Goal: Task Accomplishment & Management: Manage account settings

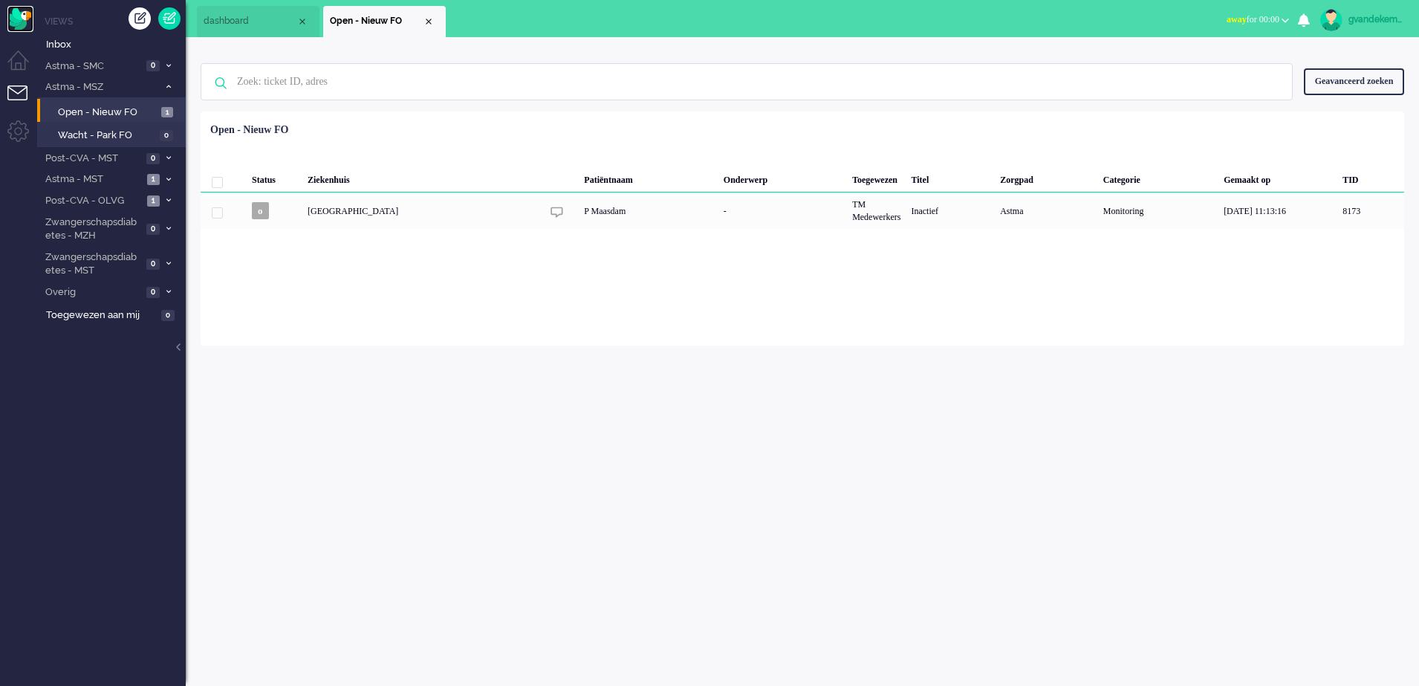
click at [25, 15] on img "Omnidesk" at bounding box center [20, 19] width 26 height 26
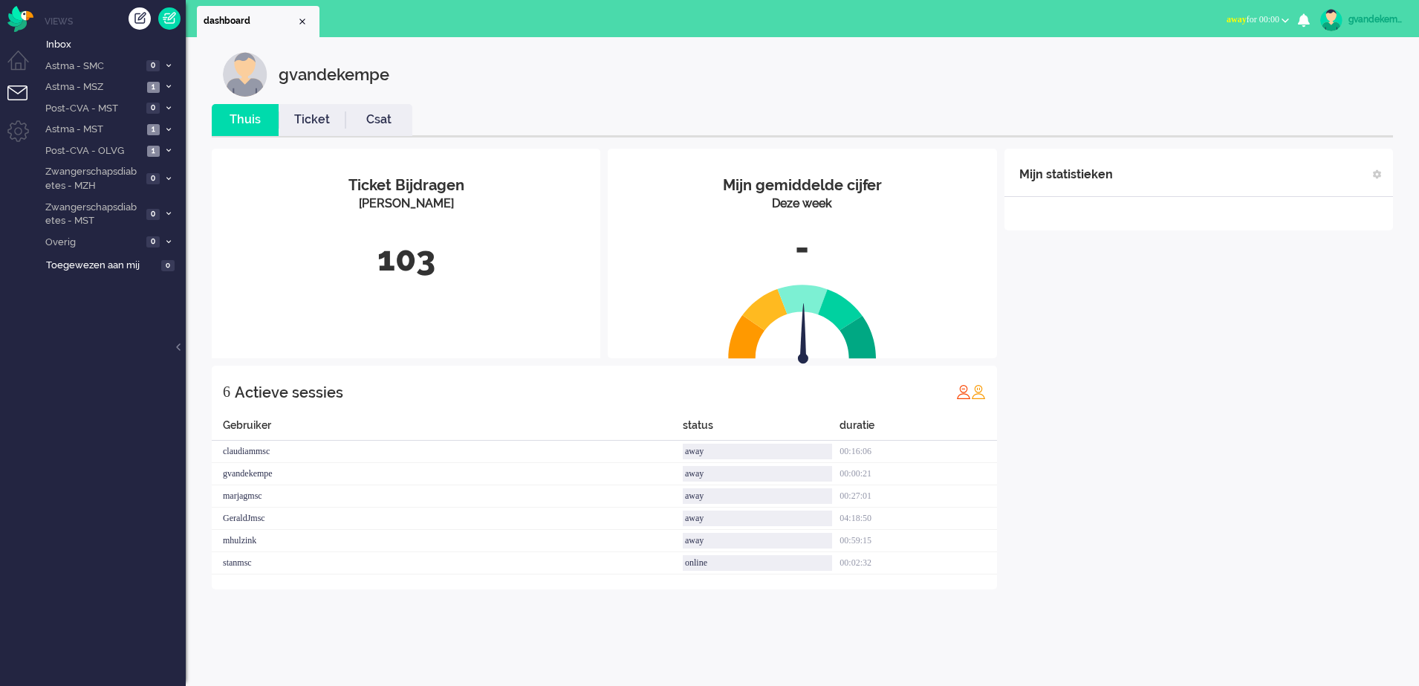
click at [1288, 18] on b "button" at bounding box center [1284, 20] width 7 height 5
click at [1180, 68] on label "Online" at bounding box center [1227, 66] width 117 height 13
click at [1128, 429] on div "Mijn statistieken + Statistieken toevoegen Bel tijd (gemiddelde dag) Wrapup tij…" at bounding box center [1198, 369] width 389 height 441
click at [154, 147] on span "1" at bounding box center [153, 151] width 13 height 11
click at [133, 173] on span "Open - Nieuw FO" at bounding box center [108, 176] width 100 height 14
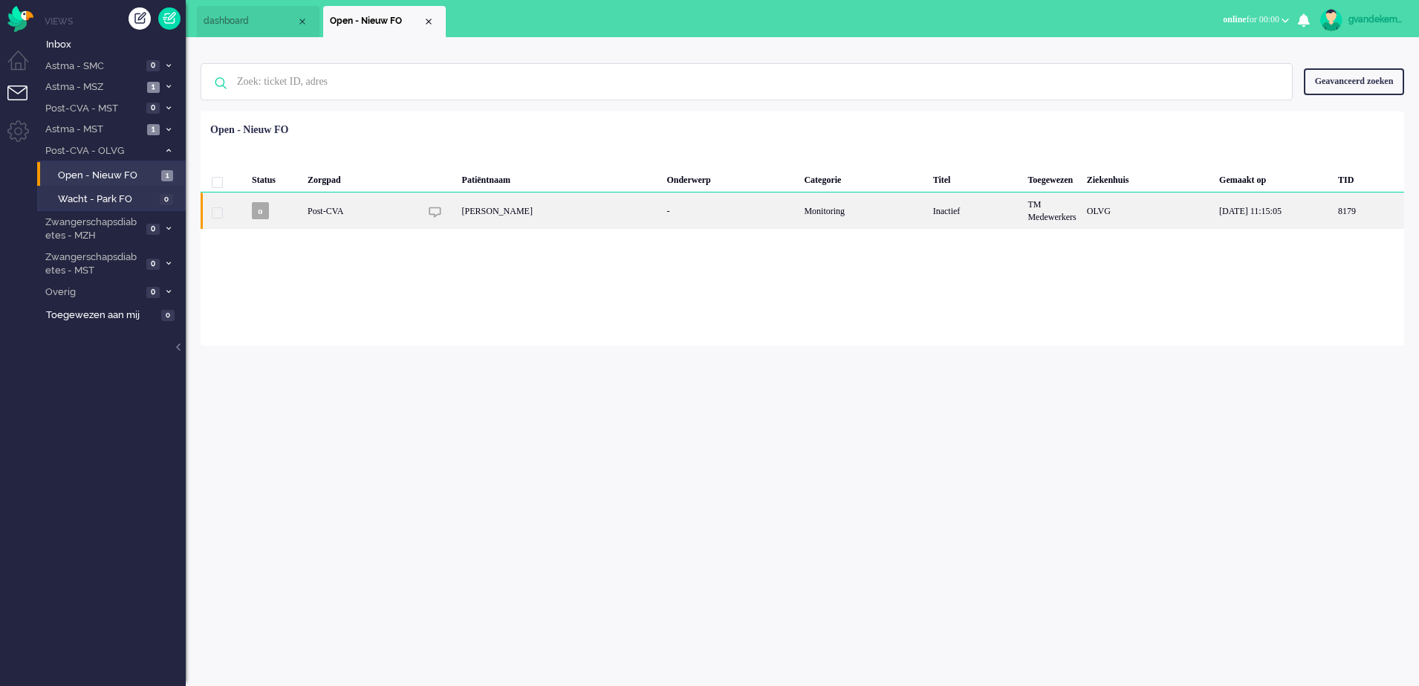
click at [1022, 218] on div "TM Medewerkers" at bounding box center [1051, 210] width 59 height 36
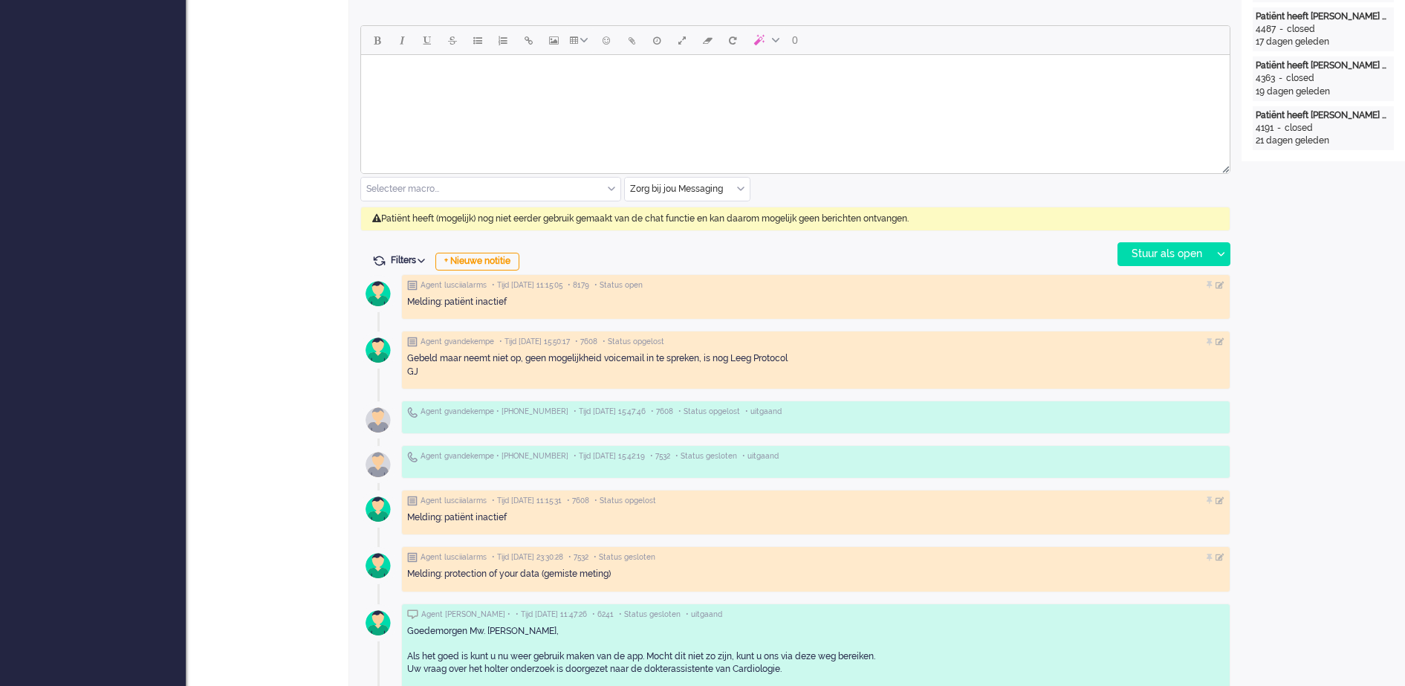
scroll to position [650, 0]
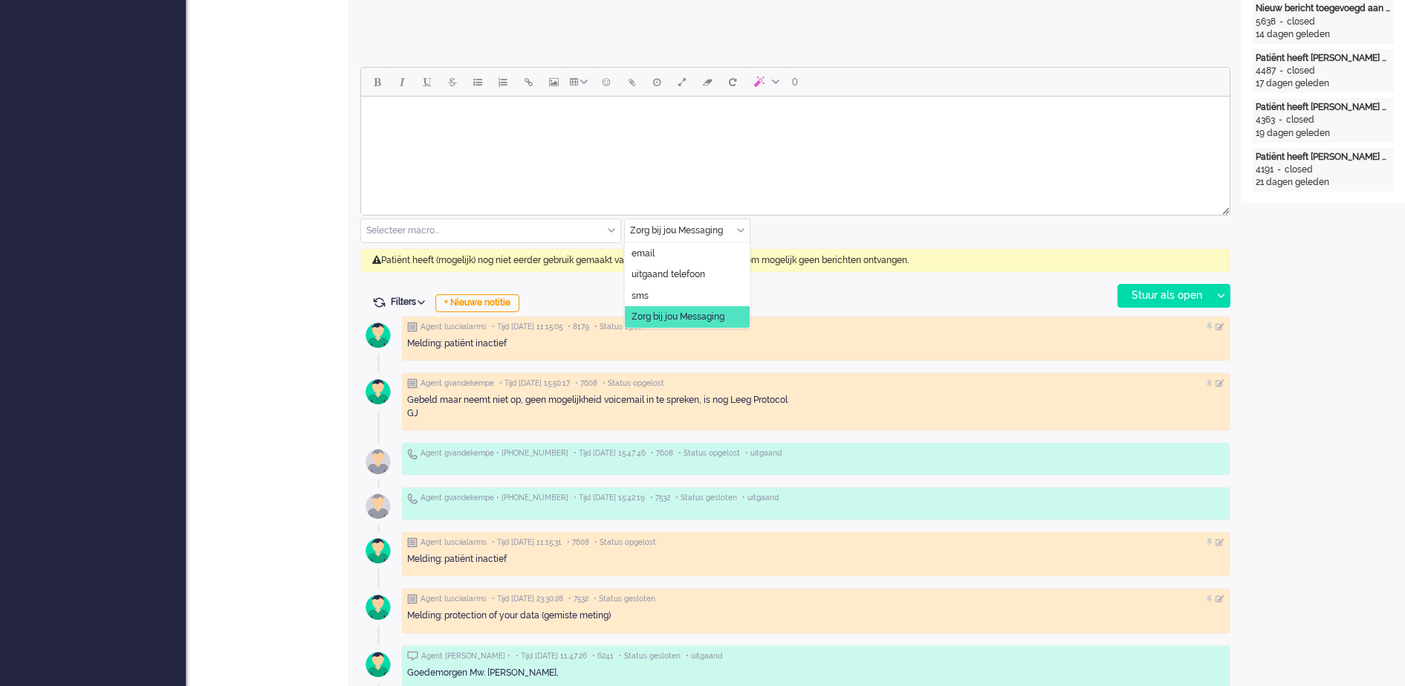
click at [736, 239] on input "text" at bounding box center [687, 230] width 125 height 23
click at [693, 273] on span "uitgaand telefoon" at bounding box center [668, 274] width 74 height 13
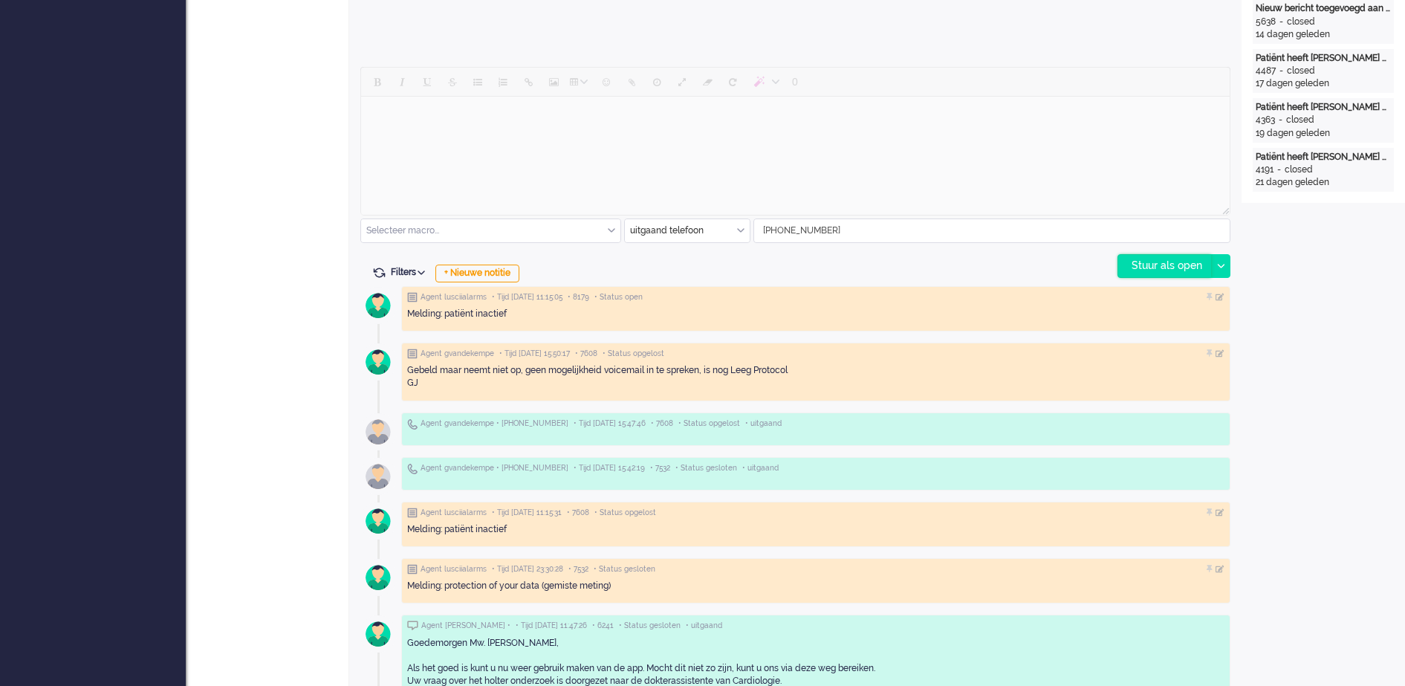
click at [1133, 265] on div "Stuur als open" at bounding box center [1164, 266] width 93 height 22
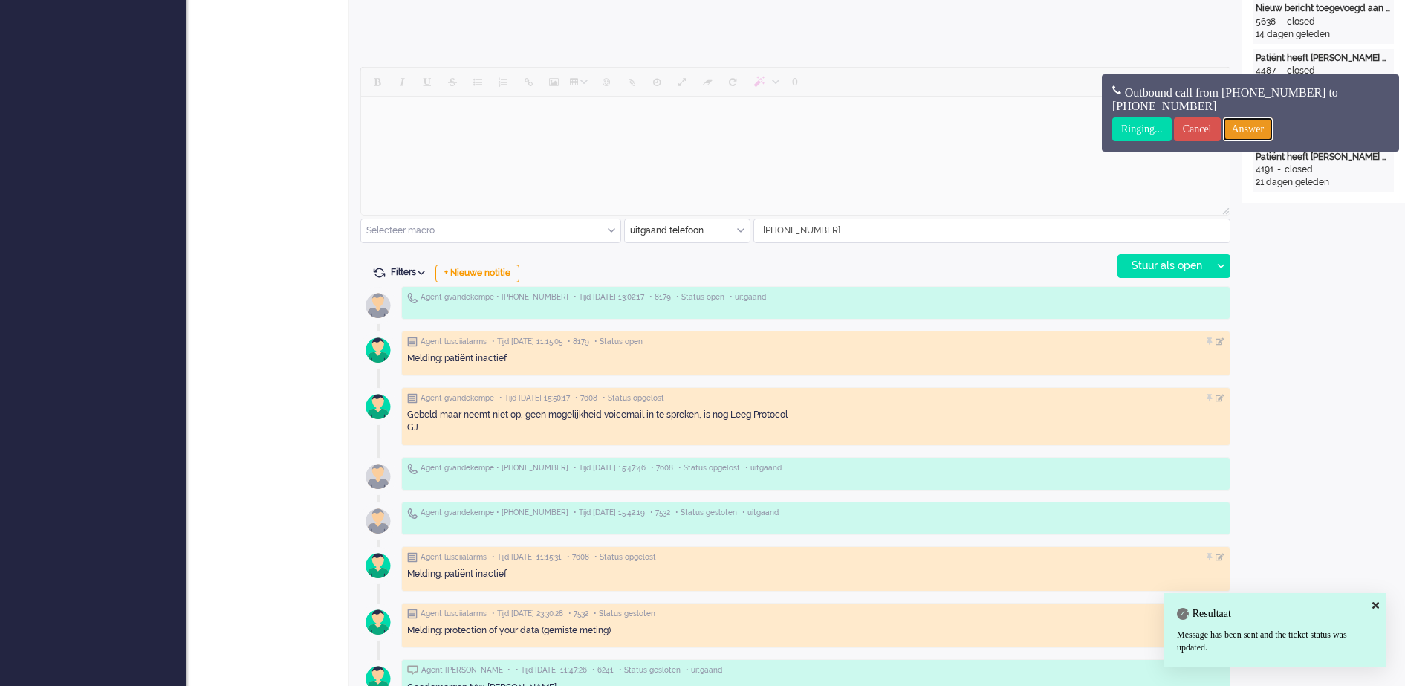
click at [1273, 131] on input "Answer" at bounding box center [1248, 129] width 51 height 24
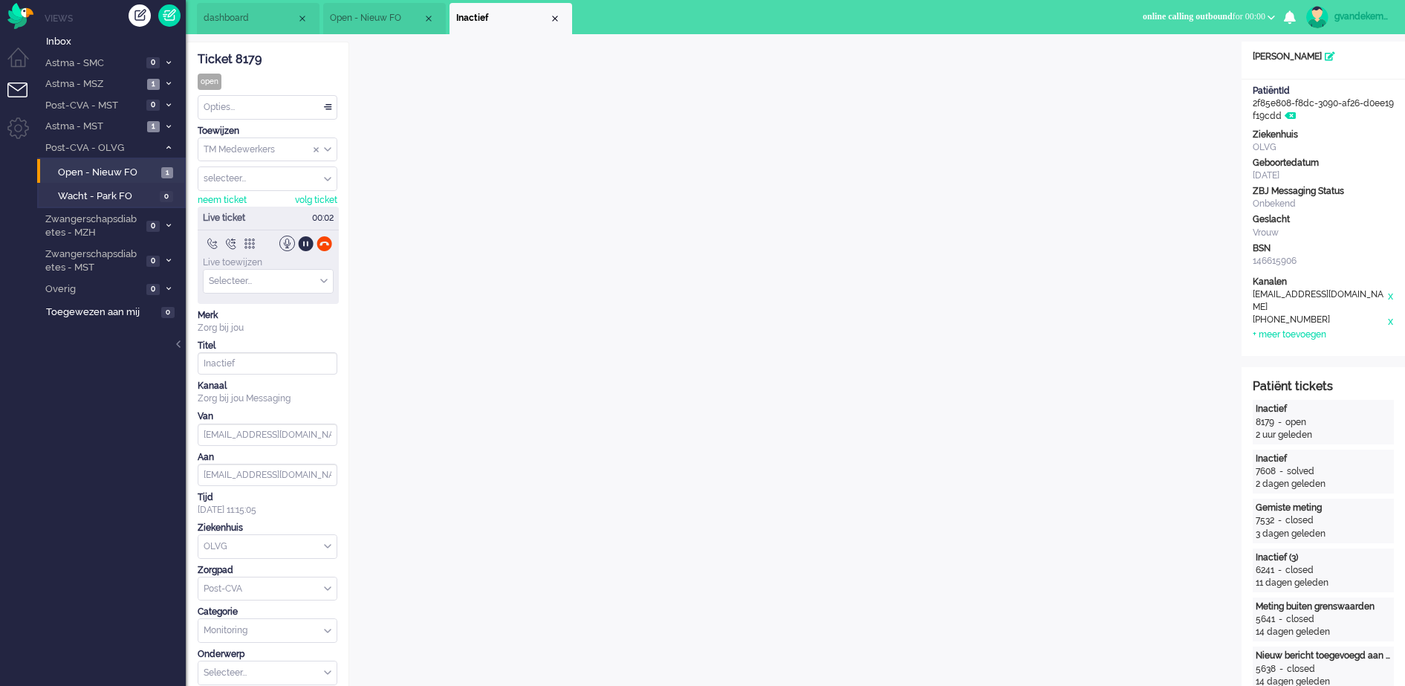
scroll to position [0, 0]
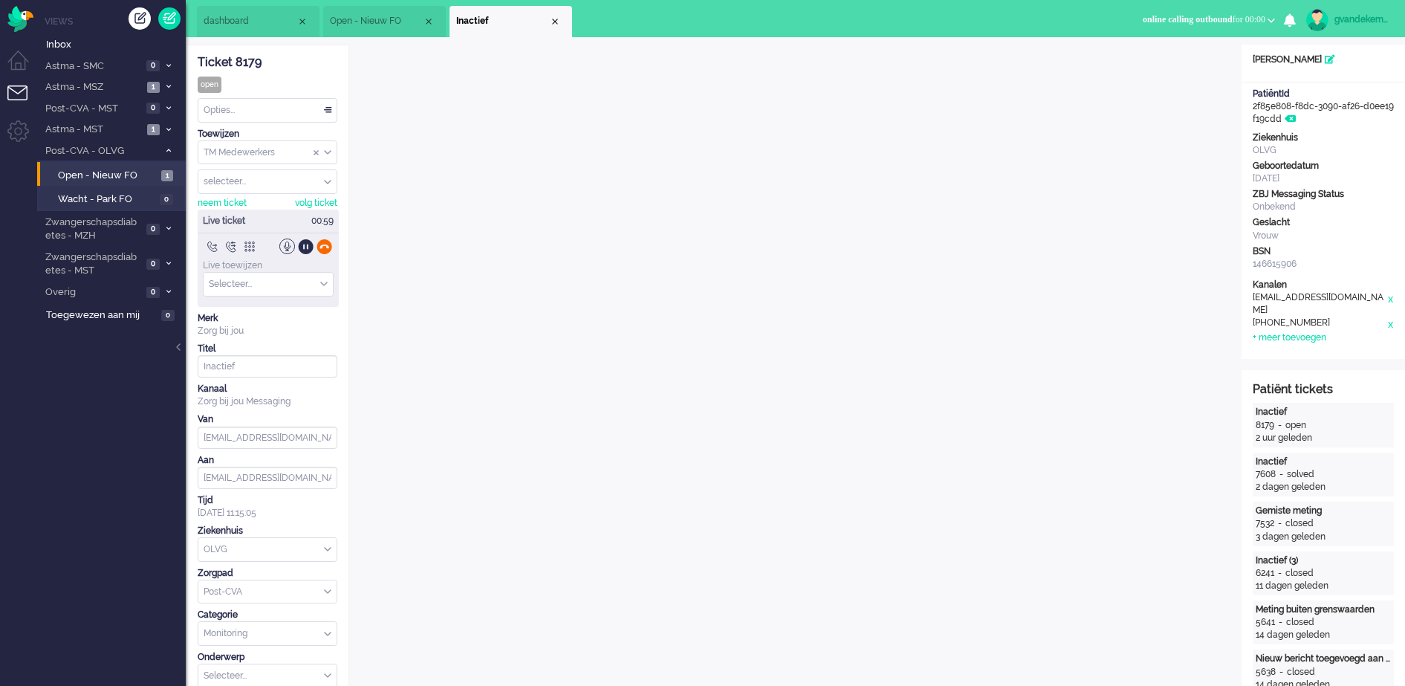
click at [325, 247] on div at bounding box center [324, 246] width 16 height 16
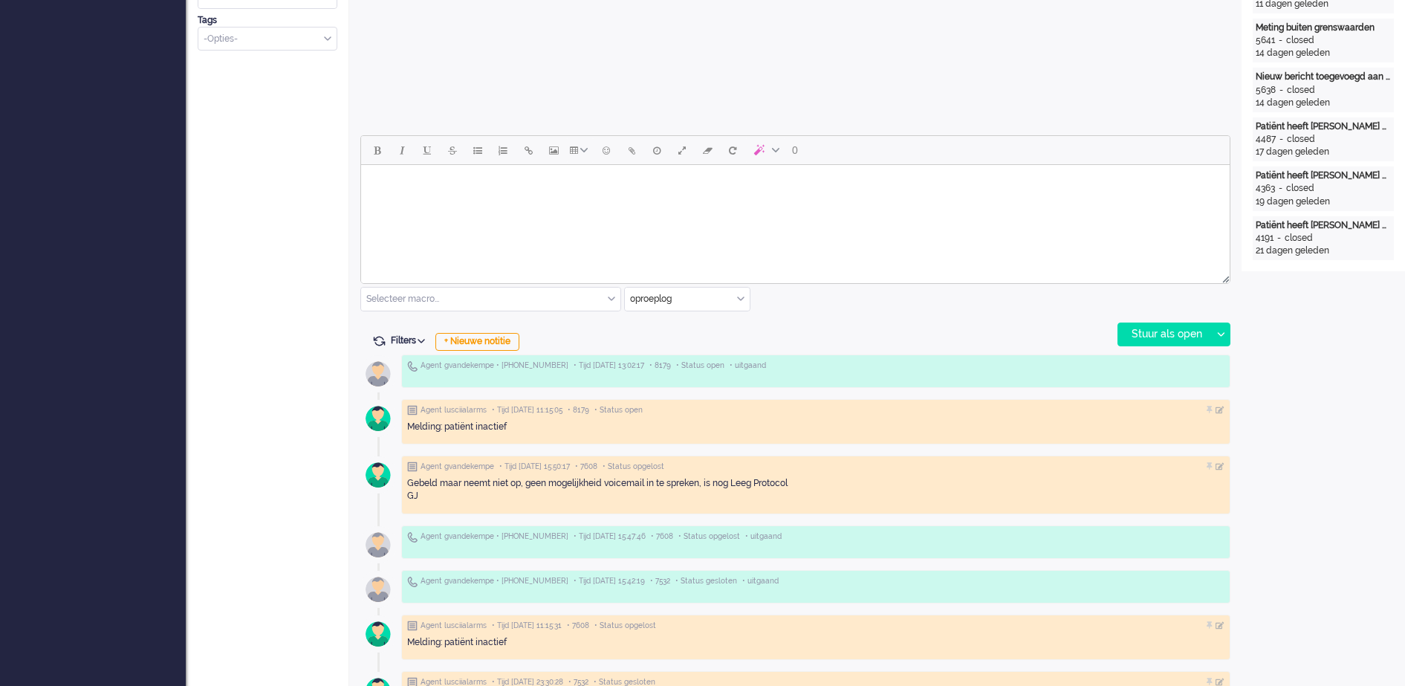
scroll to position [650, 0]
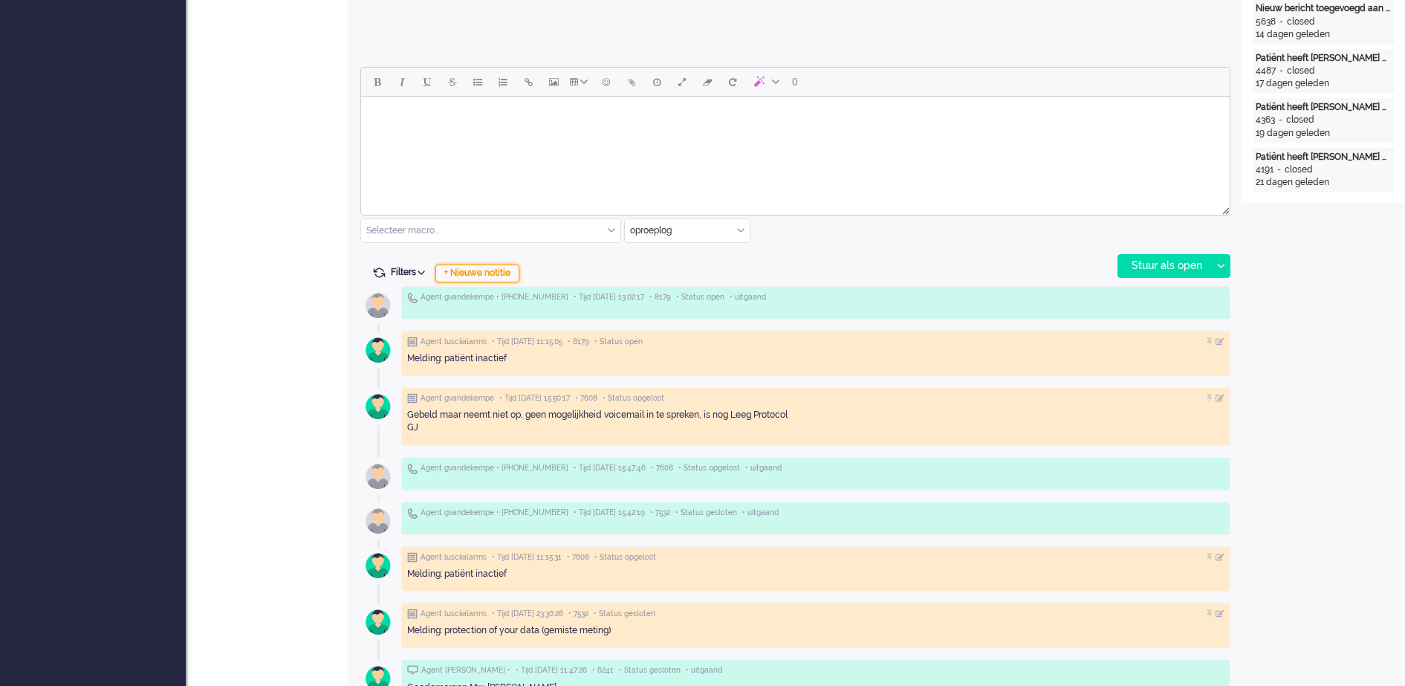
click at [484, 276] on div "+ Nieuwe notitie" at bounding box center [477, 273] width 84 height 18
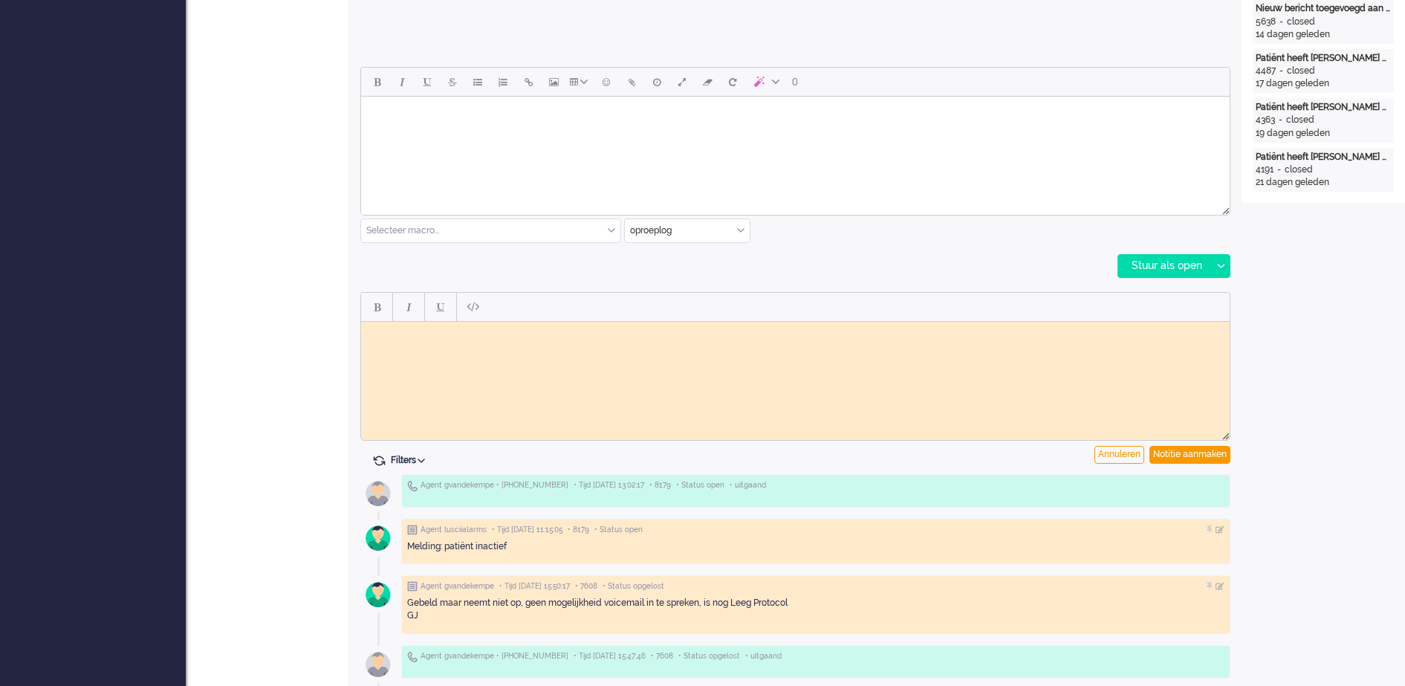
scroll to position [0, 0]
click at [1192, 452] on div "Notitie aanmaken" at bounding box center [1189, 455] width 81 height 18
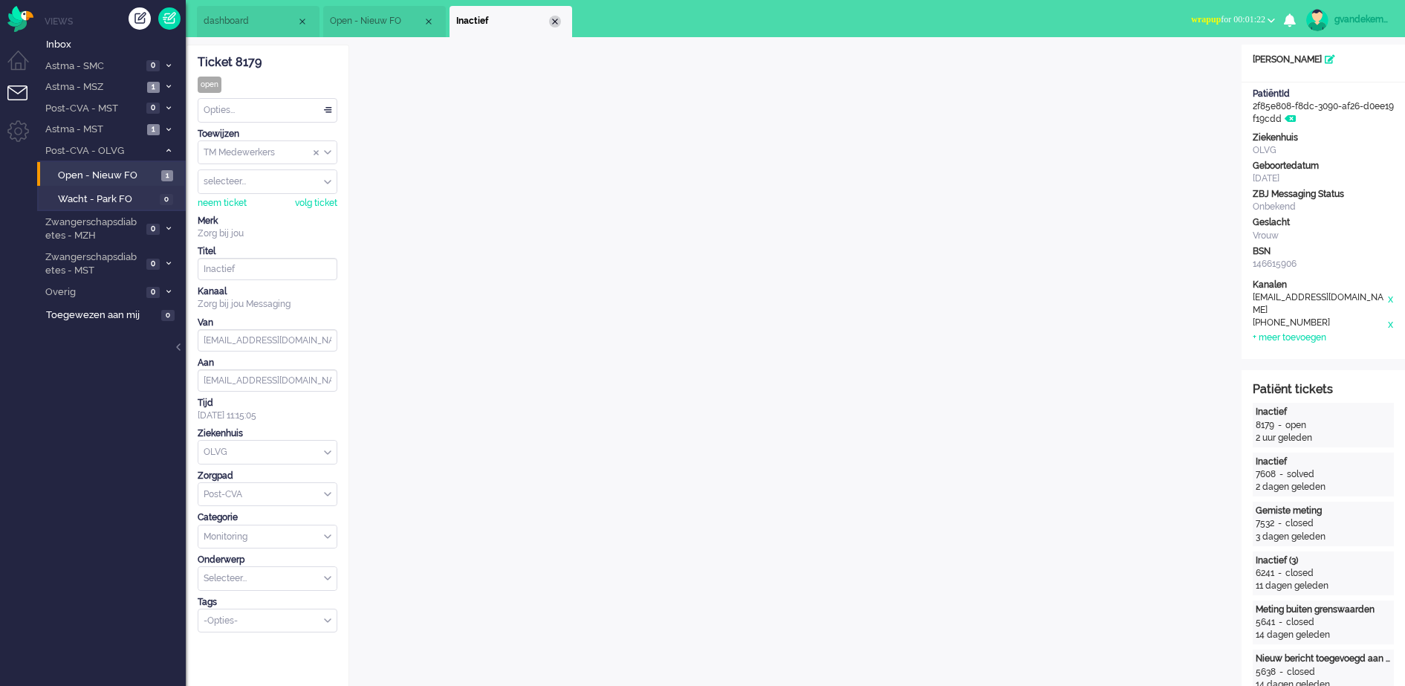
click at [558, 22] on div "Close tab" at bounding box center [555, 22] width 12 height 12
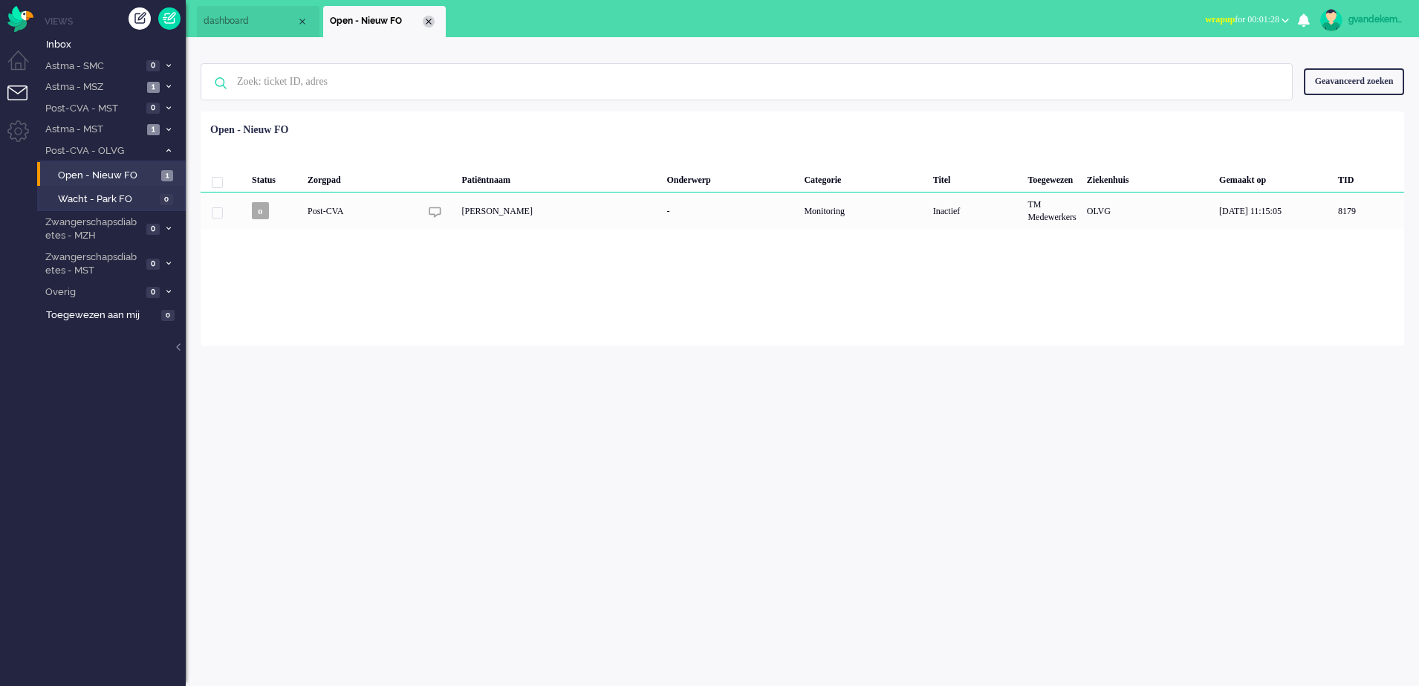
click at [425, 20] on div "Close tab" at bounding box center [429, 22] width 12 height 12
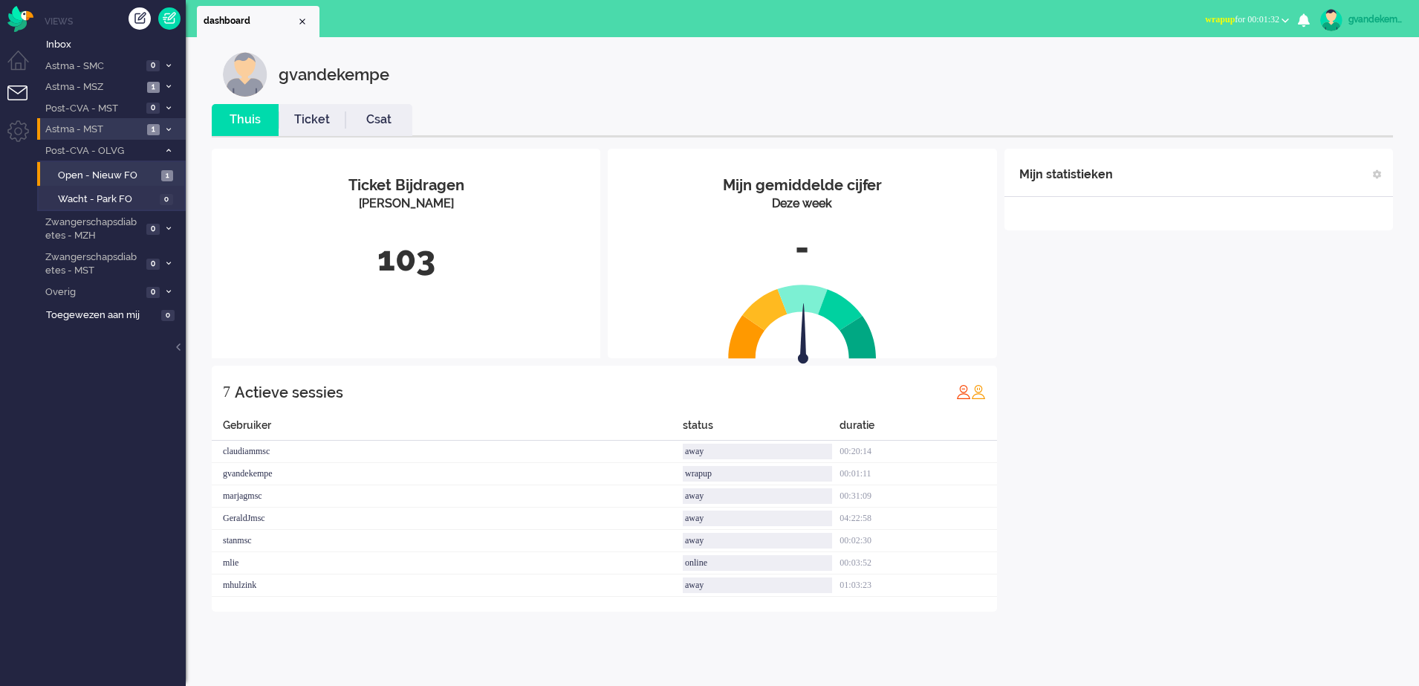
click at [163, 129] on span at bounding box center [168, 130] width 11 height 8
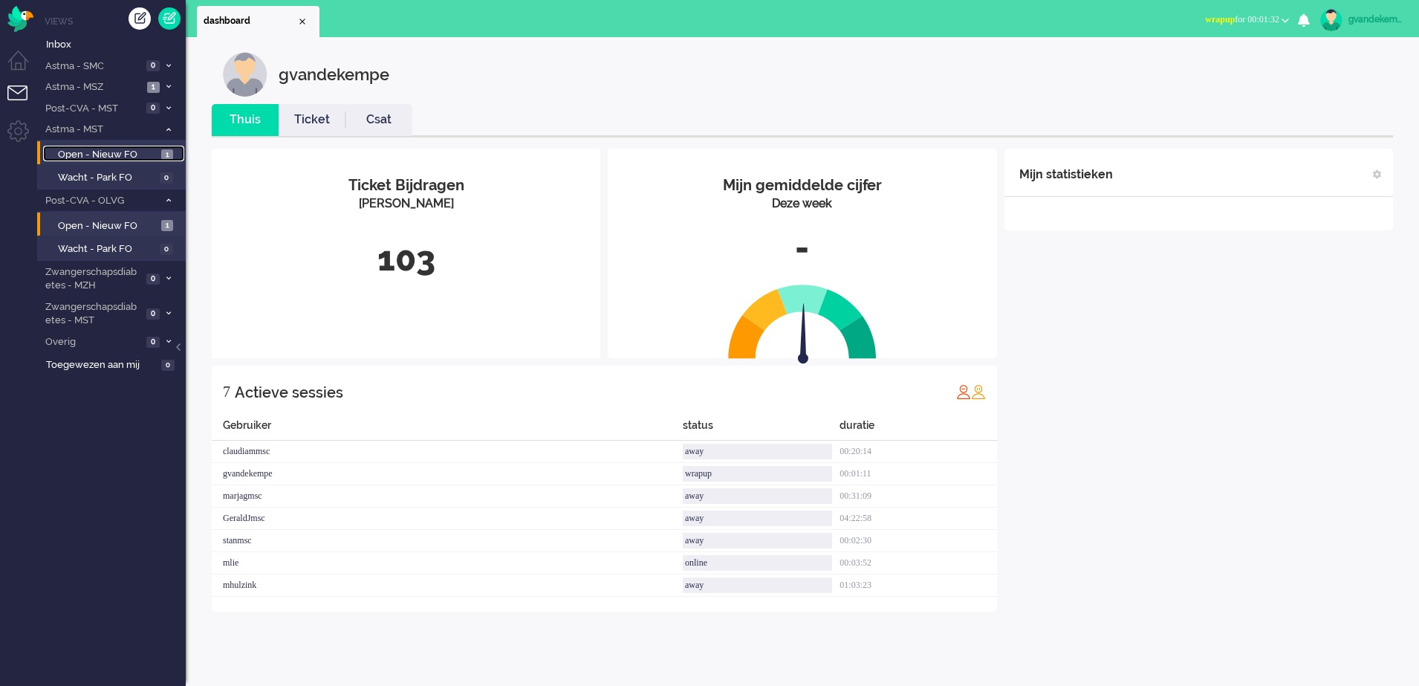
click at [118, 149] on span "Open - Nieuw FO" at bounding box center [108, 155] width 100 height 14
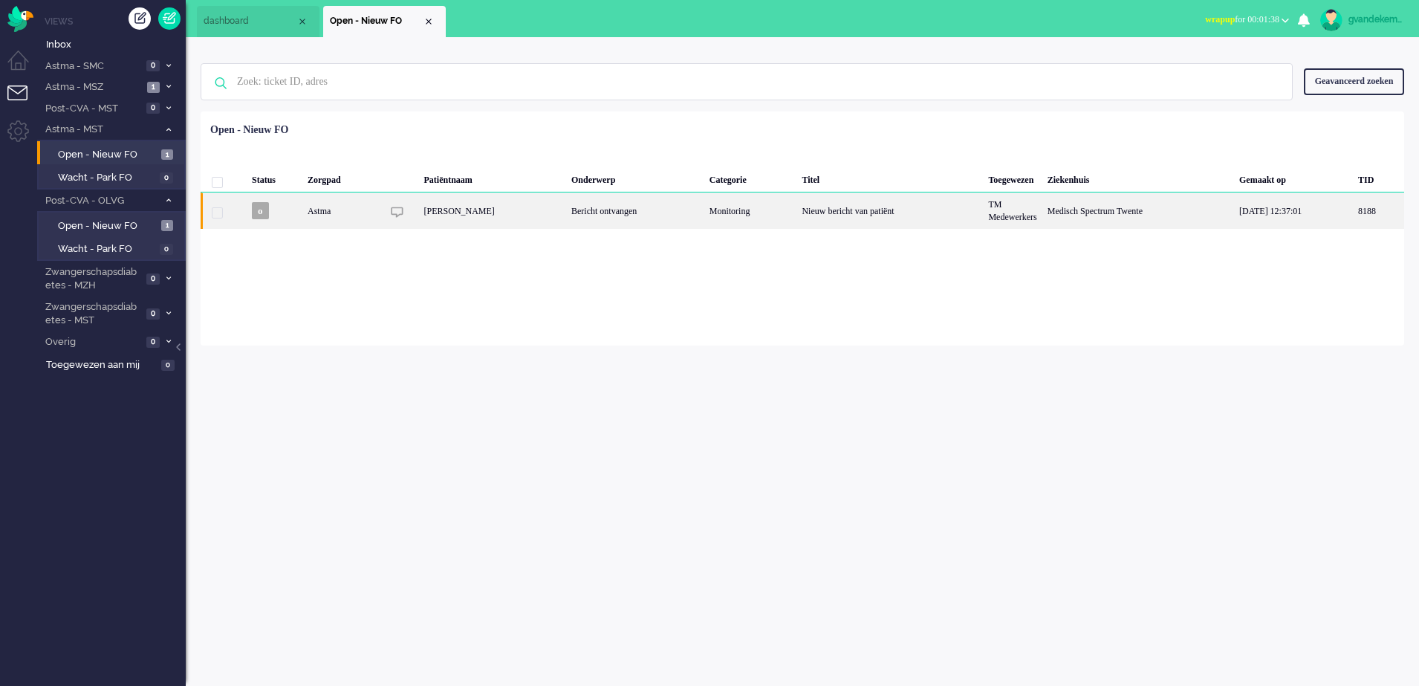
click at [831, 213] on div "Nieuw bericht van patiënt" at bounding box center [889, 210] width 186 height 36
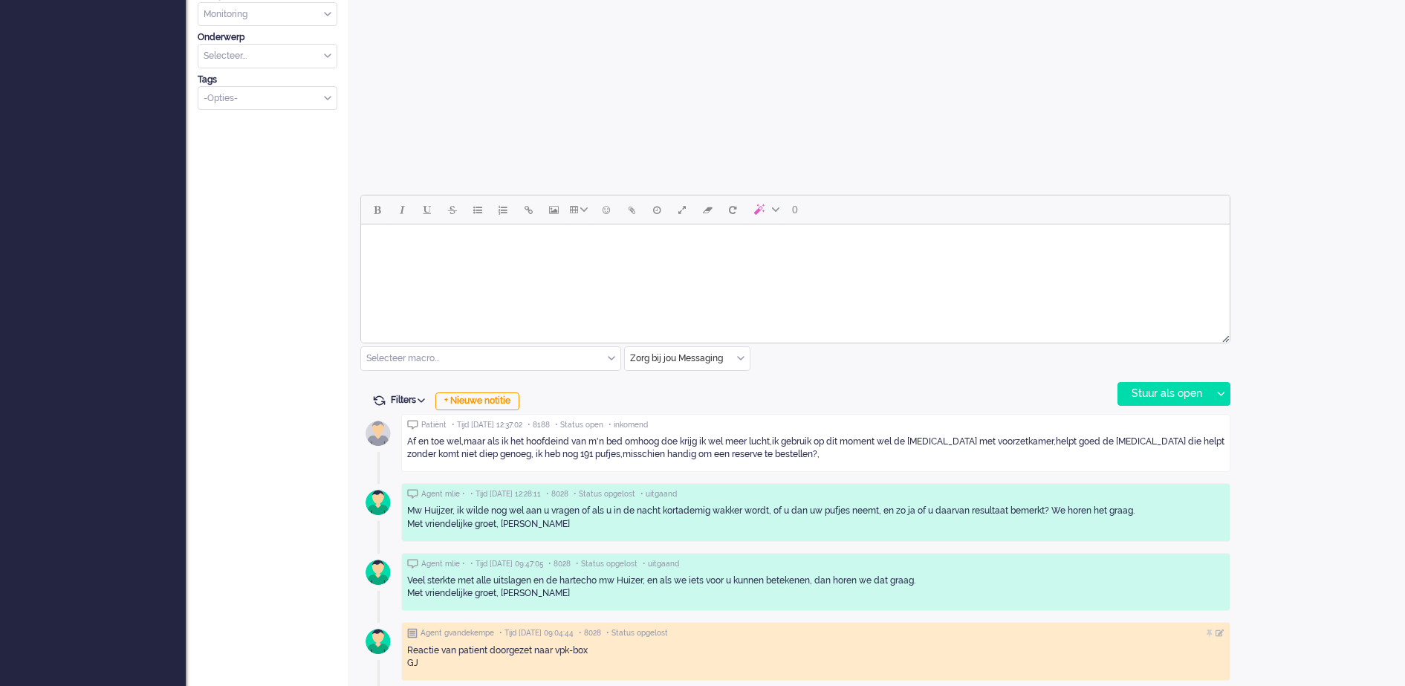
scroll to position [484, 0]
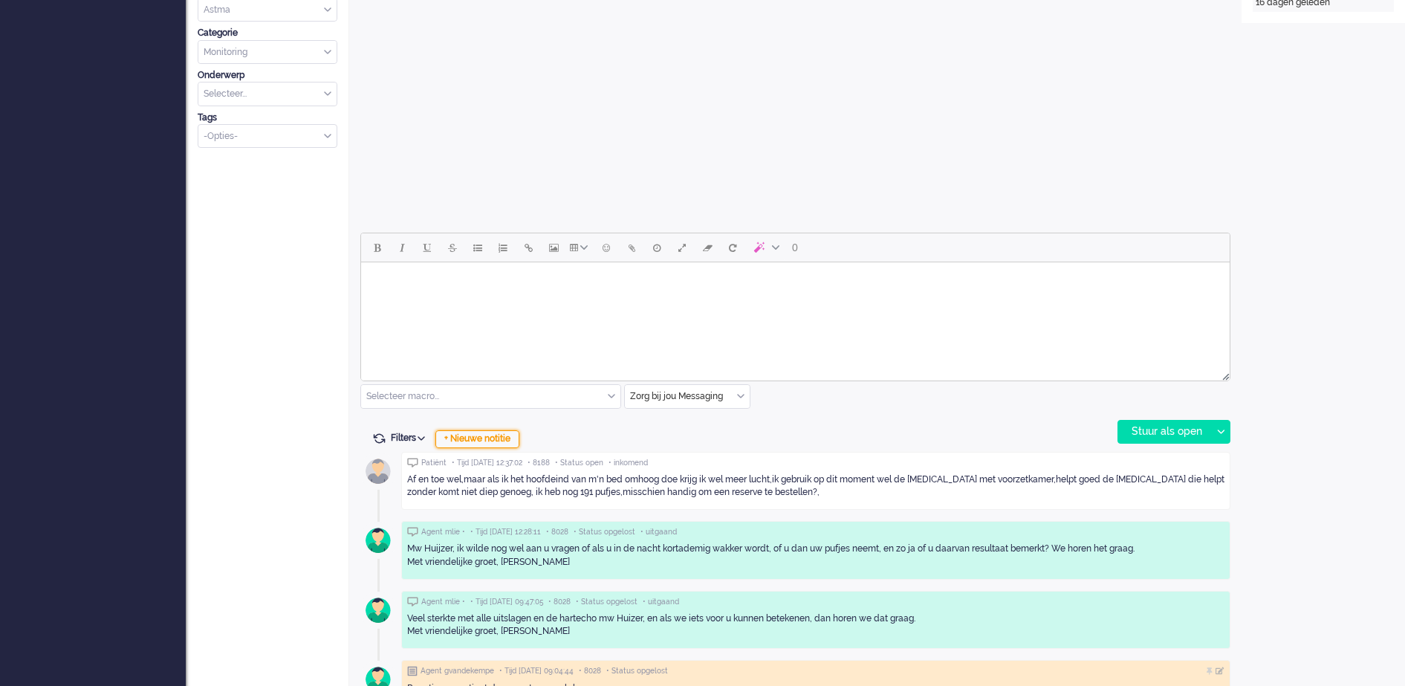
click at [511, 440] on div "+ Nieuwe notitie" at bounding box center [477, 439] width 84 height 18
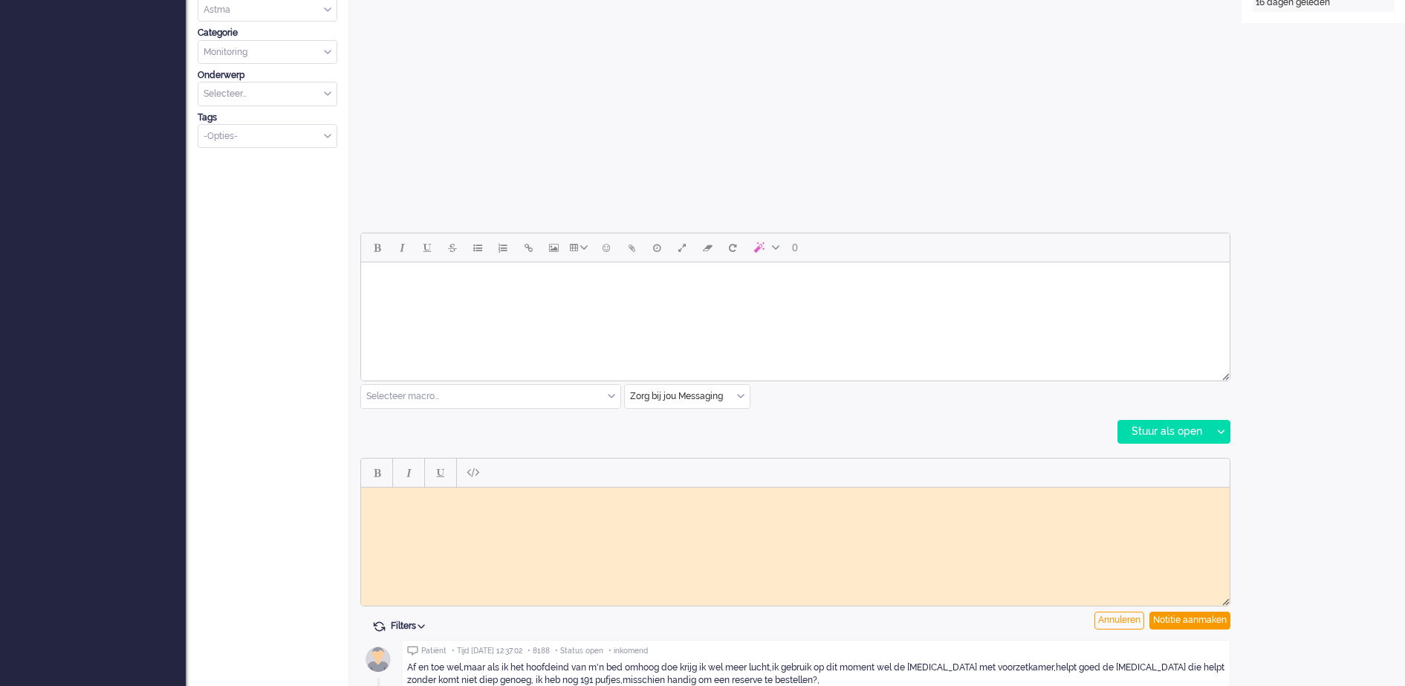
scroll to position [0, 0]
click at [1184, 619] on div "Notitie aanmaken" at bounding box center [1189, 620] width 81 height 18
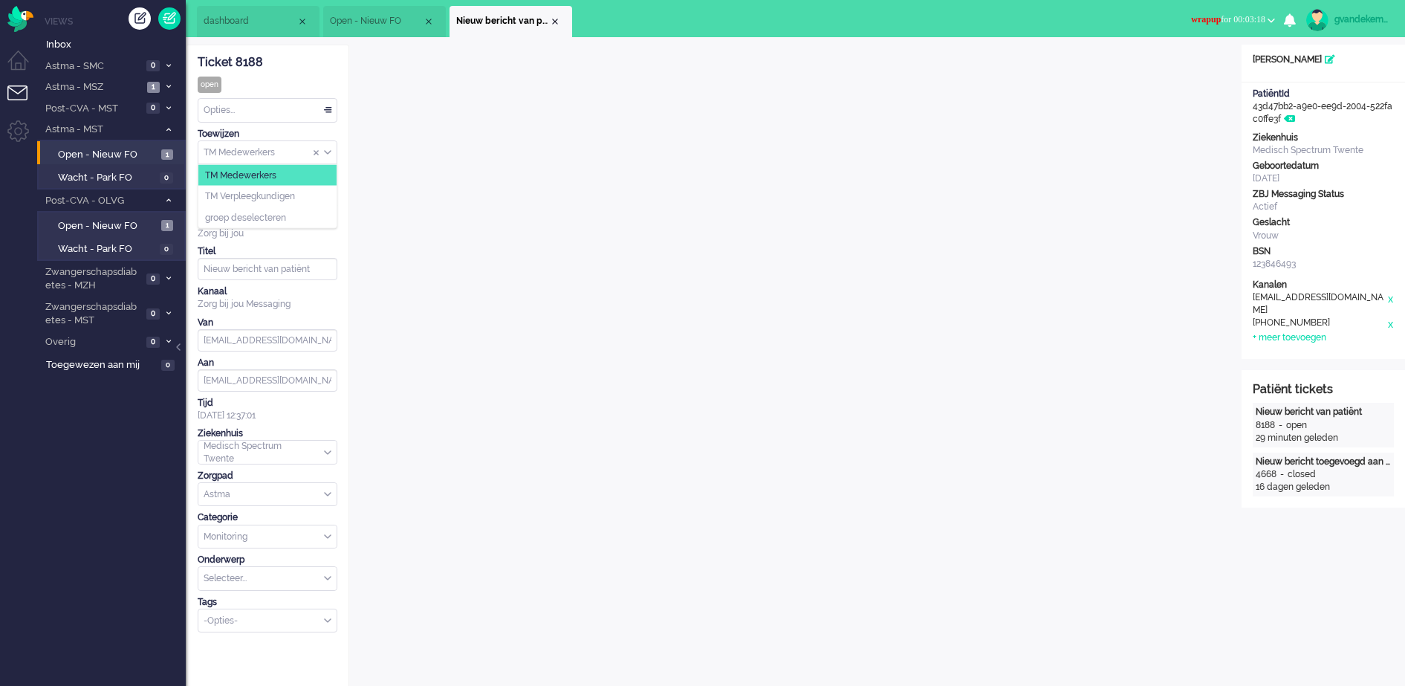
click at [328, 153] on div "TM Medewerkers" at bounding box center [267, 152] width 138 height 23
click at [303, 190] on li "TM Verpleegkundigen" at bounding box center [267, 197] width 138 height 22
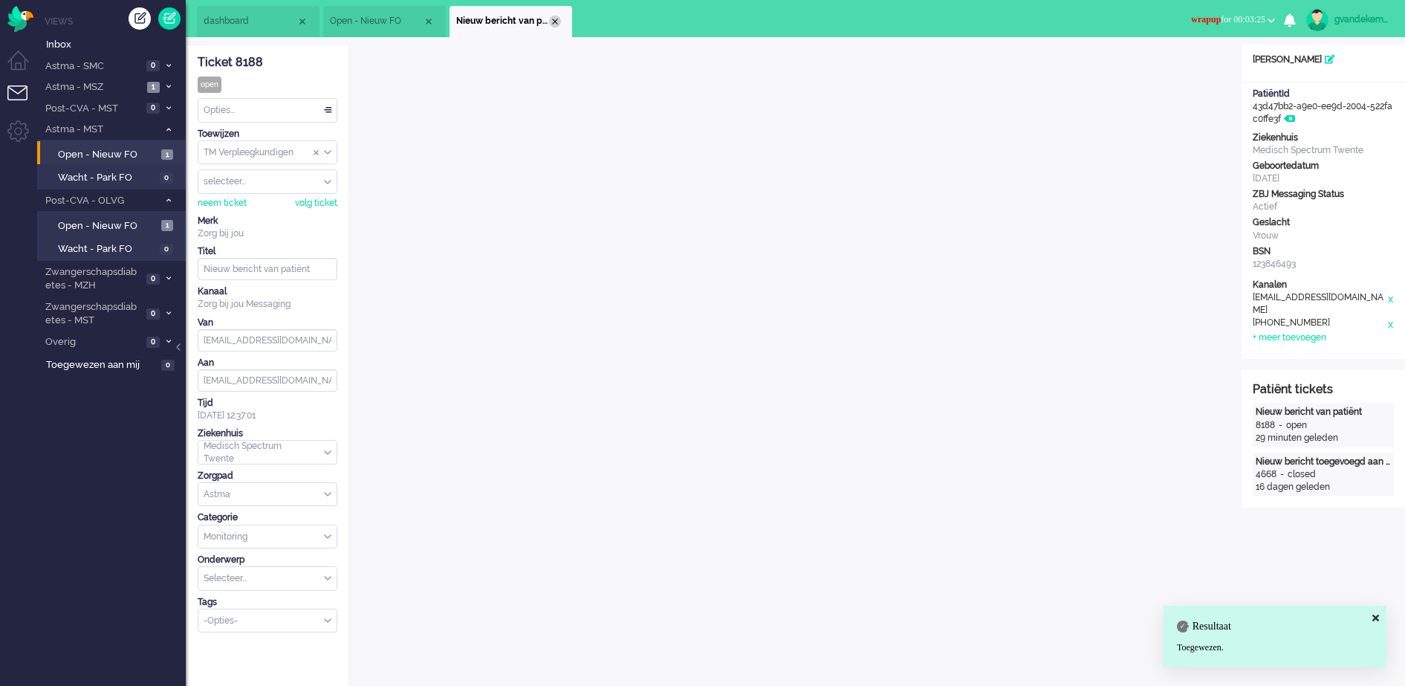
click at [553, 22] on div "Close tab" at bounding box center [555, 22] width 12 height 12
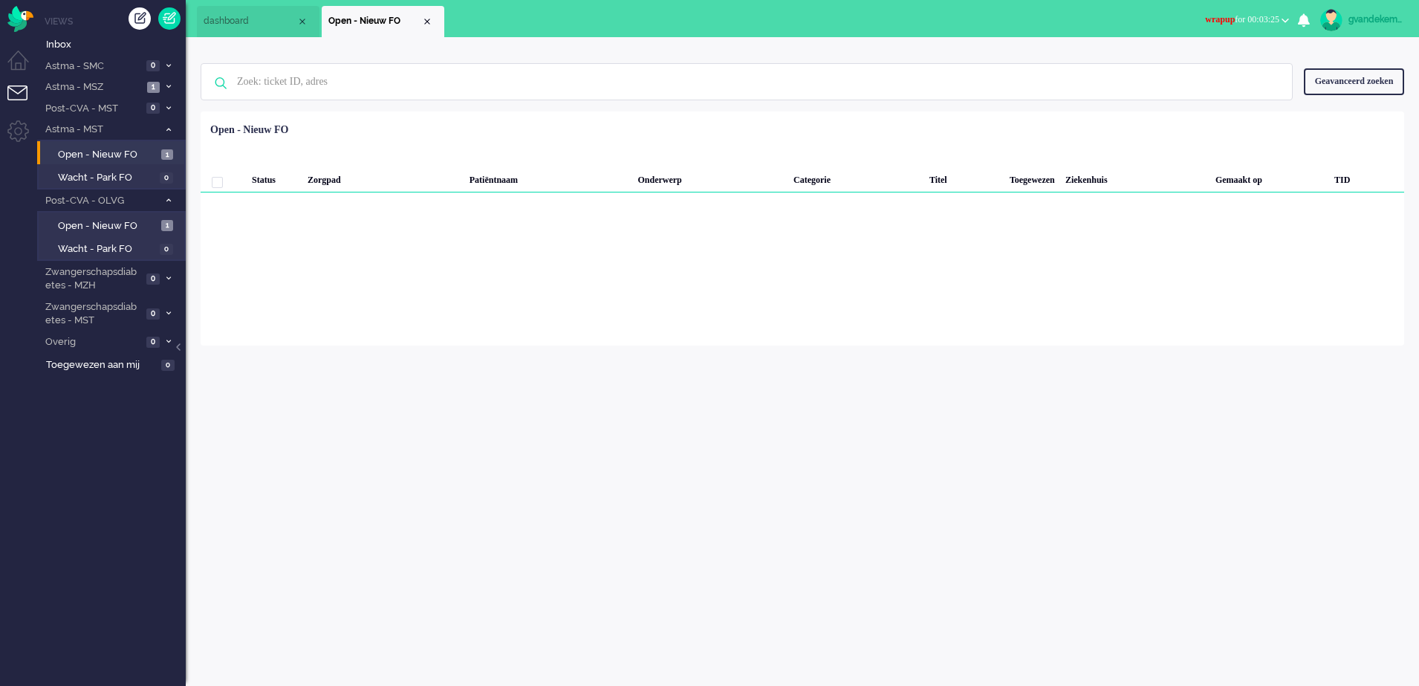
click at [423, 19] on div "Close tab" at bounding box center [427, 22] width 12 height 12
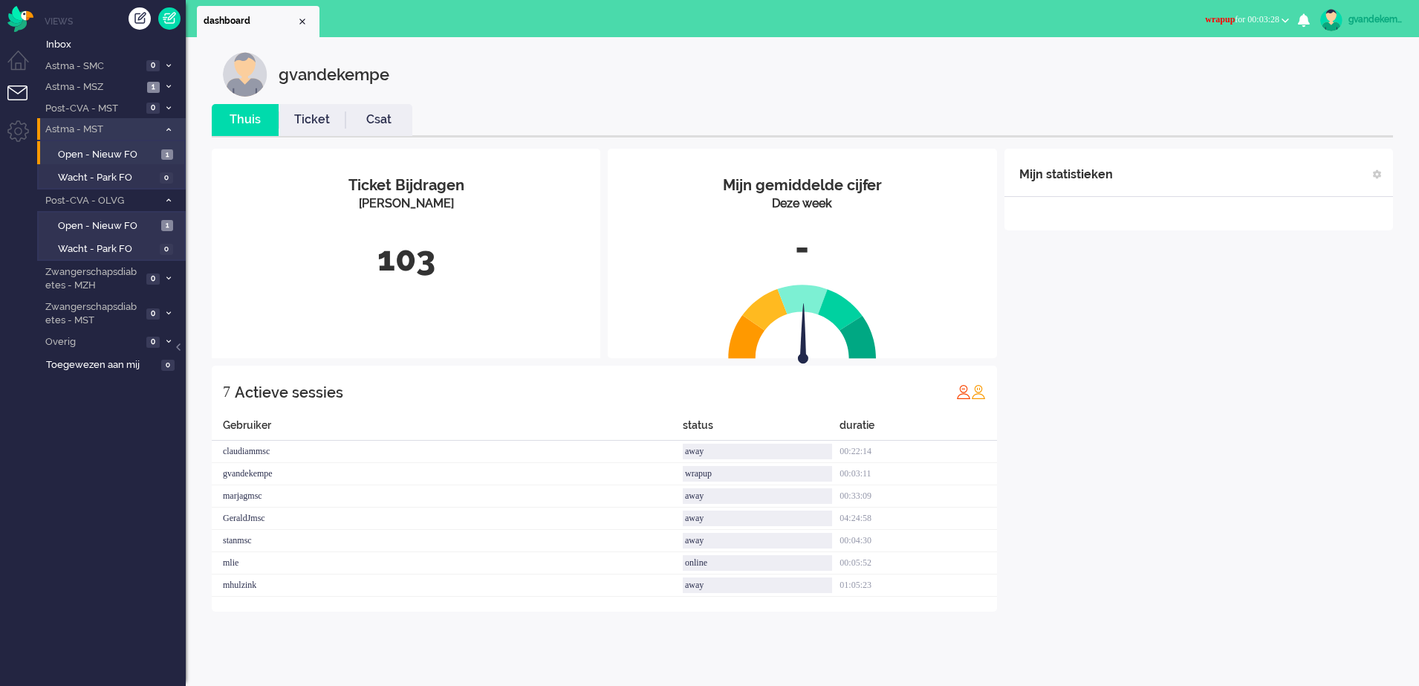
click at [166, 131] on icon at bounding box center [168, 129] width 4 height 5
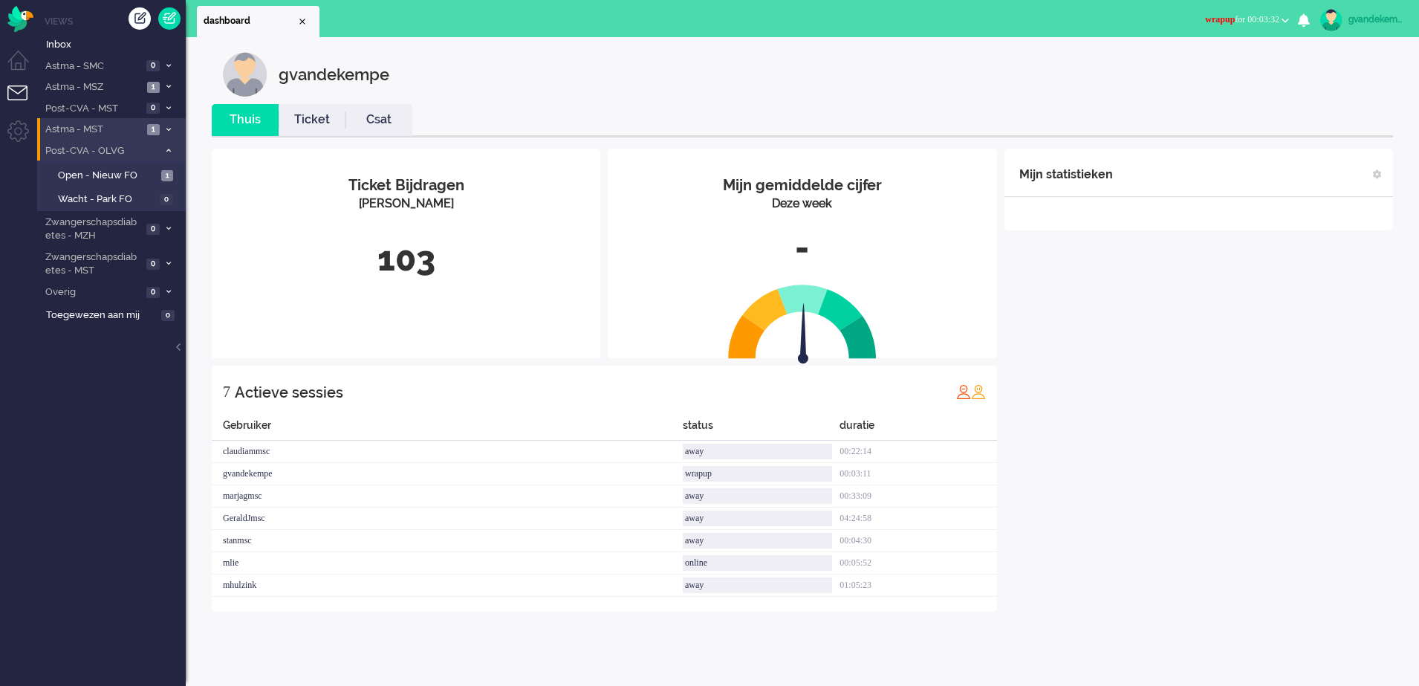
click at [172, 150] on span at bounding box center [168, 151] width 11 height 8
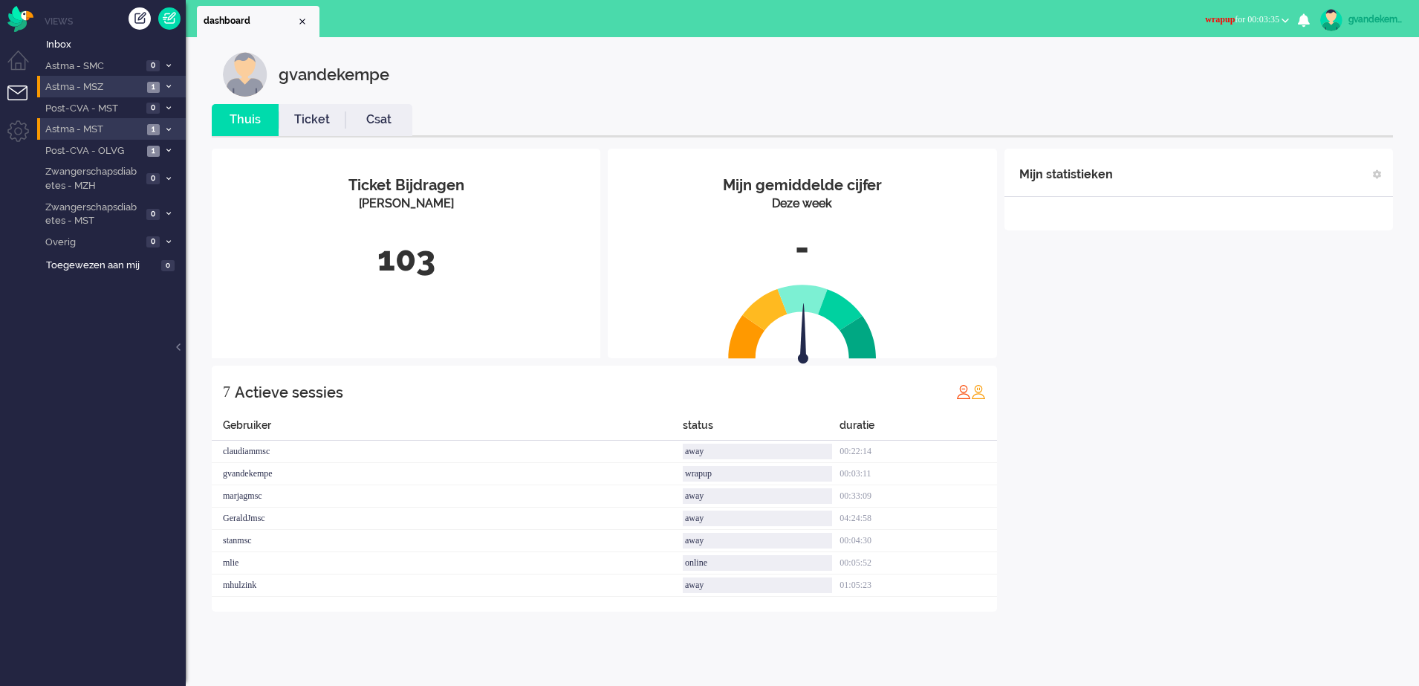
click at [168, 85] on icon at bounding box center [168, 86] width 4 height 5
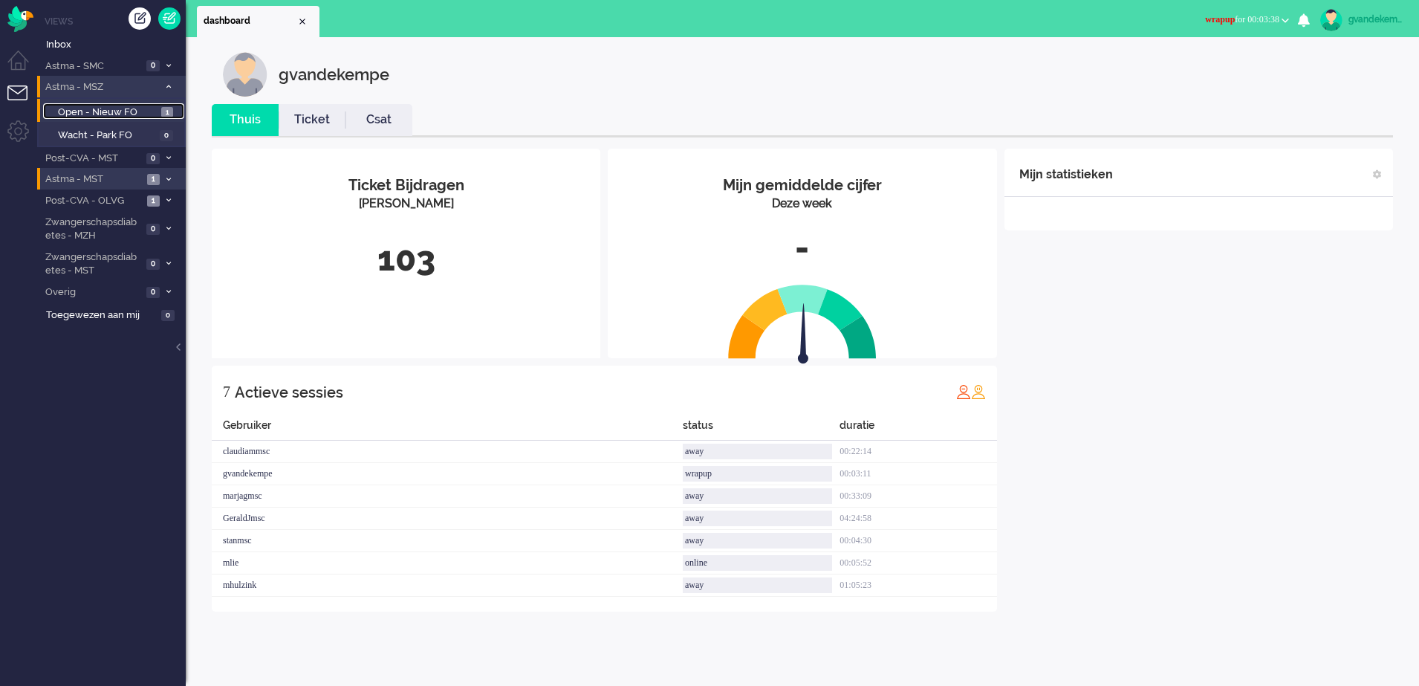
click at [135, 114] on span "Open - Nieuw FO" at bounding box center [108, 112] width 100 height 14
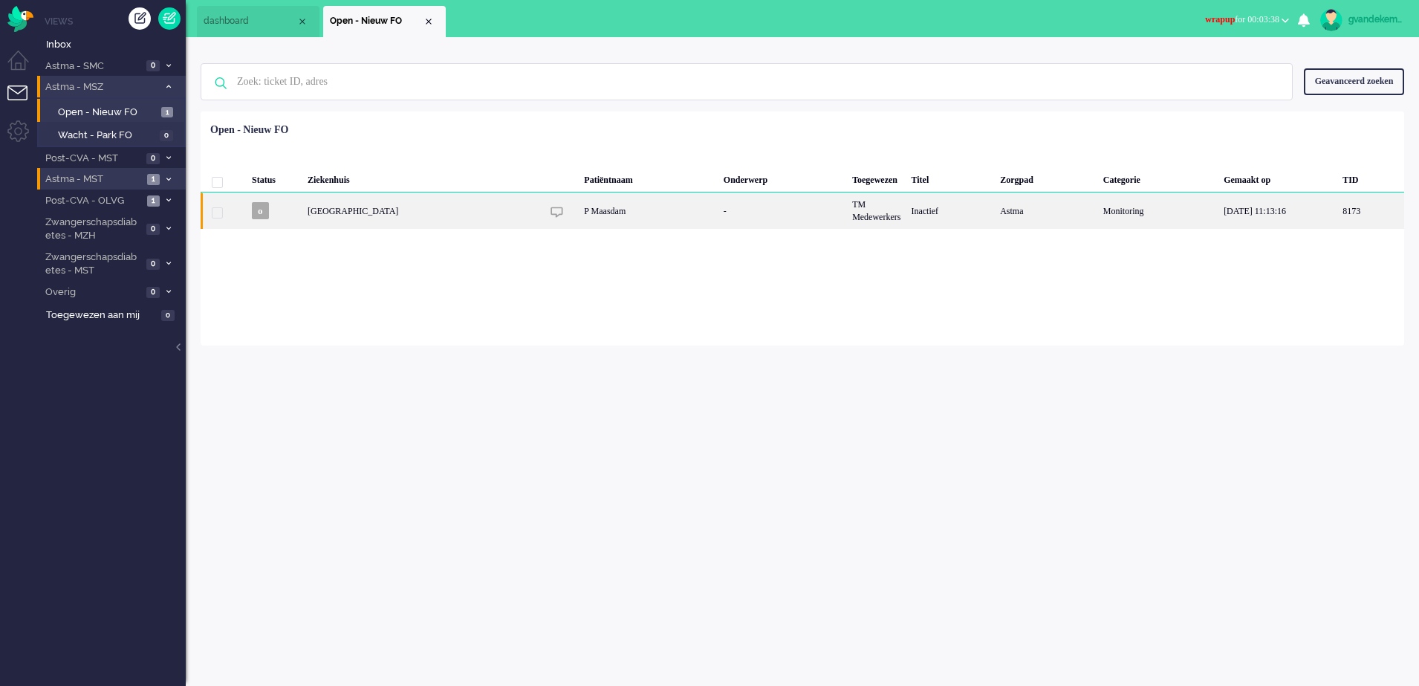
click at [784, 218] on div "-" at bounding box center [782, 210] width 129 height 36
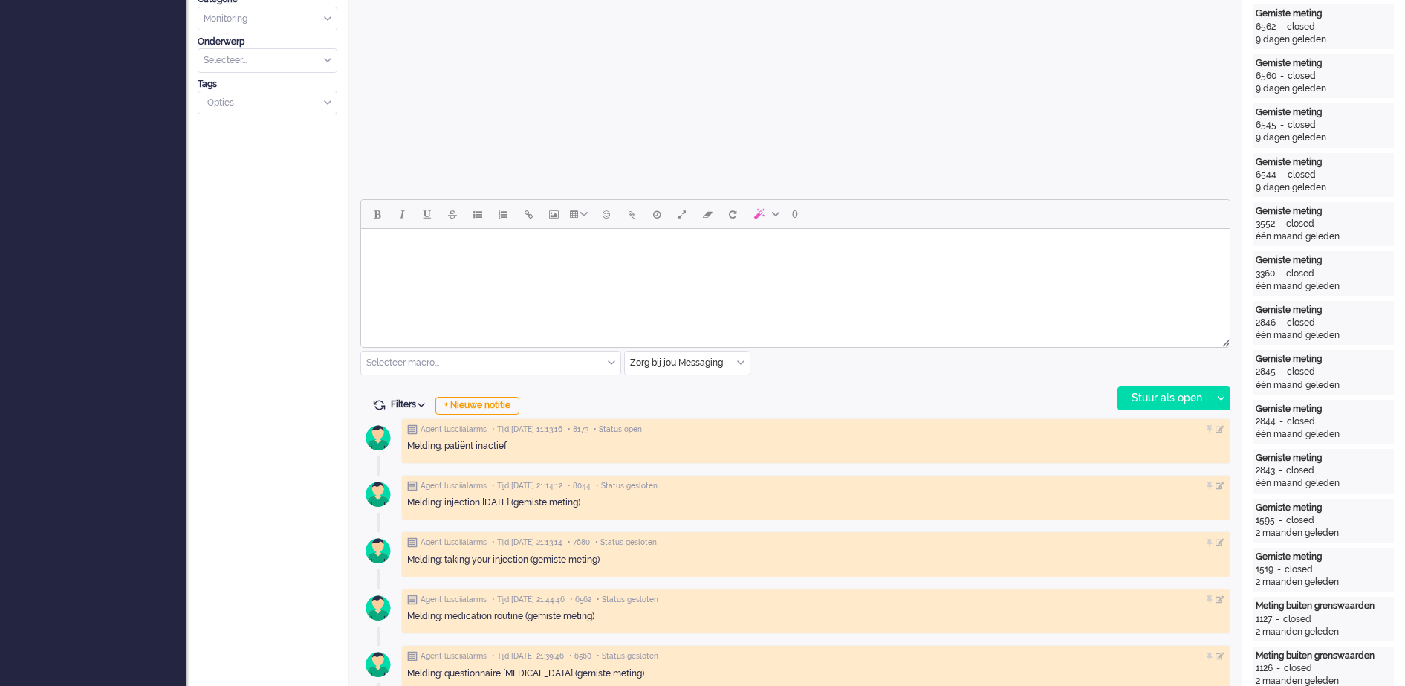
scroll to position [650, 0]
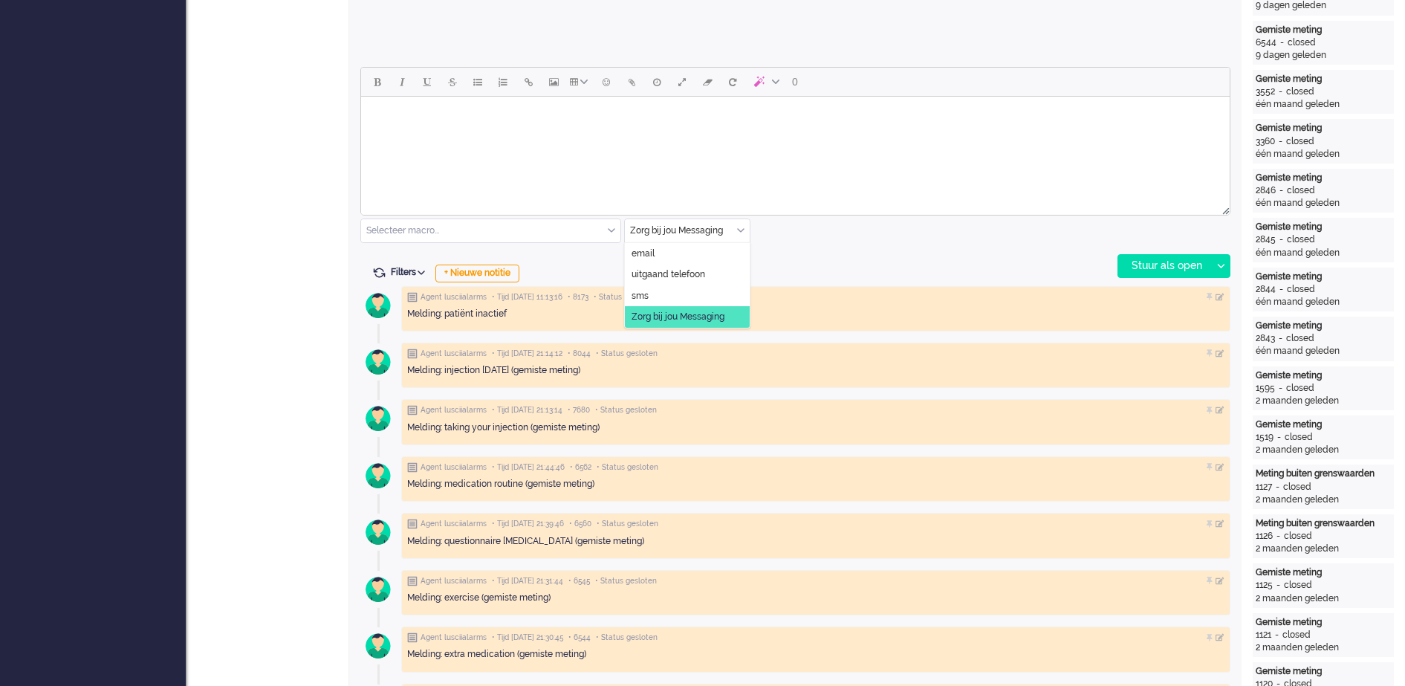
click at [743, 233] on div "Zorg bij jou Messaging" at bounding box center [687, 230] width 125 height 23
click at [668, 270] on span "uitgaand telefoon" at bounding box center [668, 274] width 74 height 13
click at [1182, 268] on div "Stuur als open" at bounding box center [1164, 266] width 93 height 22
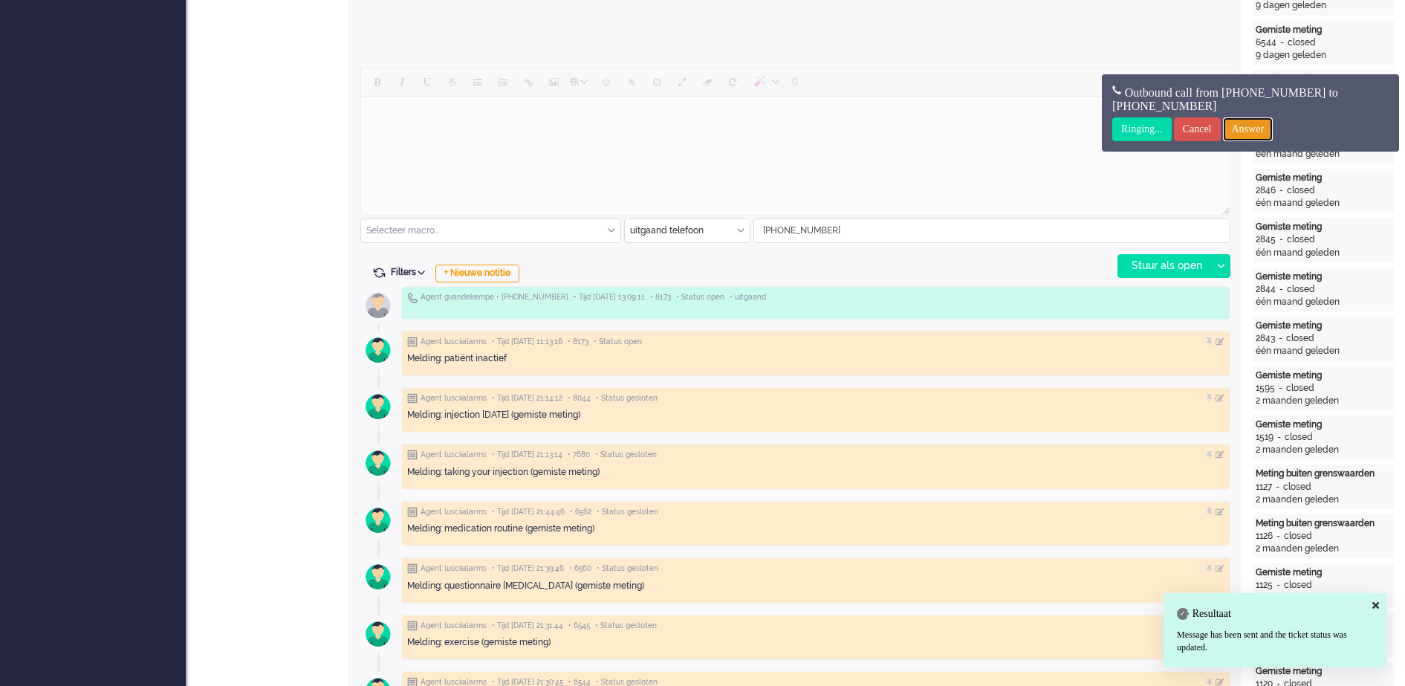
click at [1261, 127] on input "Answer" at bounding box center [1248, 129] width 51 height 24
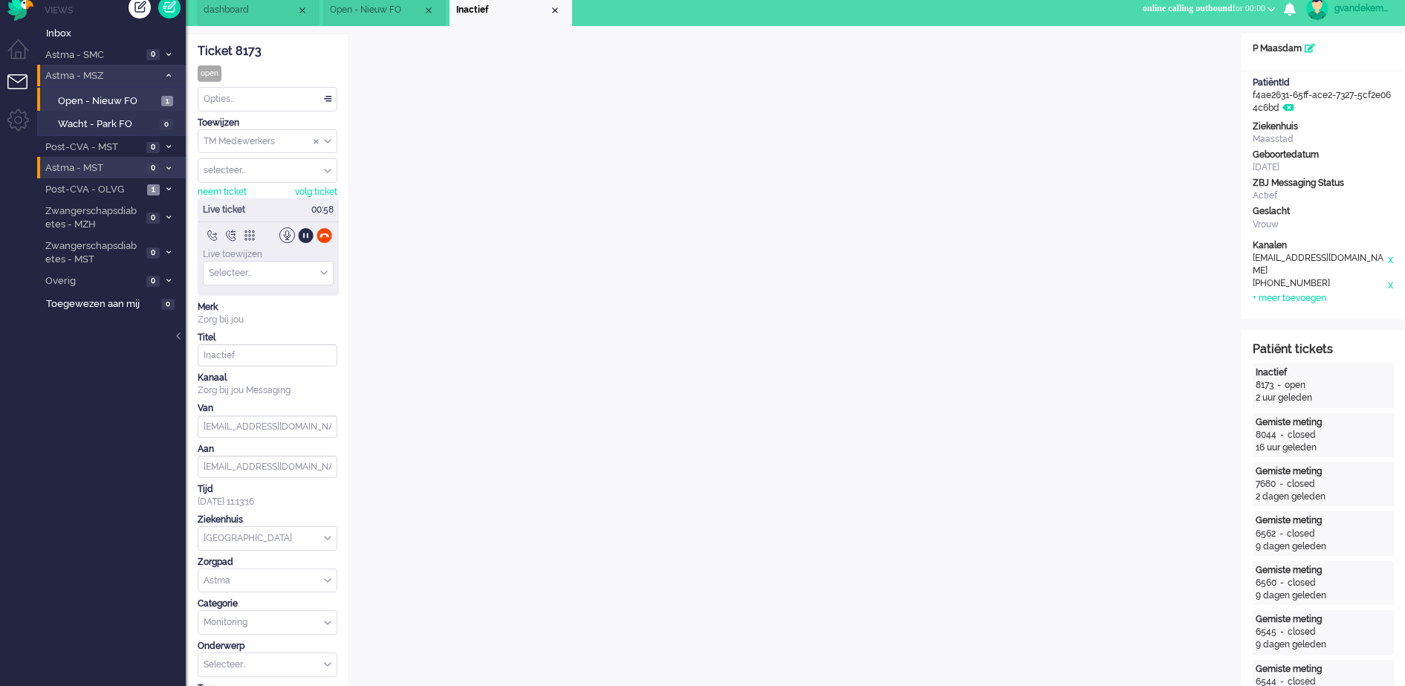
scroll to position [0, 0]
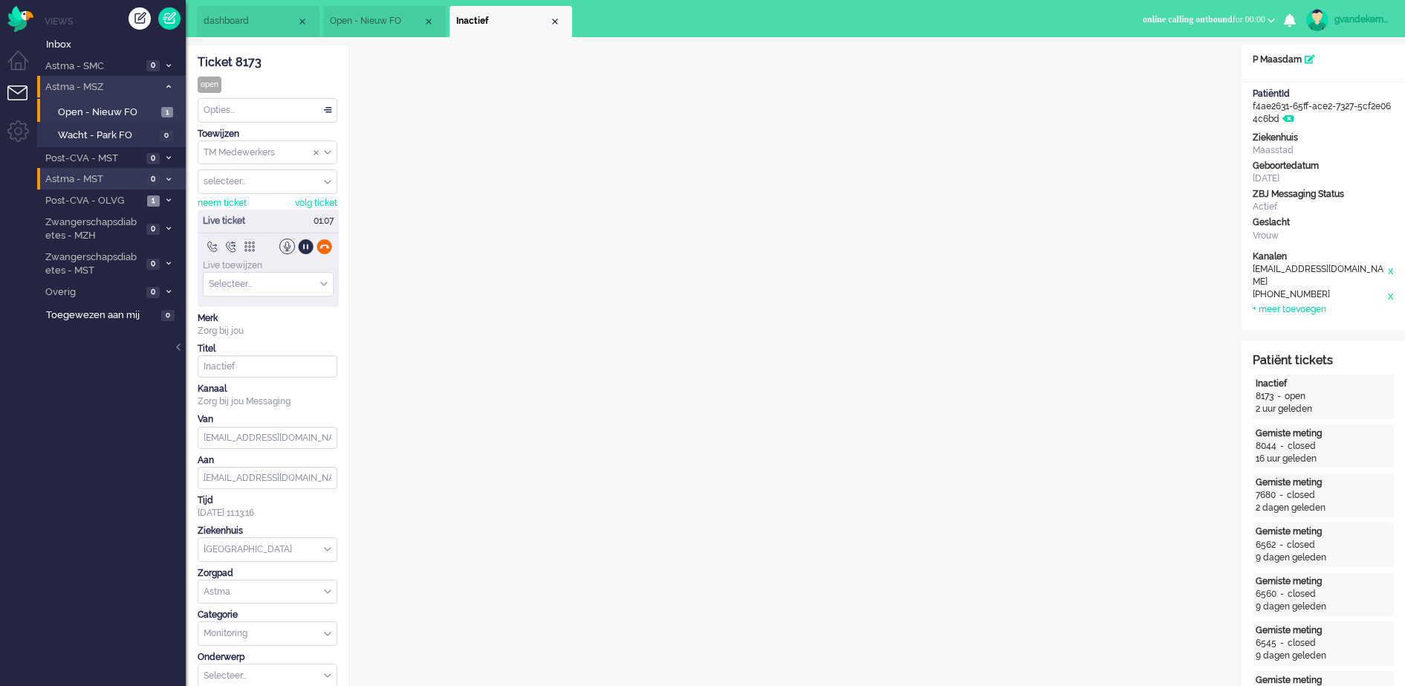
click at [324, 247] on div at bounding box center [324, 246] width 16 height 16
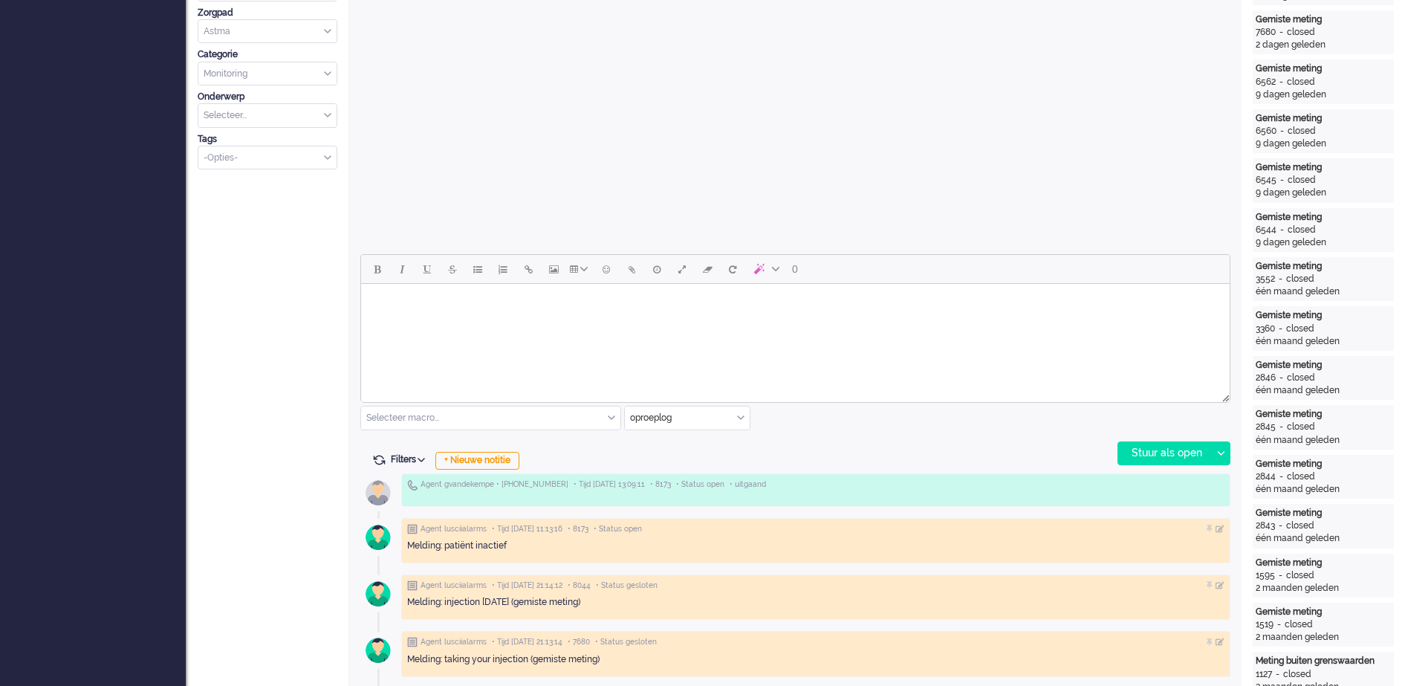
scroll to position [464, 0]
click at [502, 461] on div "+ Nieuwe notitie" at bounding box center [477, 459] width 84 height 18
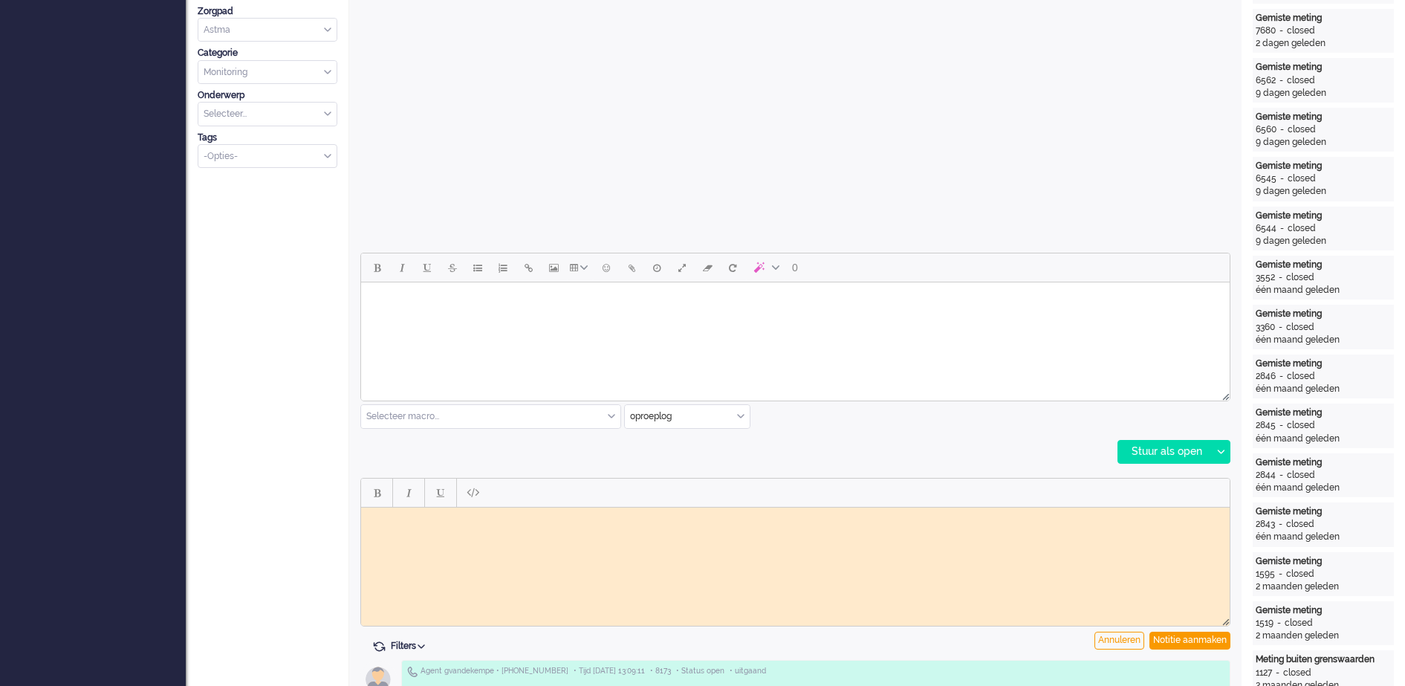
scroll to position [0, 0]
click at [530, 517] on body "Rich Text Area. Press ALT-0 for help." at bounding box center [795, 518] width 857 height 11
click at [579, 514] on body "[PERSON_NAME] maar neemt niet op, voicemail ingepsroken en reminder via BD en L…" at bounding box center [795, 524] width 857 height 22
click at [1171, 637] on div "Notitie aanmaken" at bounding box center [1189, 640] width 81 height 18
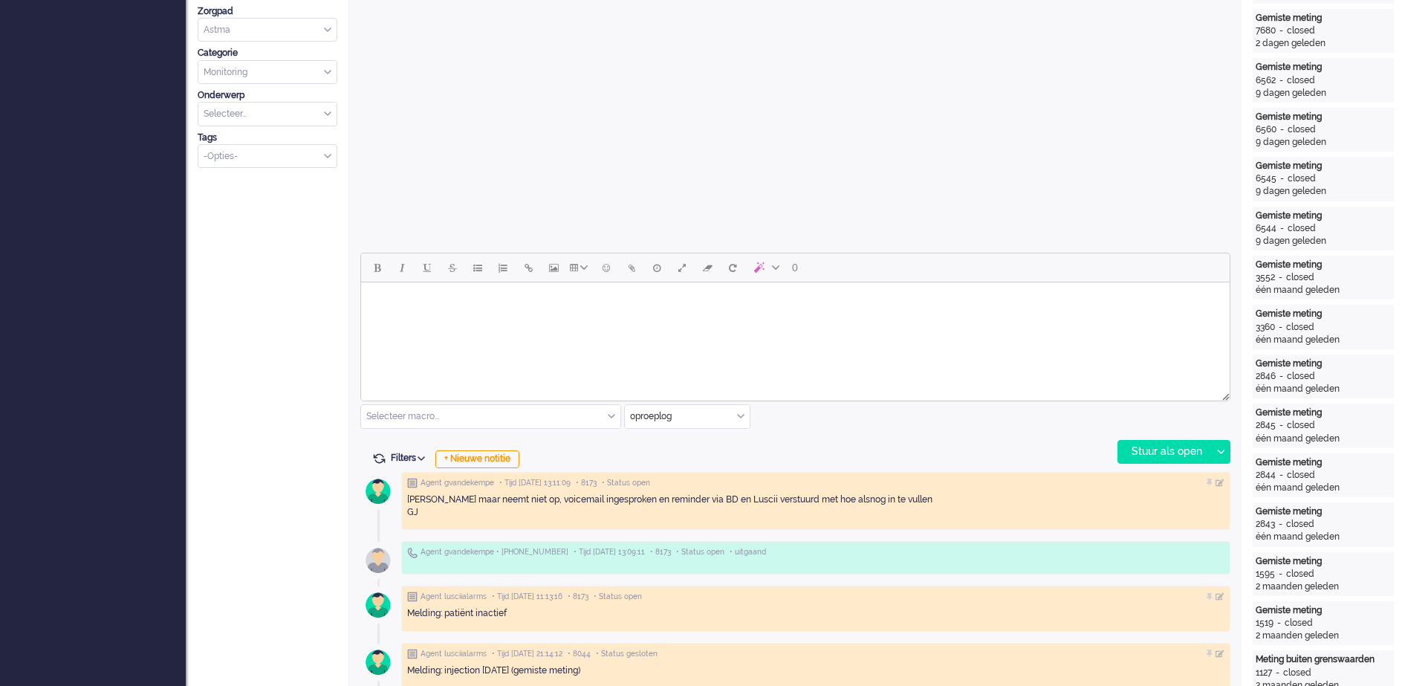
click at [641, 291] on body "Rich Text Area. Press ALT-0 for help." at bounding box center [795, 301] width 857 height 26
paste body "Rich Text Area. Press ALT-0 for help."
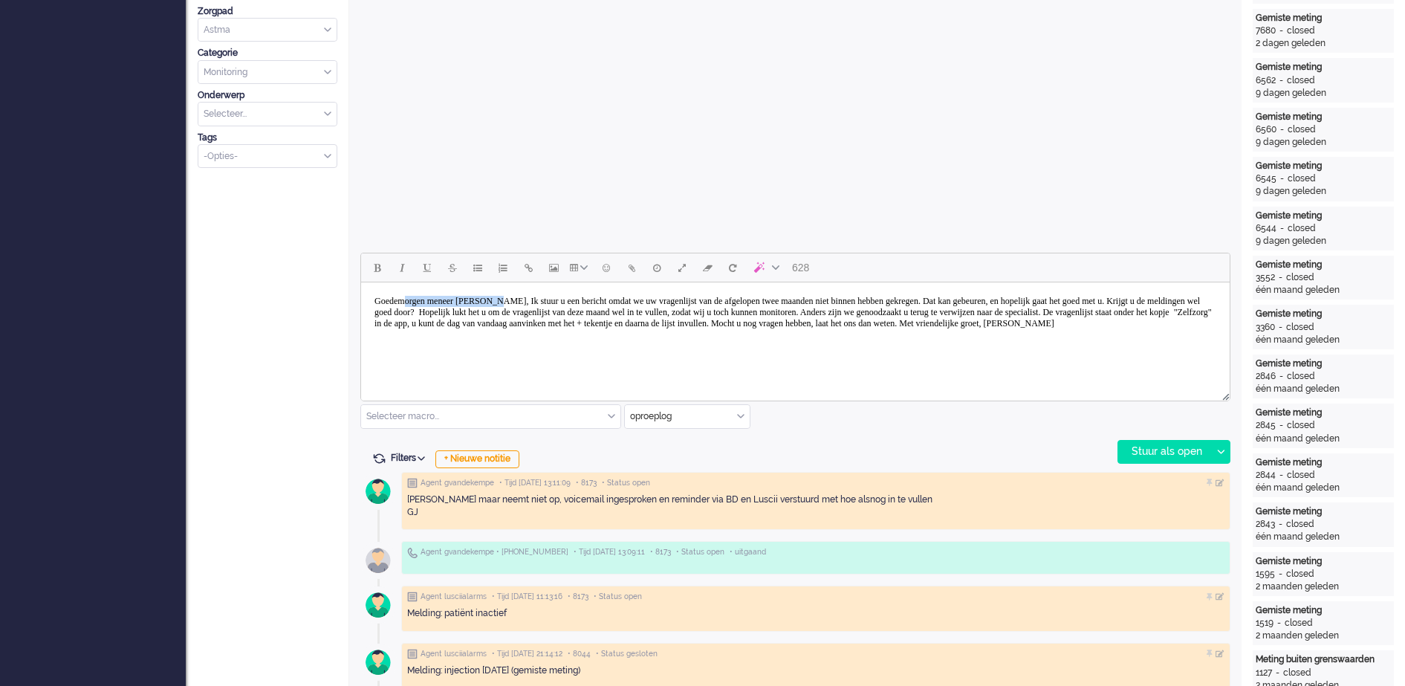
drag, startPoint x: 522, startPoint y: 300, endPoint x: 412, endPoint y: 299, distance: 110.0
click at [412, 299] on body "Goedemorgen meneer [PERSON_NAME], Ik stuur u een bericht omdat we uw vragenlijs…" at bounding box center [795, 312] width 857 height 48
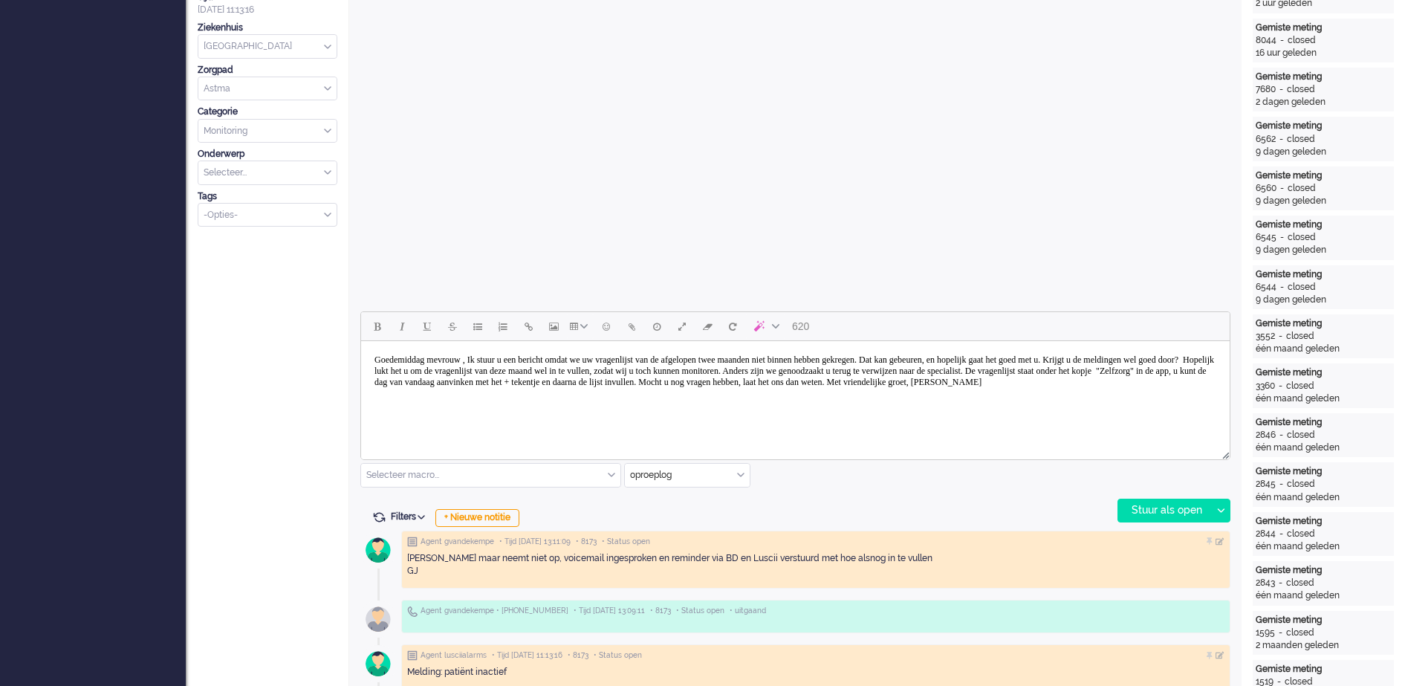
scroll to position [464, 0]
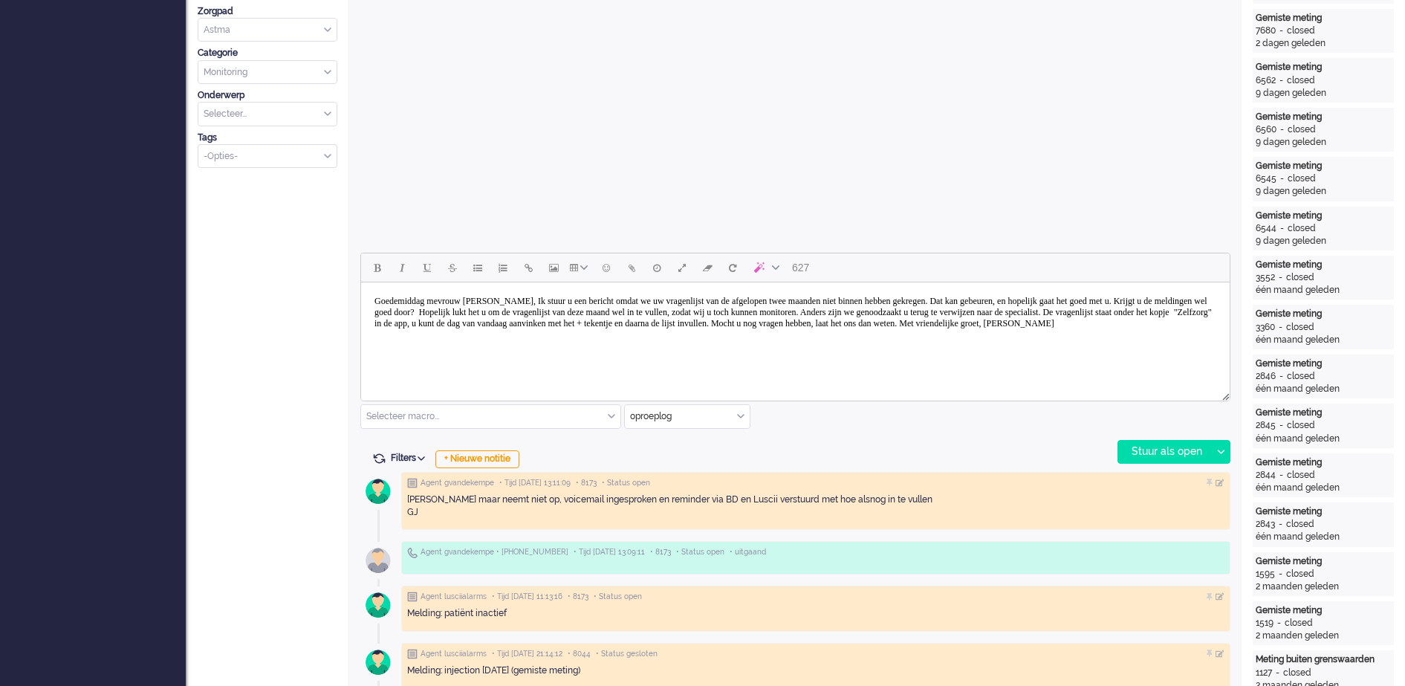
click at [532, 303] on body "Goedemiddag mevrouw [PERSON_NAME], Ik stuur u een bericht omdat we uw vragenlij…" at bounding box center [795, 312] width 857 height 48
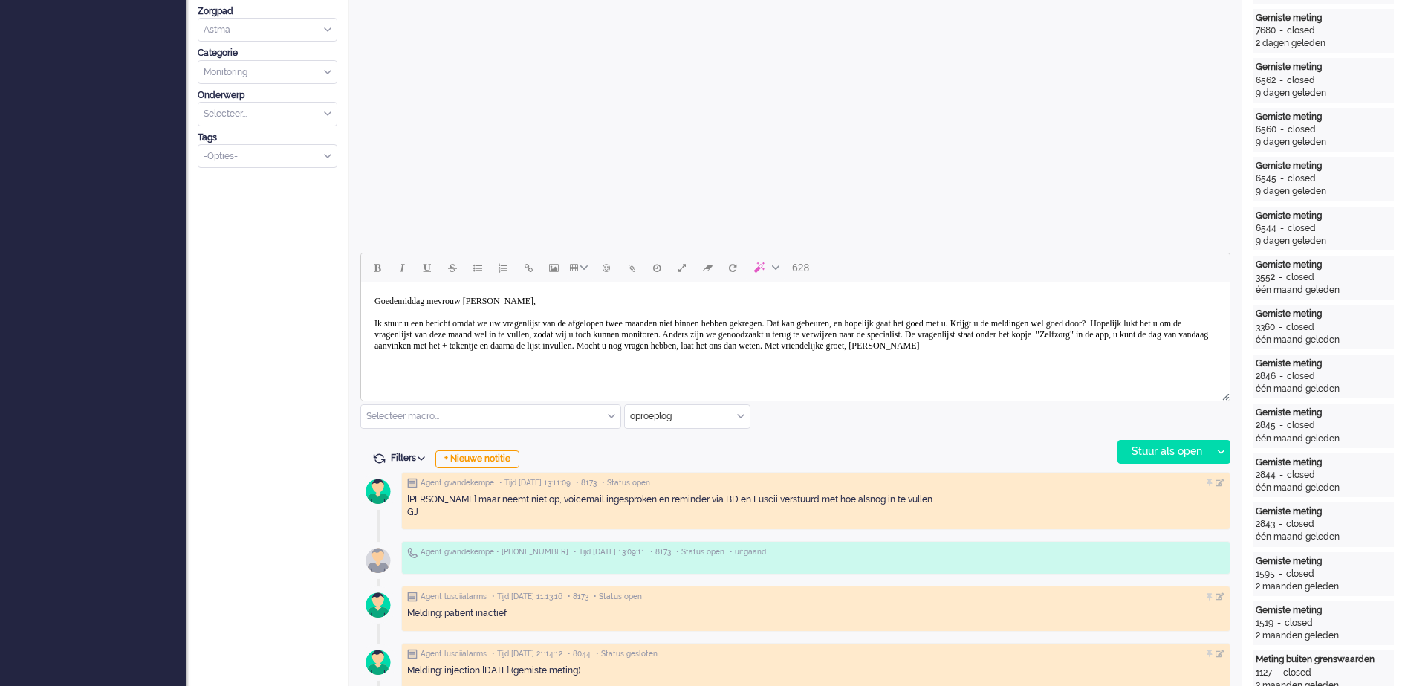
click at [448, 334] on body "Goedemiddag mevrouw [PERSON_NAME], Ik stuur u een bericht omdat we uw vragenlij…" at bounding box center [795, 323] width 857 height 71
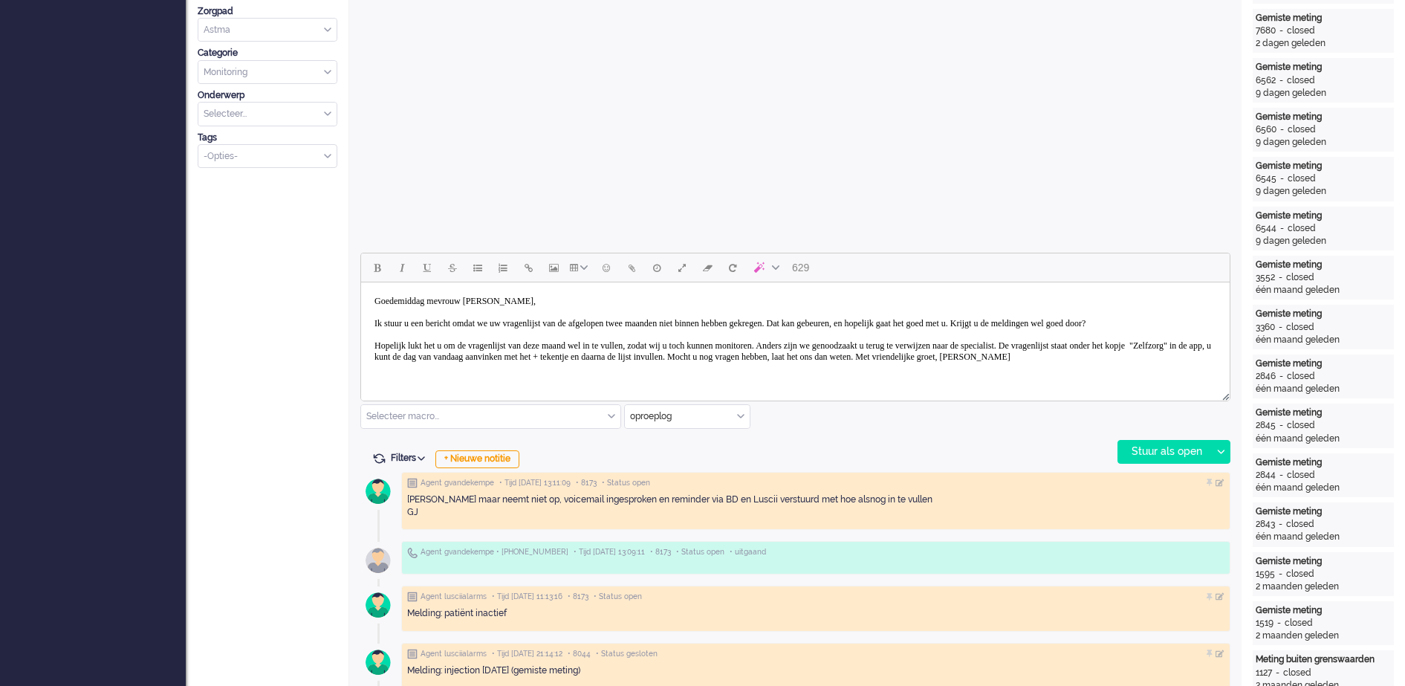
click at [571, 355] on body "Goedemiddag mevrouw [PERSON_NAME], Ik stuur u een bericht omdat we uw vragenlij…" at bounding box center [795, 329] width 857 height 82
click at [624, 358] on body "Goedemiddag mevrouw [PERSON_NAME], Ik stuur u een bericht omdat we uw vragenlij…" at bounding box center [795, 329] width 857 height 82
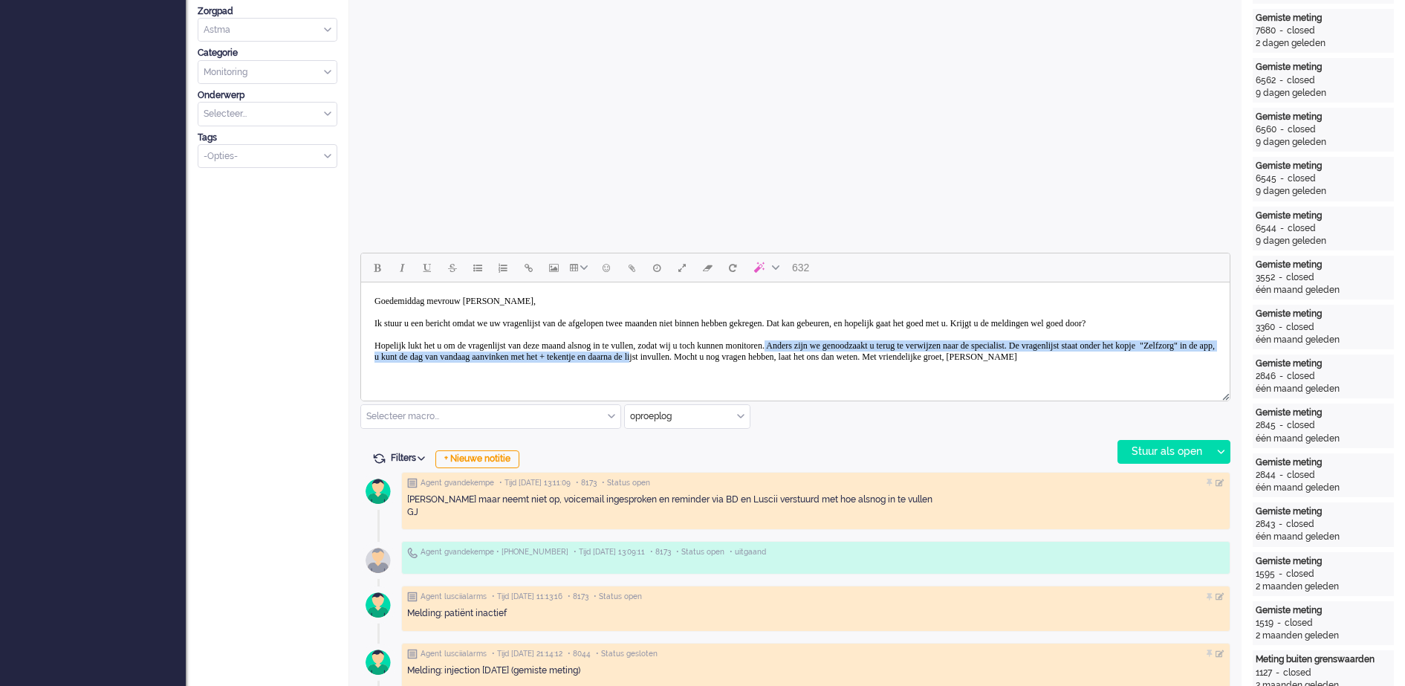
scroll to position [11, 0]
drag, startPoint x: 868, startPoint y: 358, endPoint x: 1177, endPoint y: 343, distance: 309.4
click at [1177, 343] on body "Goedemiddag mevrouw [PERSON_NAME], Ik stuur u een bericht omdat we uw vragenlij…" at bounding box center [795, 329] width 857 height 82
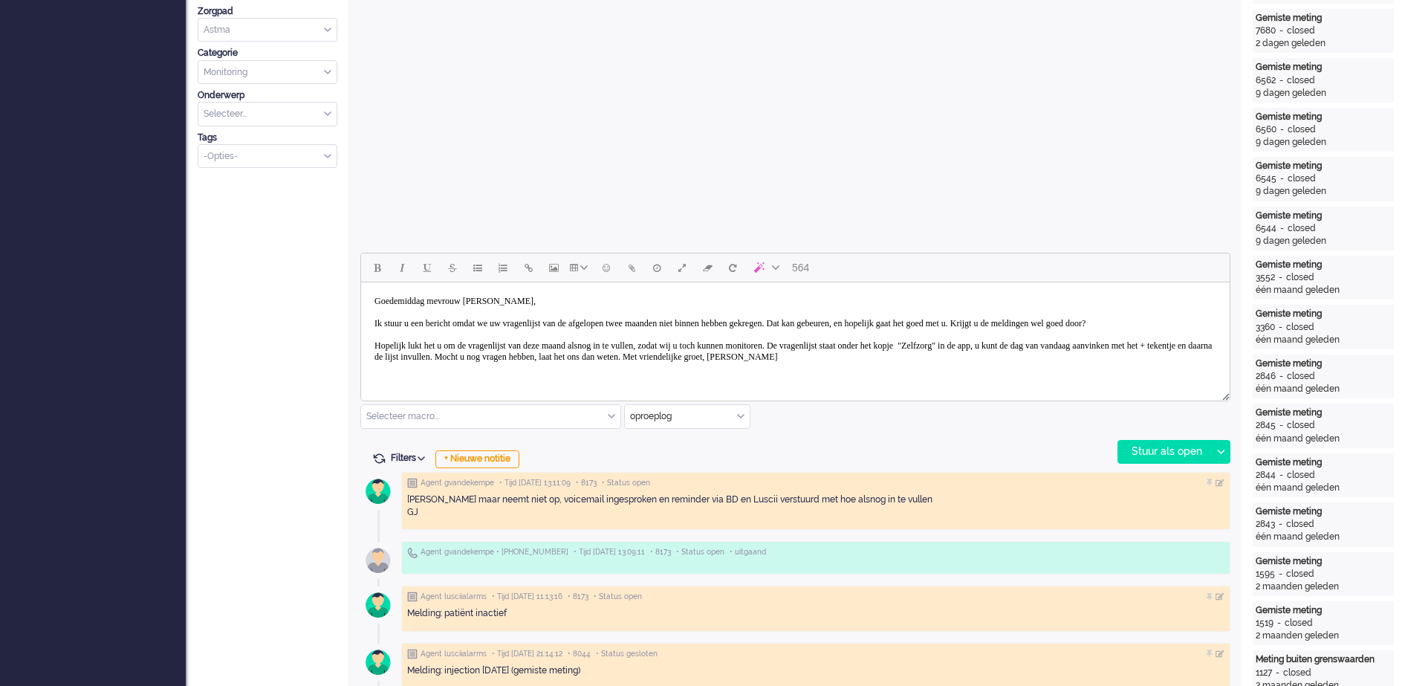
click at [918, 368] on body "Goedemiddag mevrouw [PERSON_NAME], Ik stuur u een bericht omdat we uw vragenlij…" at bounding box center [795, 329] width 857 height 82
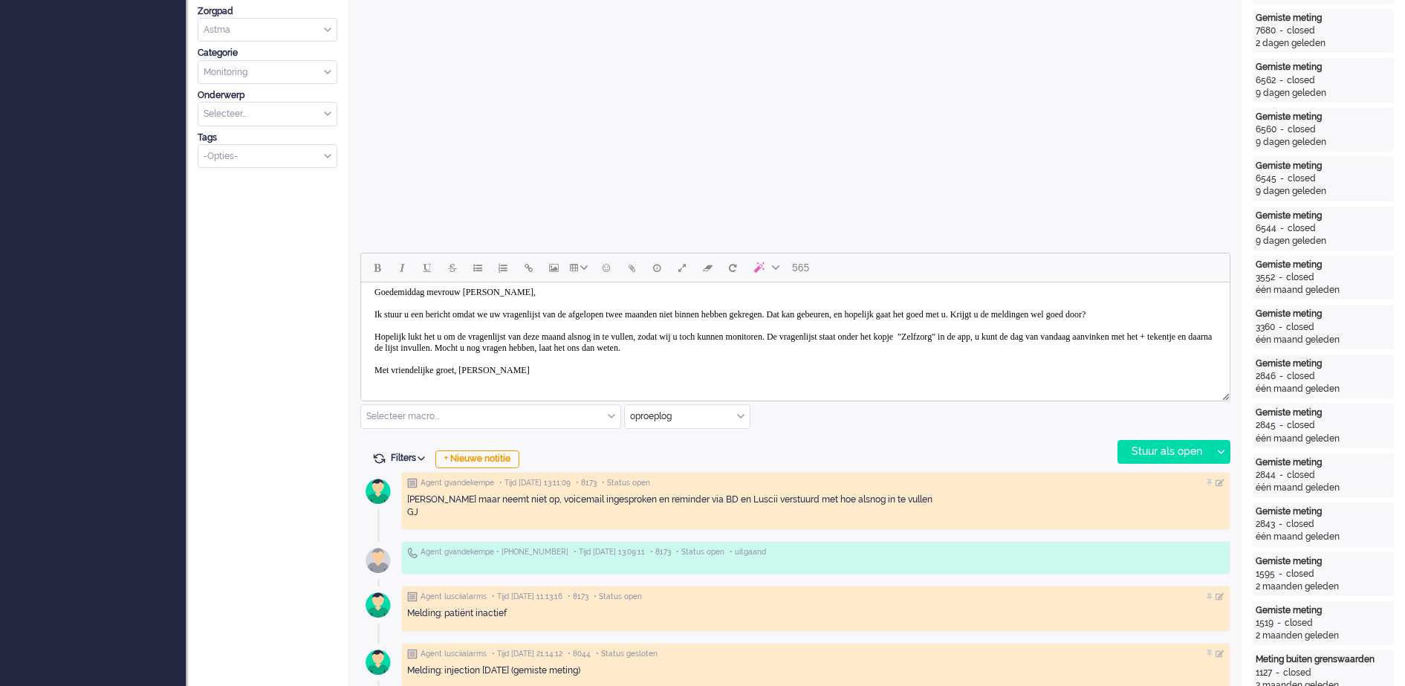
click at [479, 378] on body "Goedemiddag mevrouw [PERSON_NAME], Ik stuur u een bericht omdat we uw vragenlij…" at bounding box center [795, 331] width 857 height 104
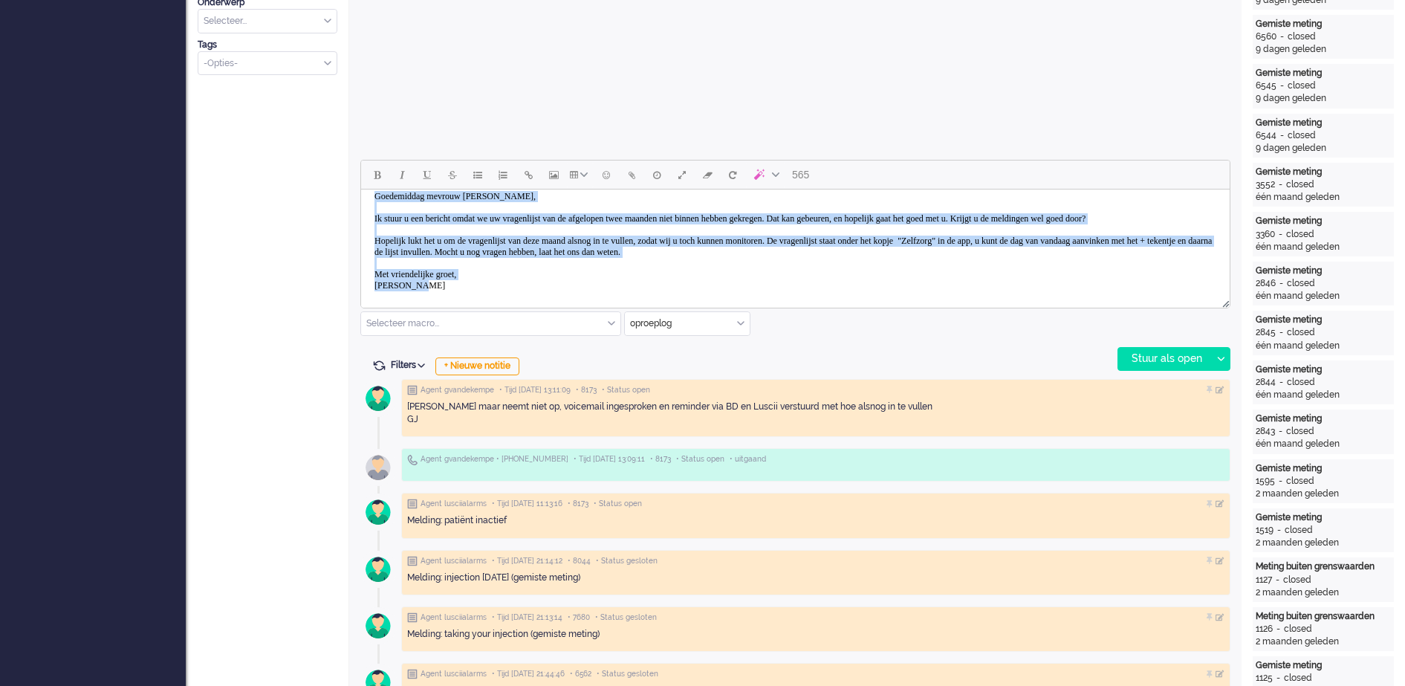
scroll to position [0, 0]
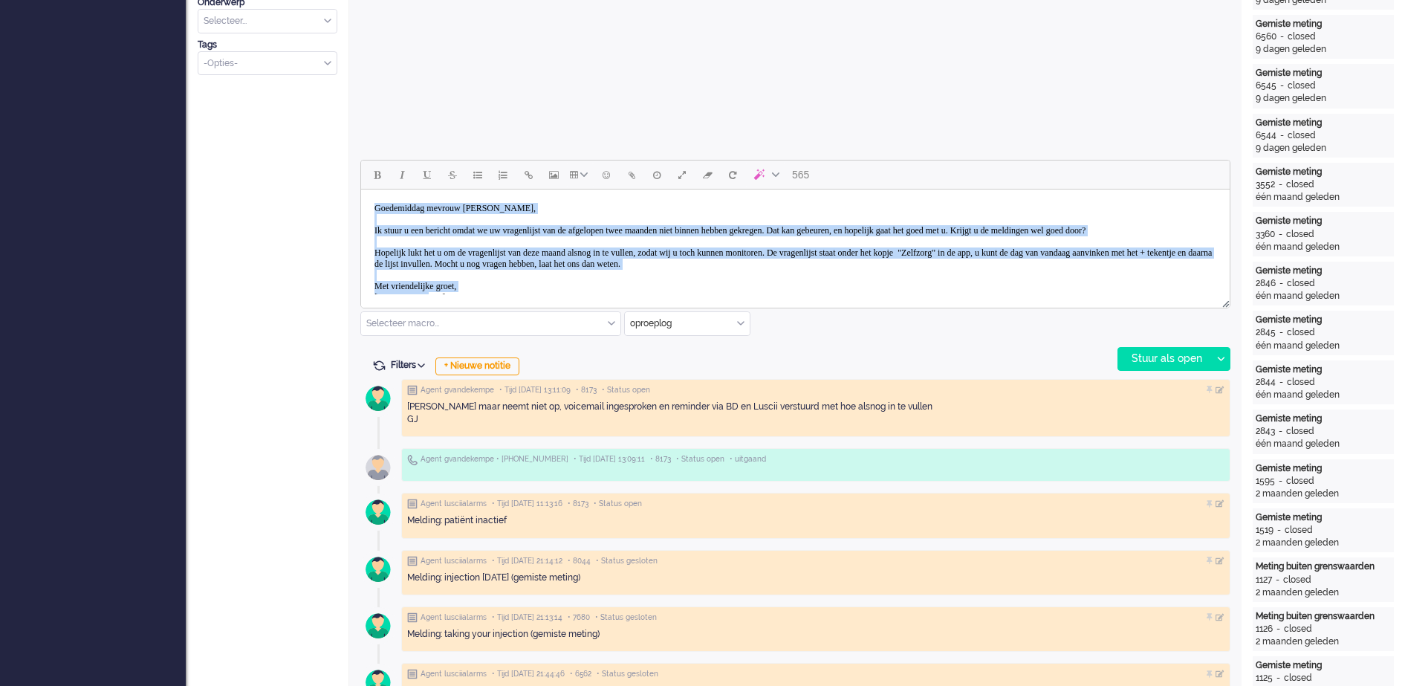
drag, startPoint x: 417, startPoint y: 286, endPoint x: 718, endPoint y: 381, distance: 314.8
click at [365, 189] on html "Goedemiddag mevrouw [PERSON_NAME], Ik stuur u een bericht omdat we uw vragenlij…" at bounding box center [795, 252] width 868 height 127
copy body "Goedemiddag mevrouw [PERSON_NAME], Ik stuur u een bericht omdat we uw vragenlij…"
click at [949, 209] on body "Goedemiddag mevrouw [PERSON_NAME], Ik stuur u een bericht omdat we uw vragenlij…" at bounding box center [795, 252] width 857 height 115
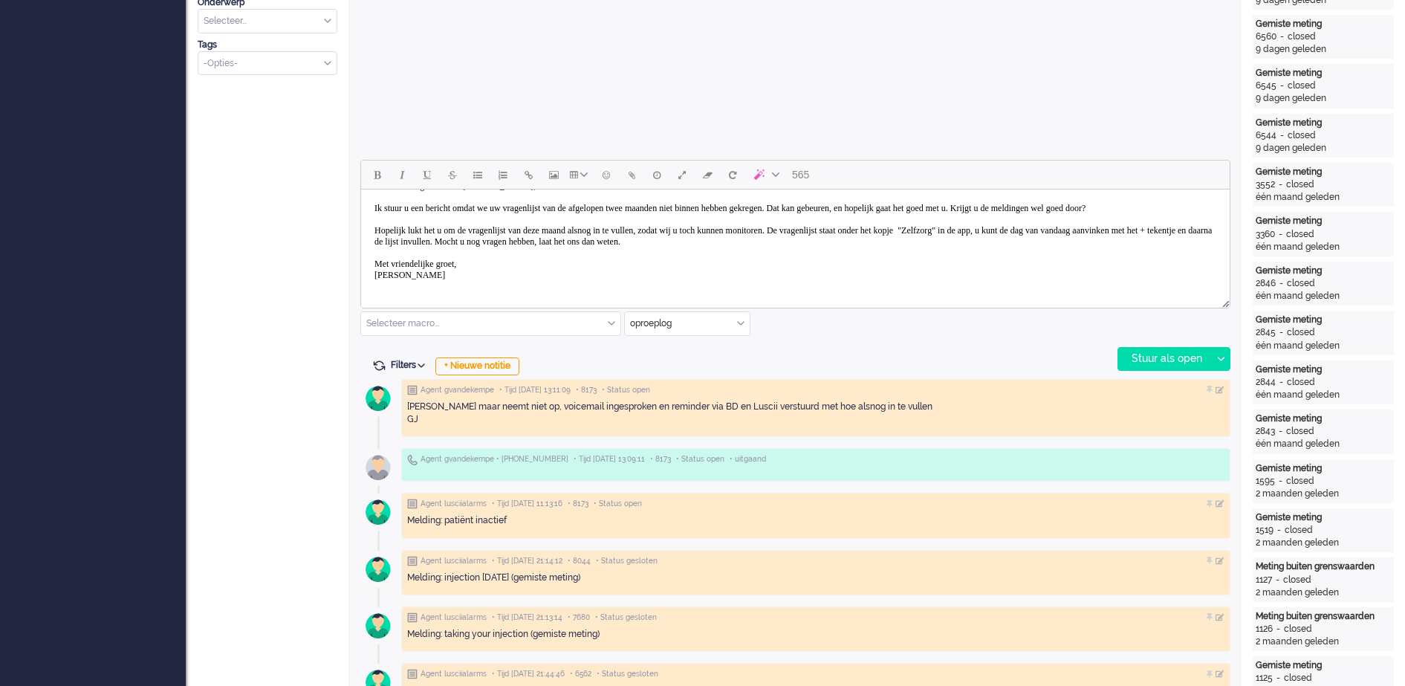
scroll to position [33, 0]
click at [1163, 359] on div "Stuur als open" at bounding box center [1164, 359] width 93 height 22
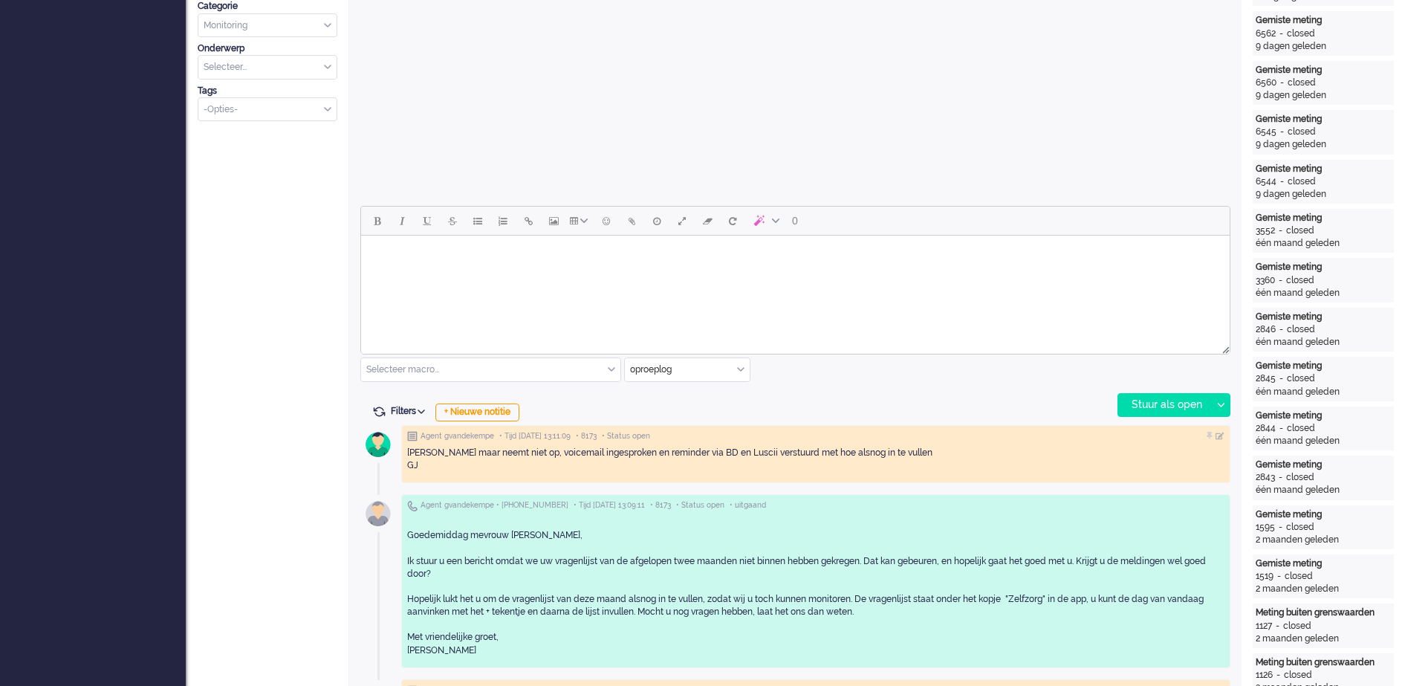
scroll to position [557, 0]
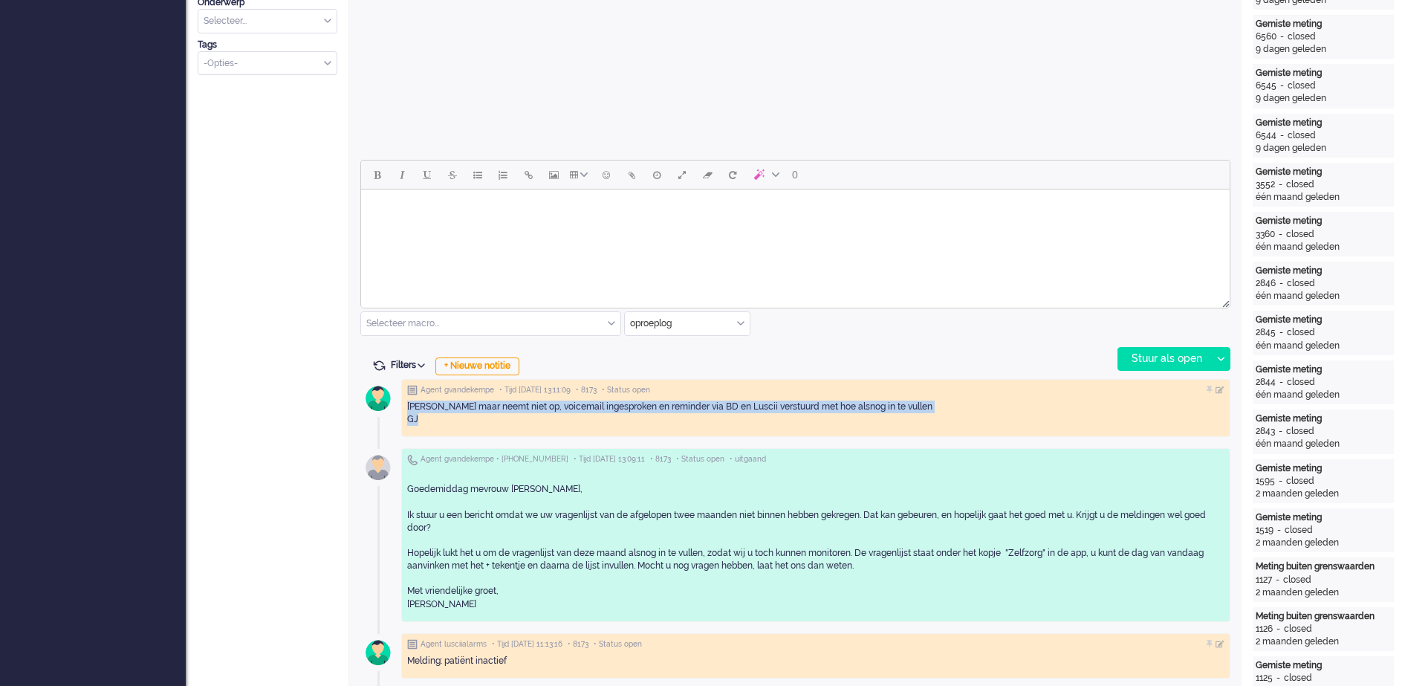
drag, startPoint x: 408, startPoint y: 402, endPoint x: 426, endPoint y: 419, distance: 25.2
click at [426, 419] on div "Gebeld maar neemt niet op, voicemail ingesproken en reminder via BD en Luscii v…" at bounding box center [815, 412] width 817 height 25
copy div "Gebeld maar neemt niet op, voicemail ingesproken en reminder via BD en Luscii v…"
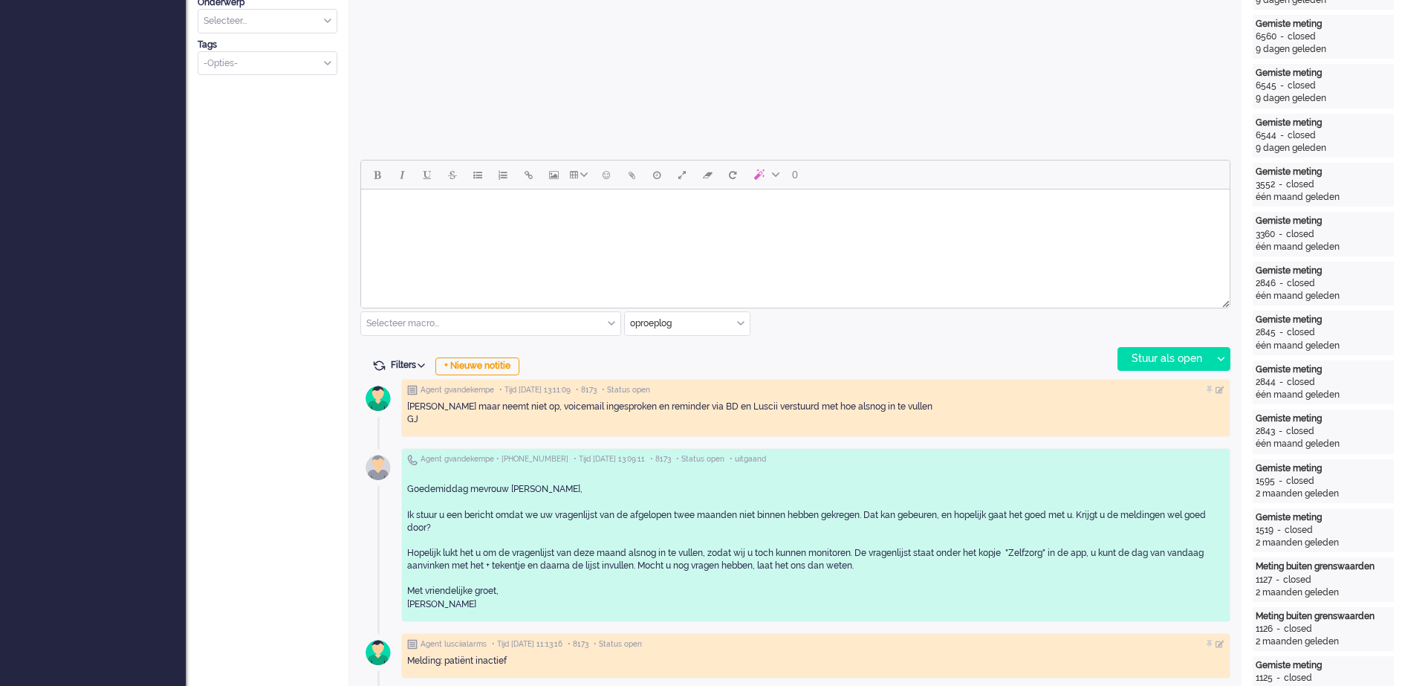
click at [1025, 336] on div "0 Selecteer macro... Bericht: [PERSON_NAME] geen actie Bericht: Intake Notitie:…" at bounding box center [795, 265] width 870 height 211
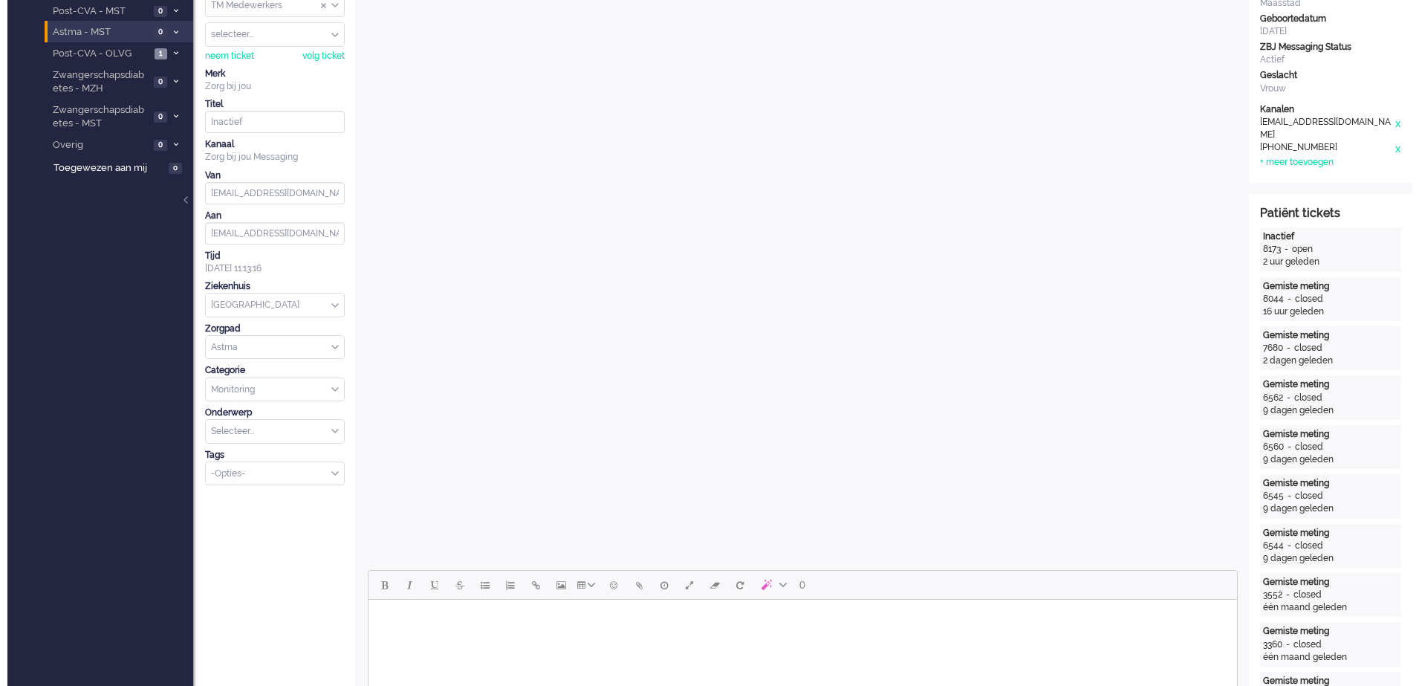
scroll to position [0, 0]
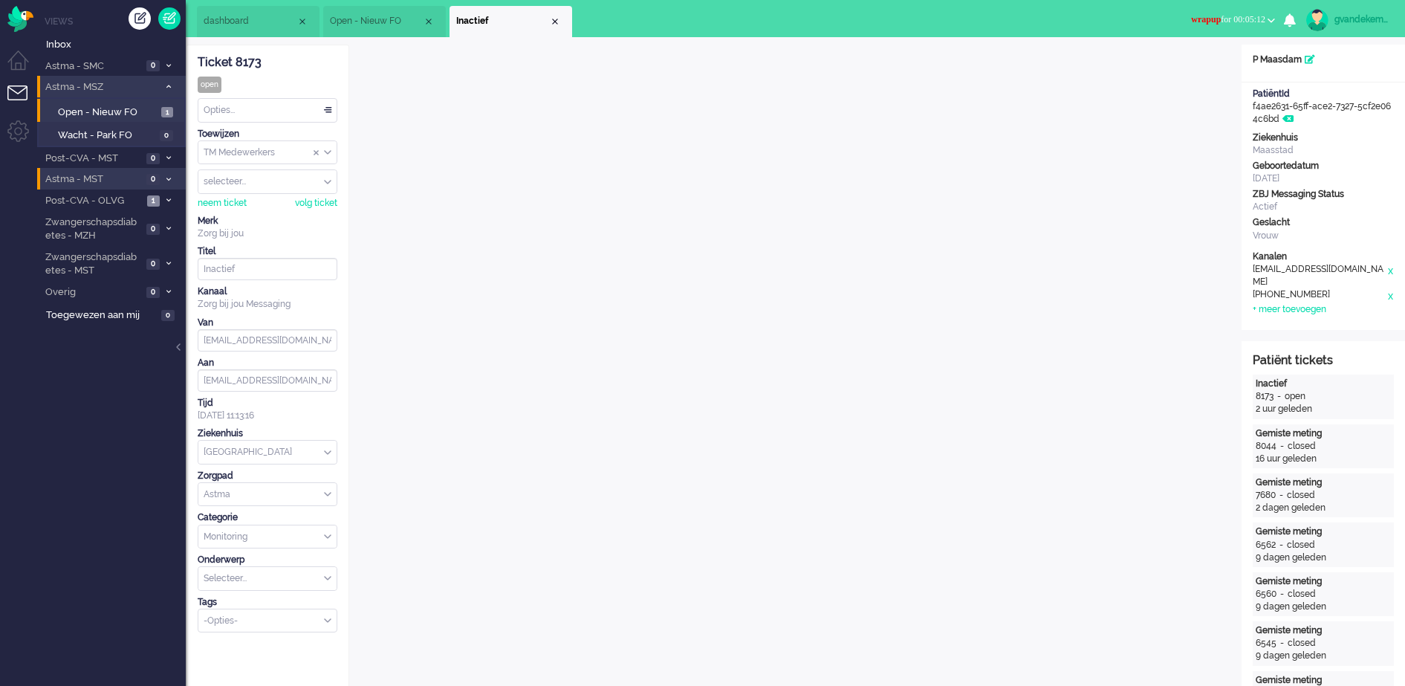
click at [328, 106] on div "Opties..." at bounding box center [267, 110] width 138 height 23
click at [267, 215] on li "Opgelost" at bounding box center [267, 216] width 138 height 22
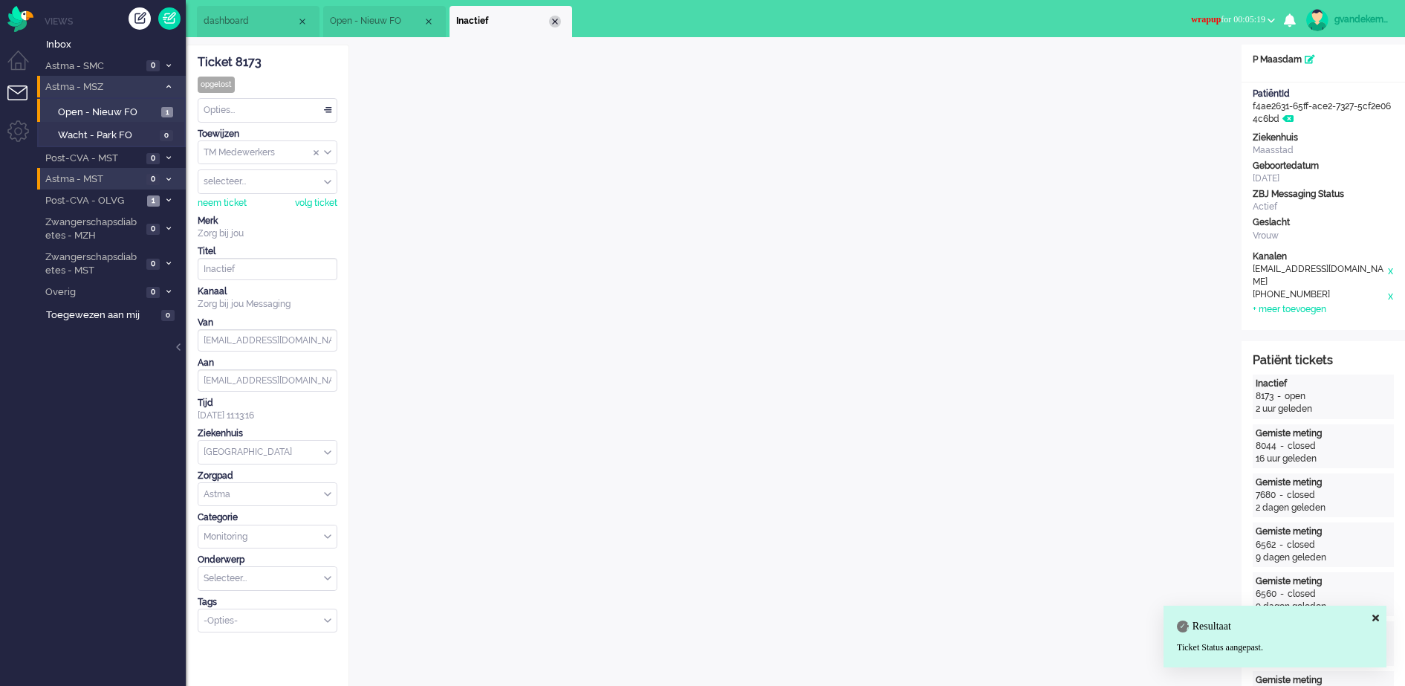
click at [556, 19] on div "Close tab" at bounding box center [555, 22] width 12 height 12
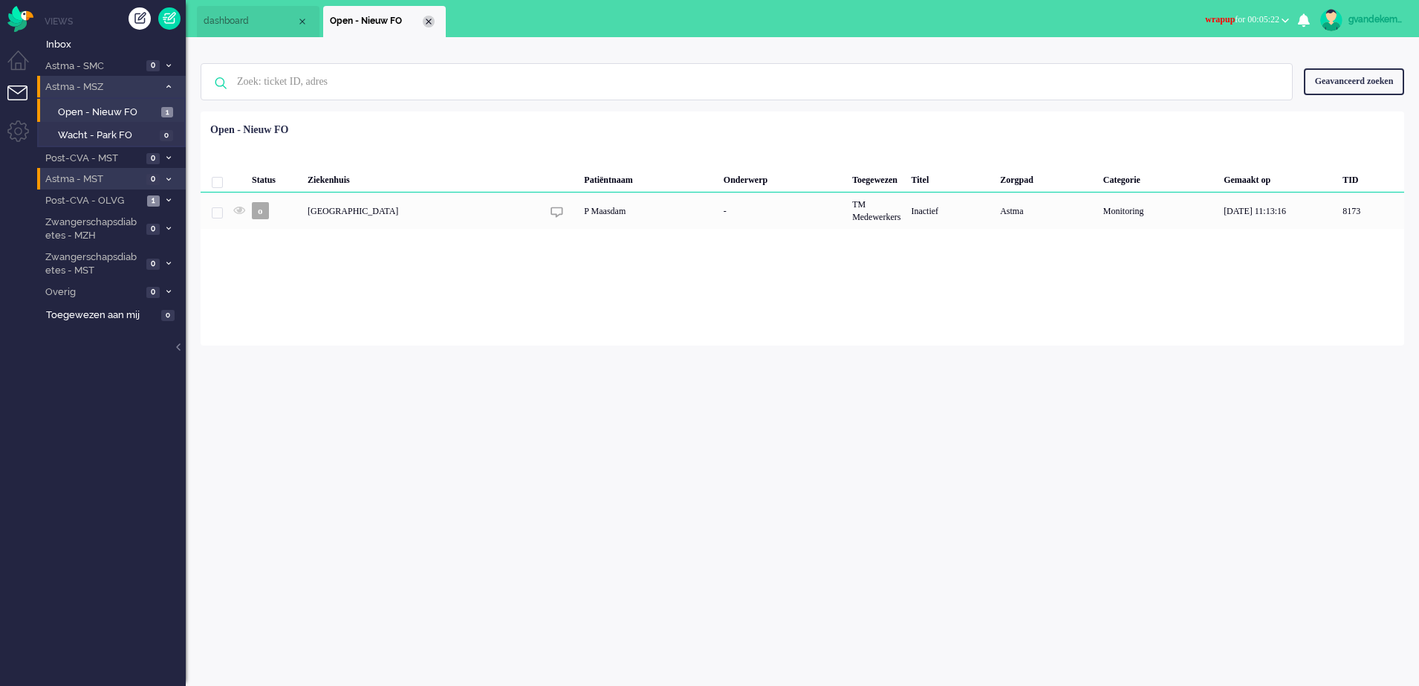
click at [428, 21] on div "Close tab" at bounding box center [429, 22] width 12 height 12
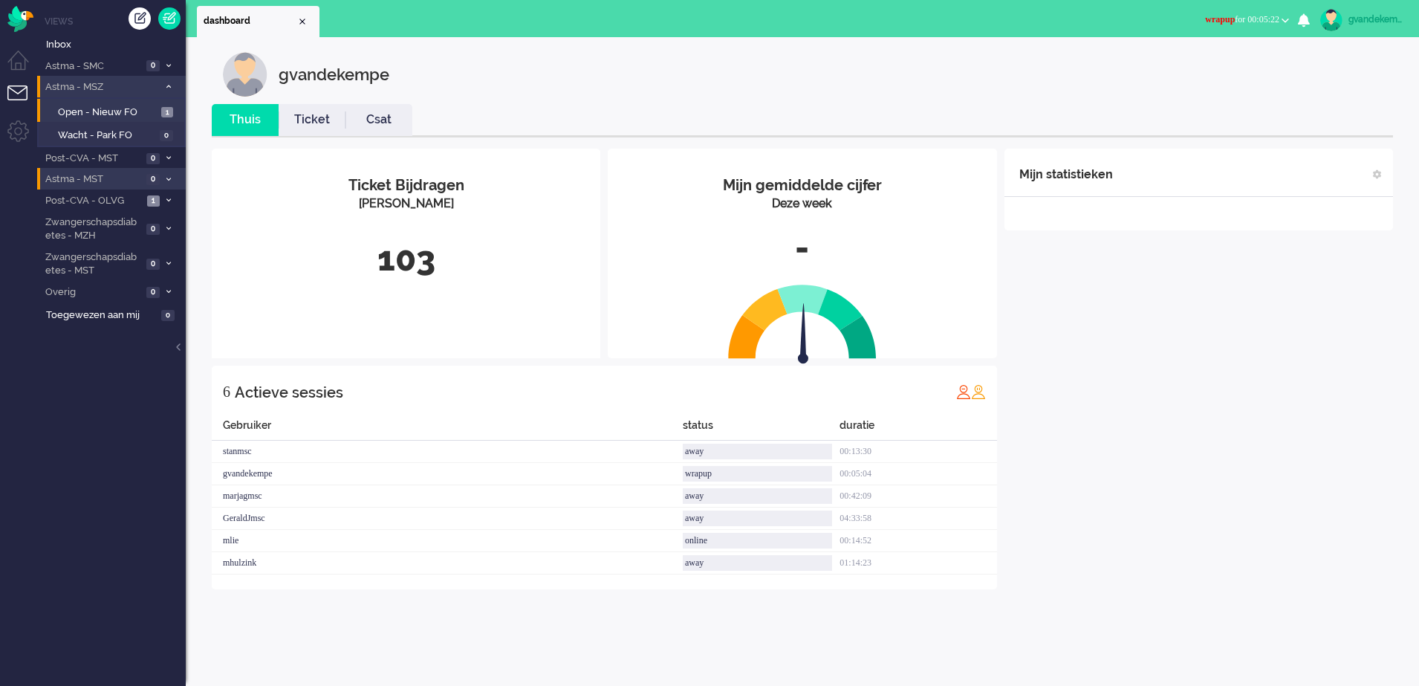
click at [166, 84] on icon at bounding box center [168, 86] width 4 height 5
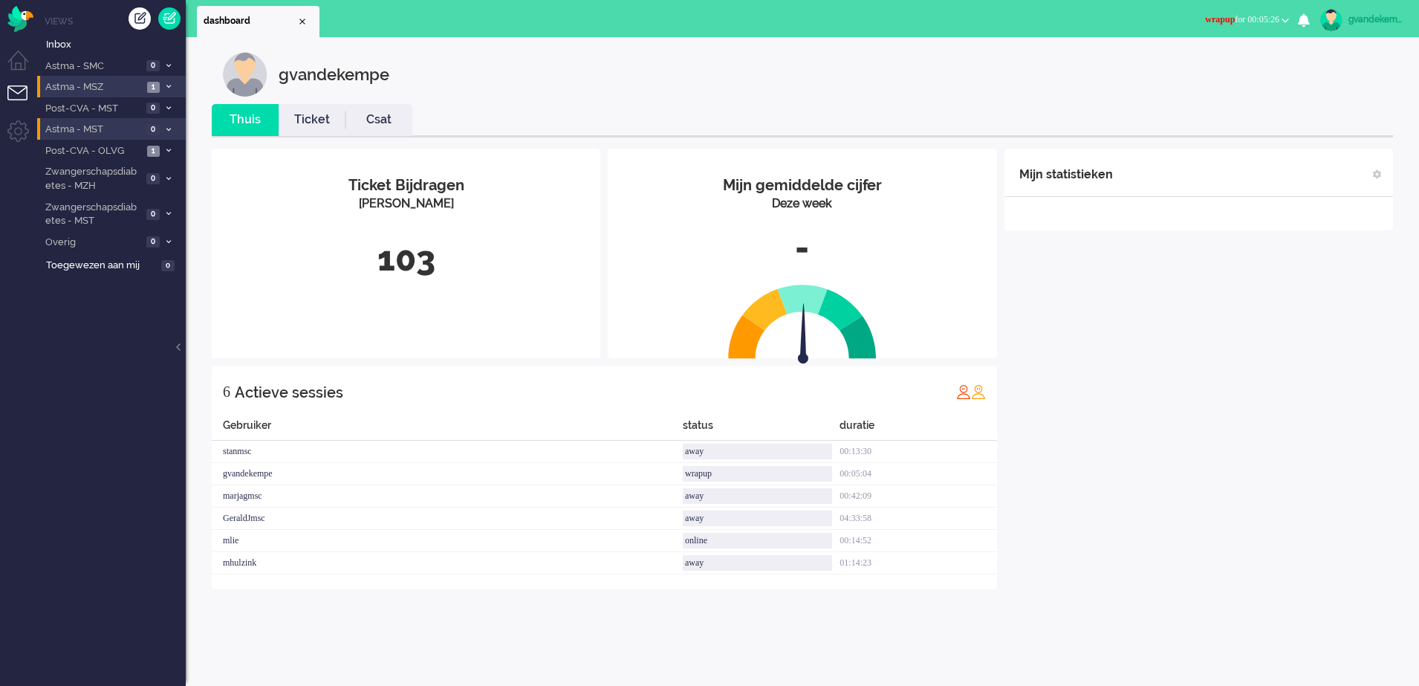
click at [165, 86] on span at bounding box center [168, 87] width 11 height 8
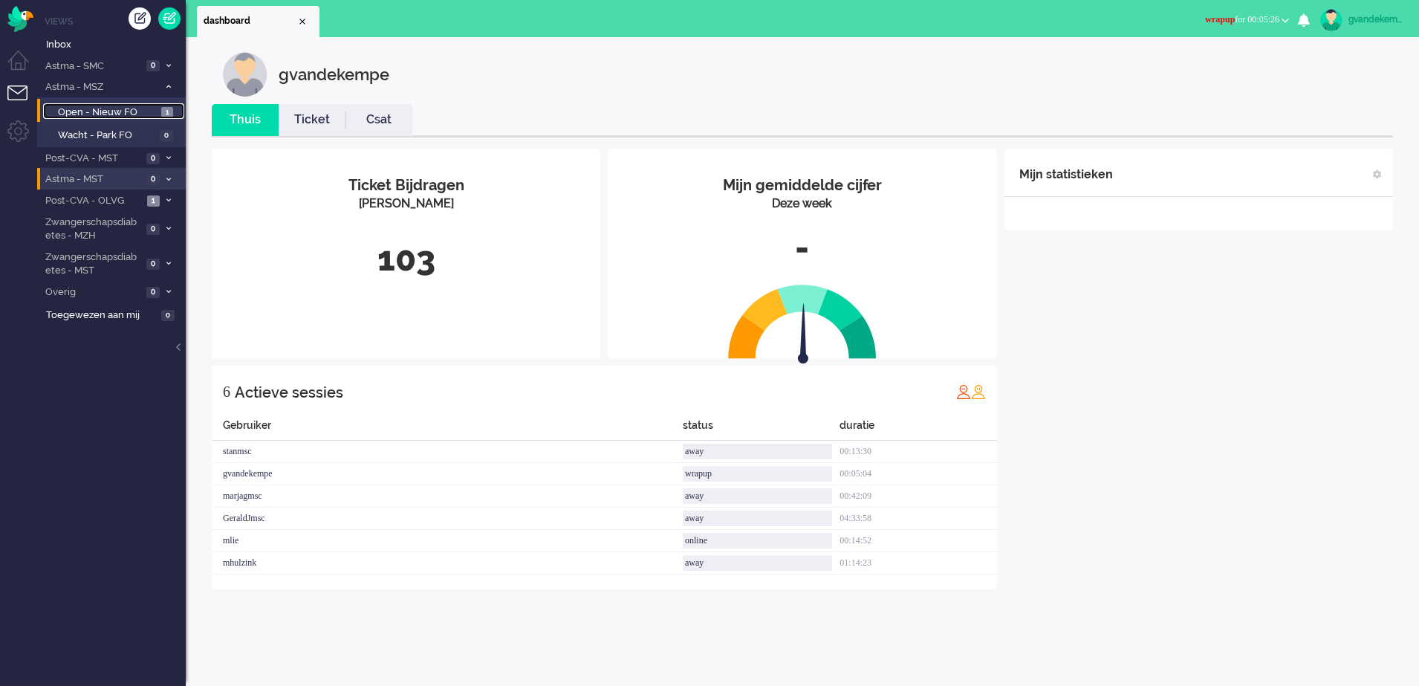
click at [159, 112] on link "Open - Nieuw FO 1" at bounding box center [113, 111] width 141 height 16
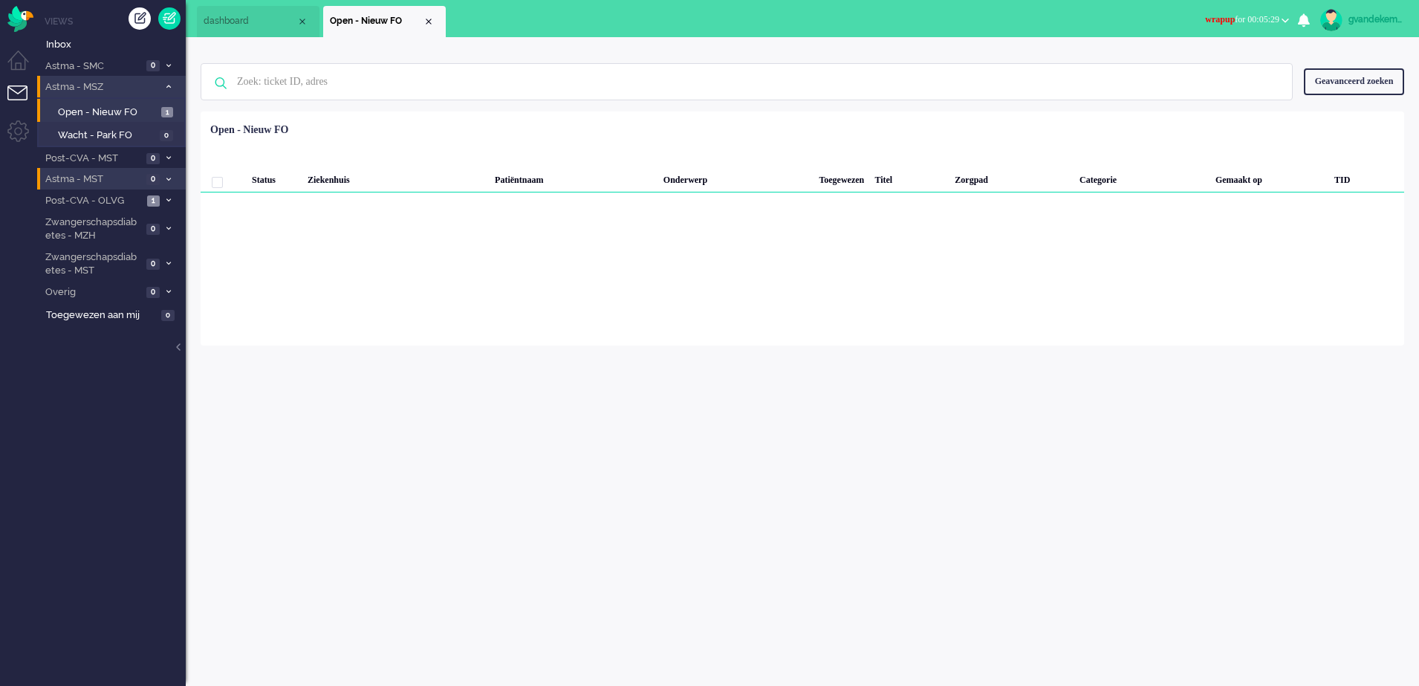
click at [166, 84] on icon at bounding box center [168, 86] width 4 height 5
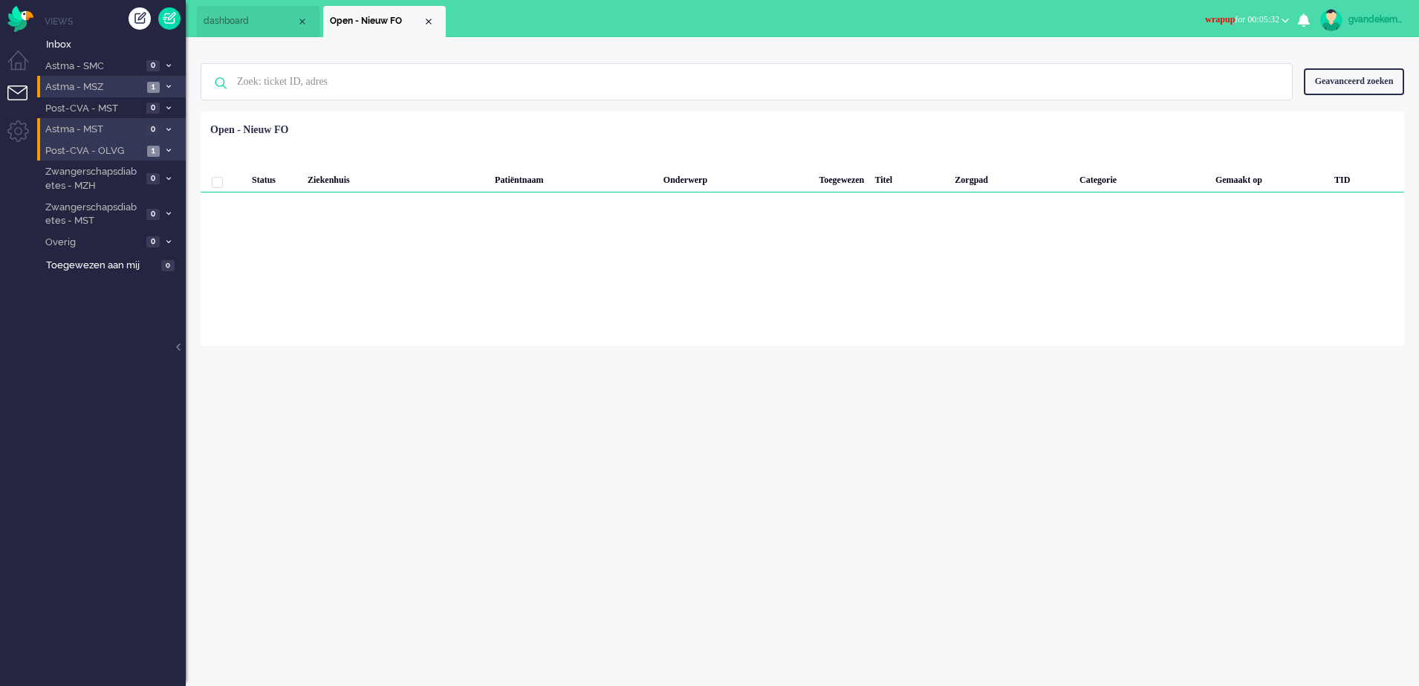
click at [166, 147] on span at bounding box center [168, 151] width 11 height 8
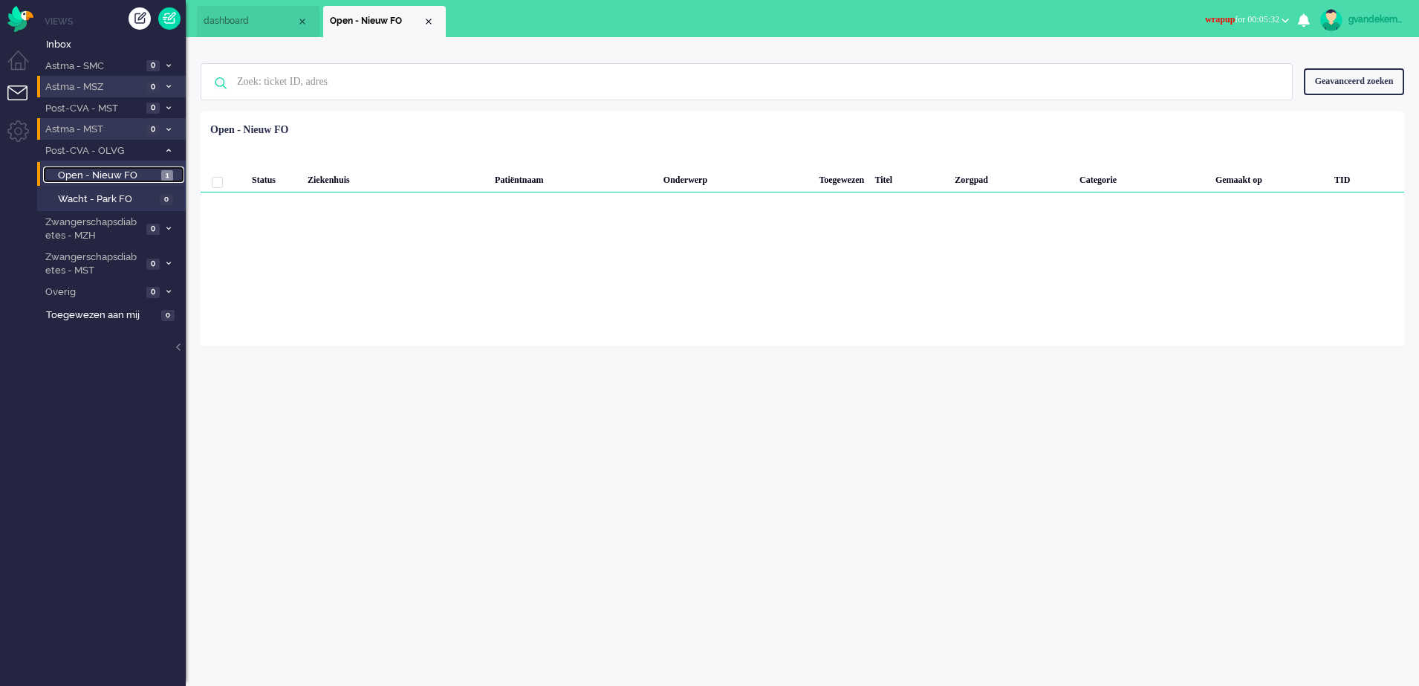
click at [143, 172] on span "Open - Nieuw FO" at bounding box center [108, 176] width 100 height 14
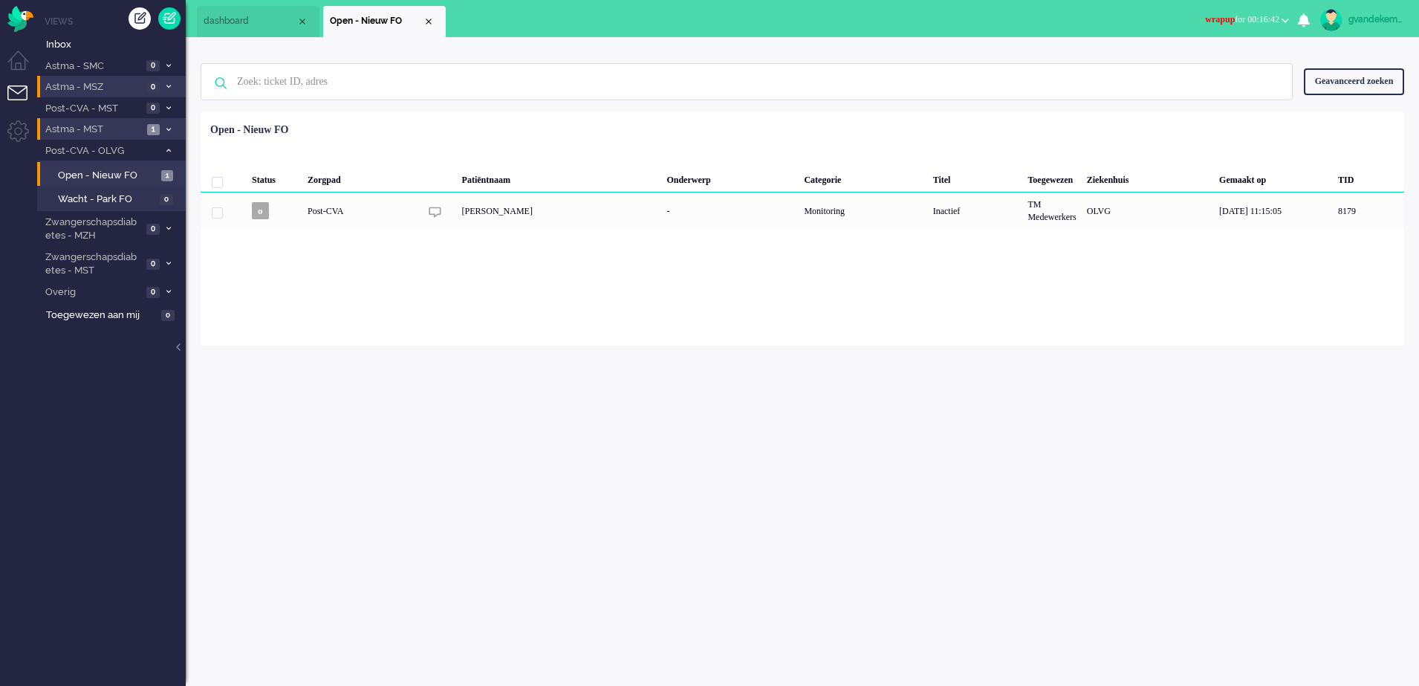
click at [165, 126] on span at bounding box center [168, 130] width 11 height 8
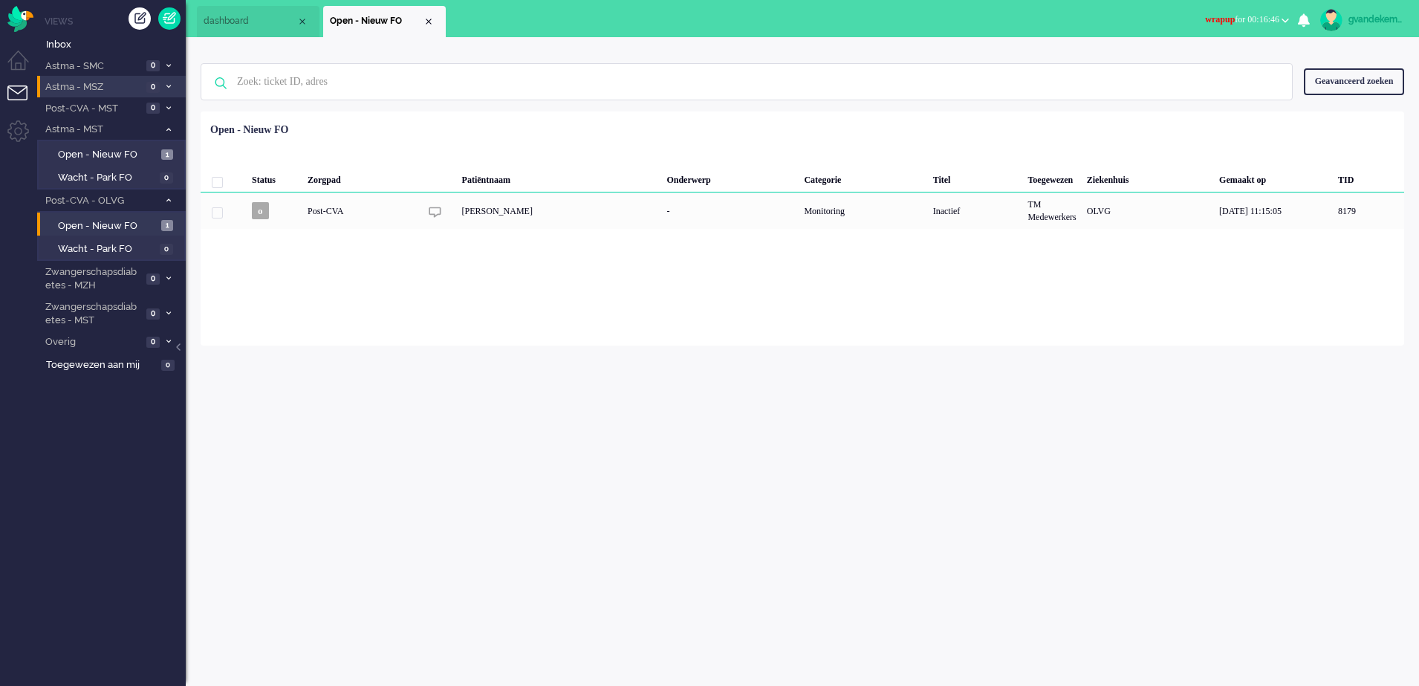
click at [433, 27] on li "Open - Nieuw FO" at bounding box center [384, 21] width 123 height 31
click at [429, 22] on div "Close tab" at bounding box center [429, 22] width 12 height 12
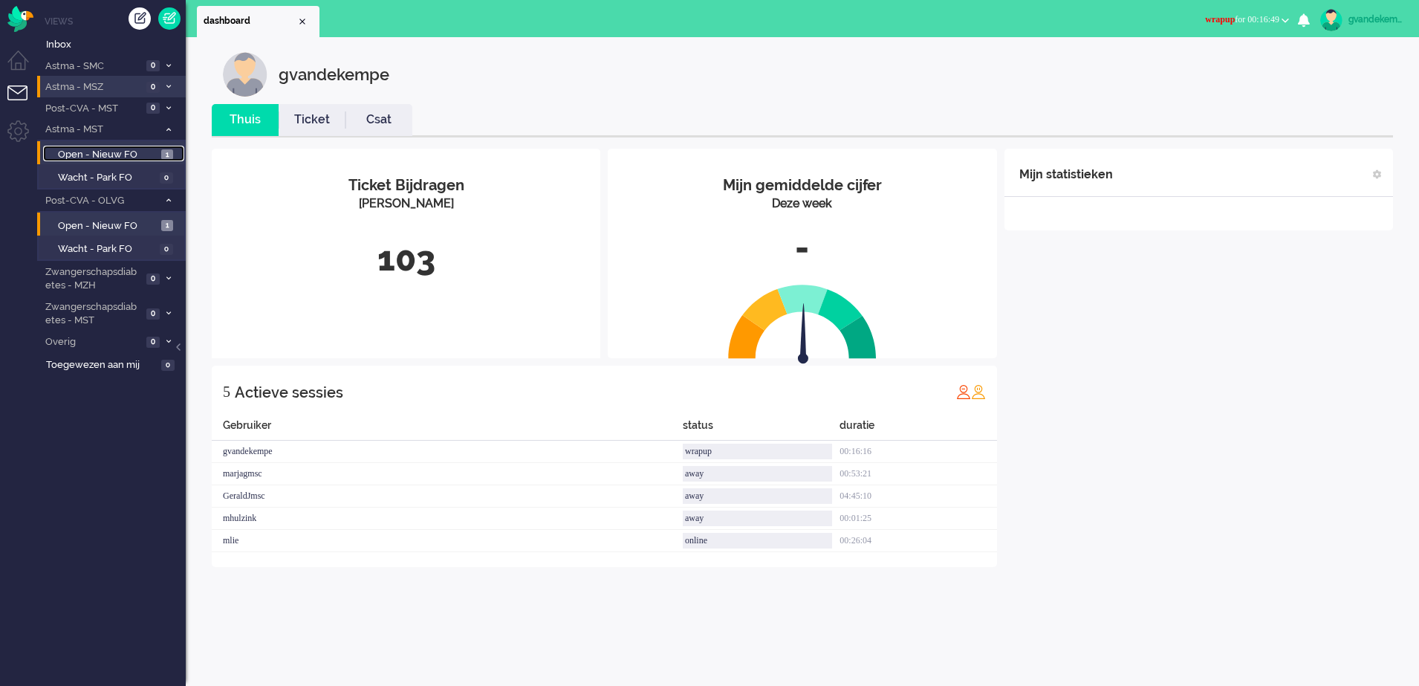
click at [137, 152] on span "Open - Nieuw FO" at bounding box center [108, 155] width 100 height 14
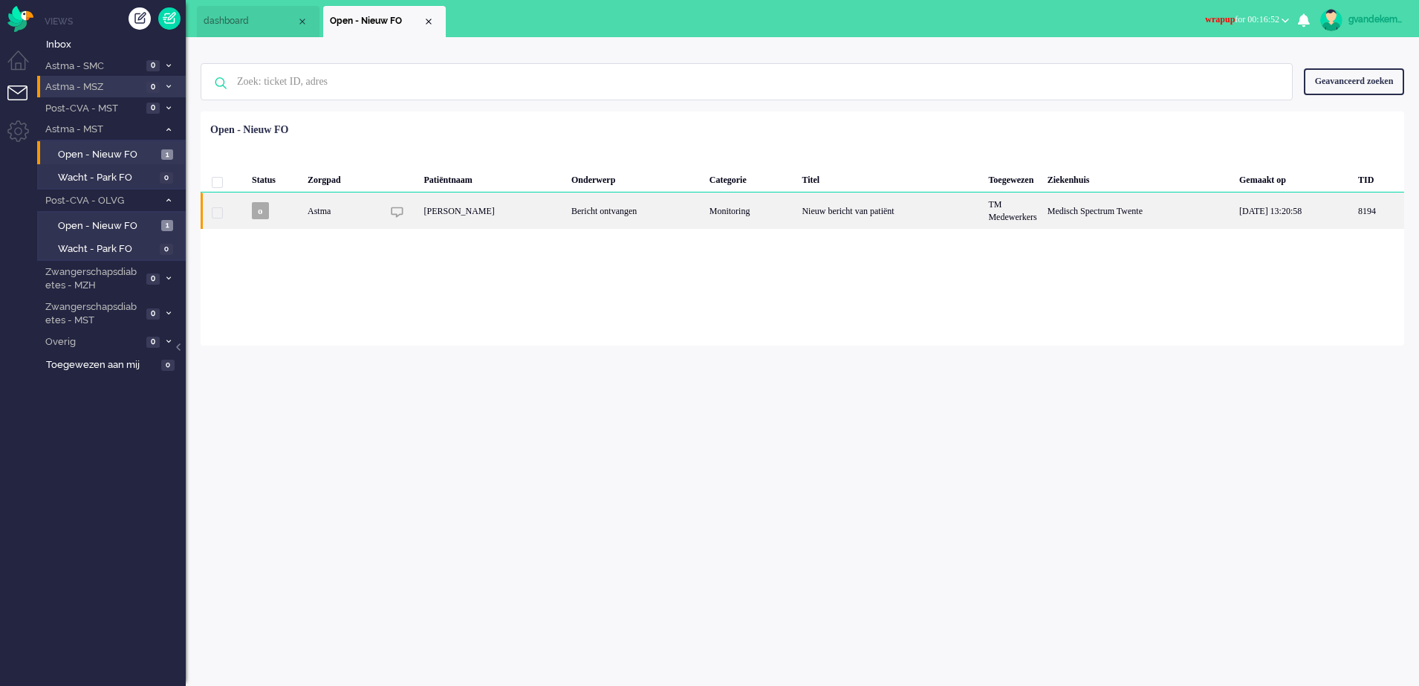
click at [796, 207] on div "Nieuw bericht van patiënt" at bounding box center [889, 210] width 186 height 36
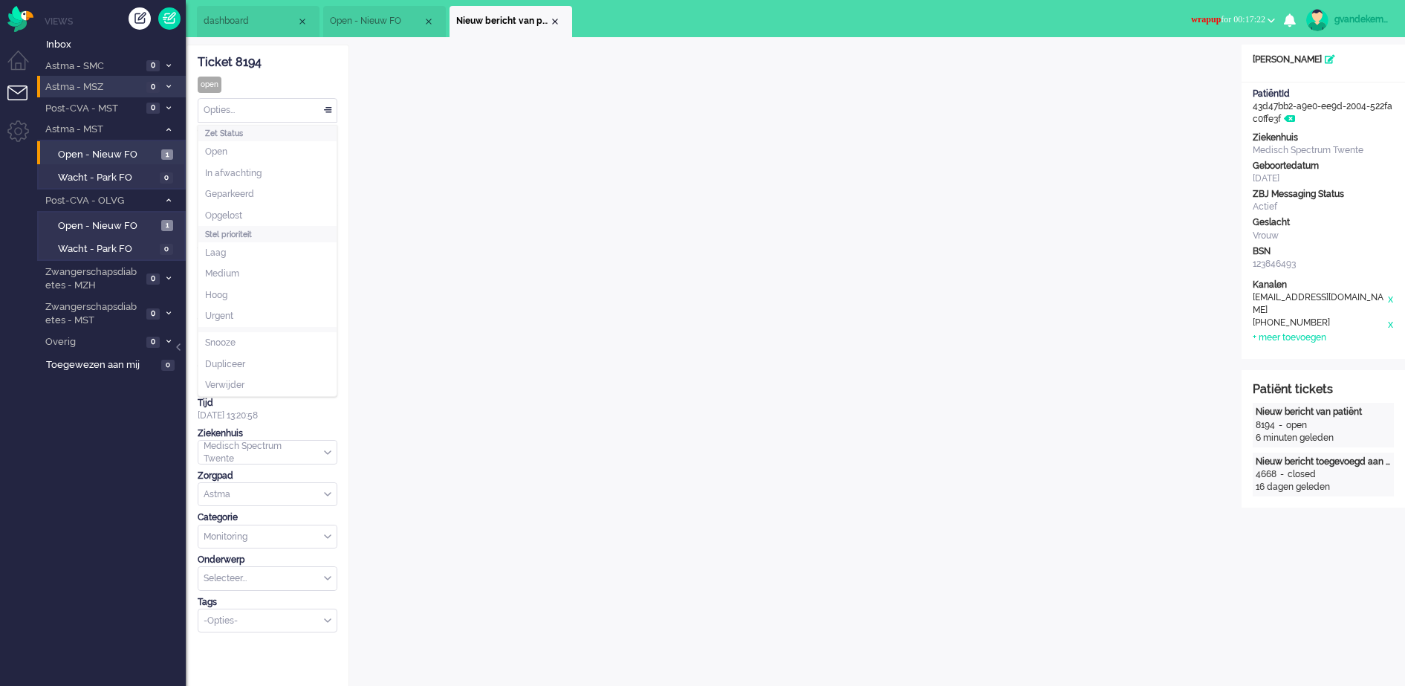
click at [330, 111] on div "Opties..." at bounding box center [267, 110] width 138 height 23
click at [242, 209] on span "Opgelost" at bounding box center [223, 215] width 37 height 13
click at [550, 20] on div "Close tab" at bounding box center [555, 22] width 12 height 12
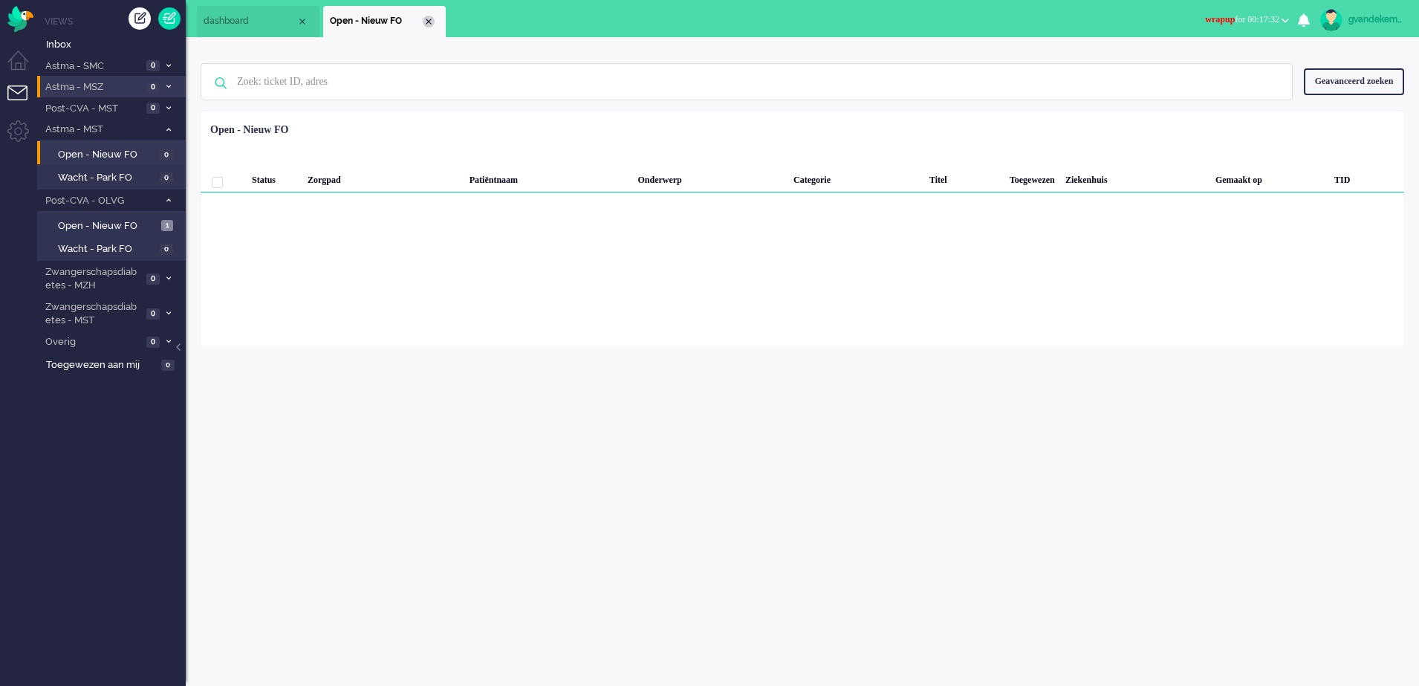
click at [426, 21] on div "Close tab" at bounding box center [429, 22] width 12 height 12
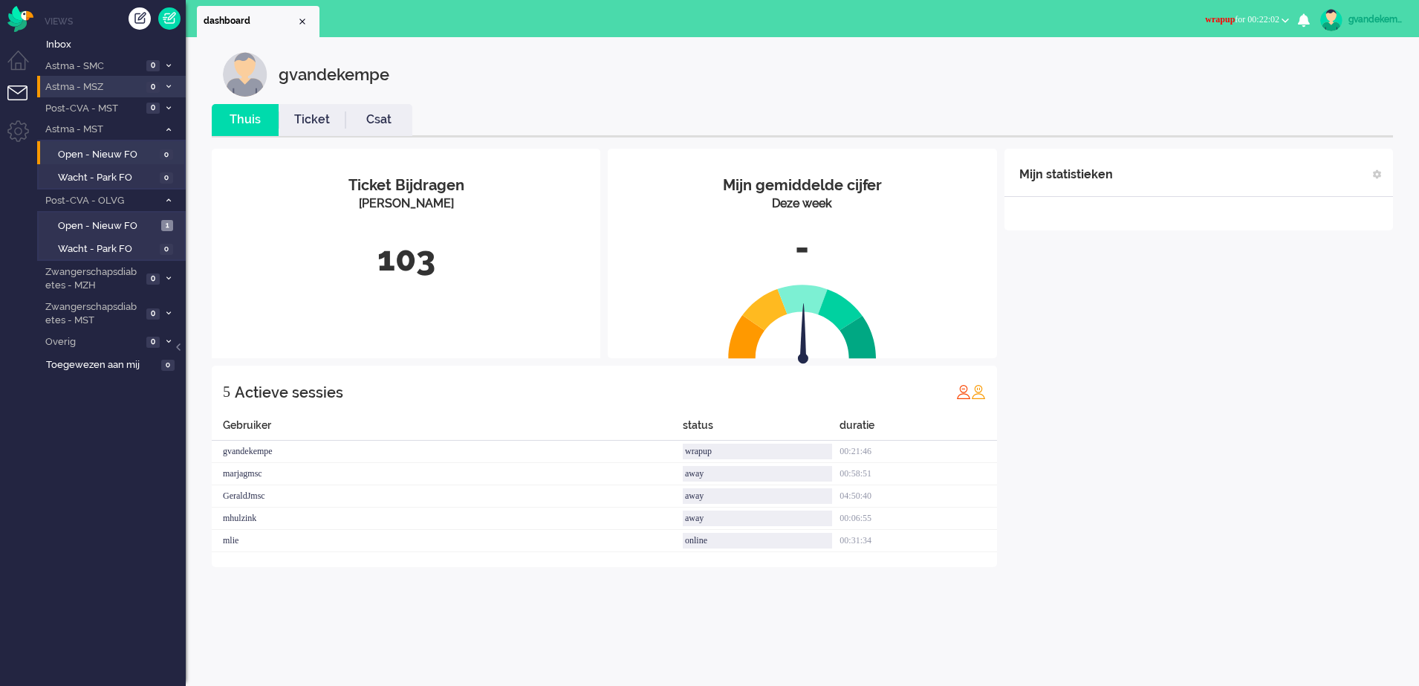
click at [1245, 354] on div "Mijn statistieken + Statistieken toevoegen Bel tijd (gemiddelde dag) Wrapup tij…" at bounding box center [1198, 358] width 389 height 418
click at [1284, 18] on b "button" at bounding box center [1284, 20] width 7 height 5
click at [1189, 68] on label "Online" at bounding box center [1227, 66] width 117 height 13
click at [1187, 366] on div "Mijn statistieken + Statistieken toevoegen Bel tijd (gemiddelde dag) Wrapup tij…" at bounding box center [1198, 358] width 389 height 418
click at [166, 127] on icon at bounding box center [168, 129] width 4 height 5
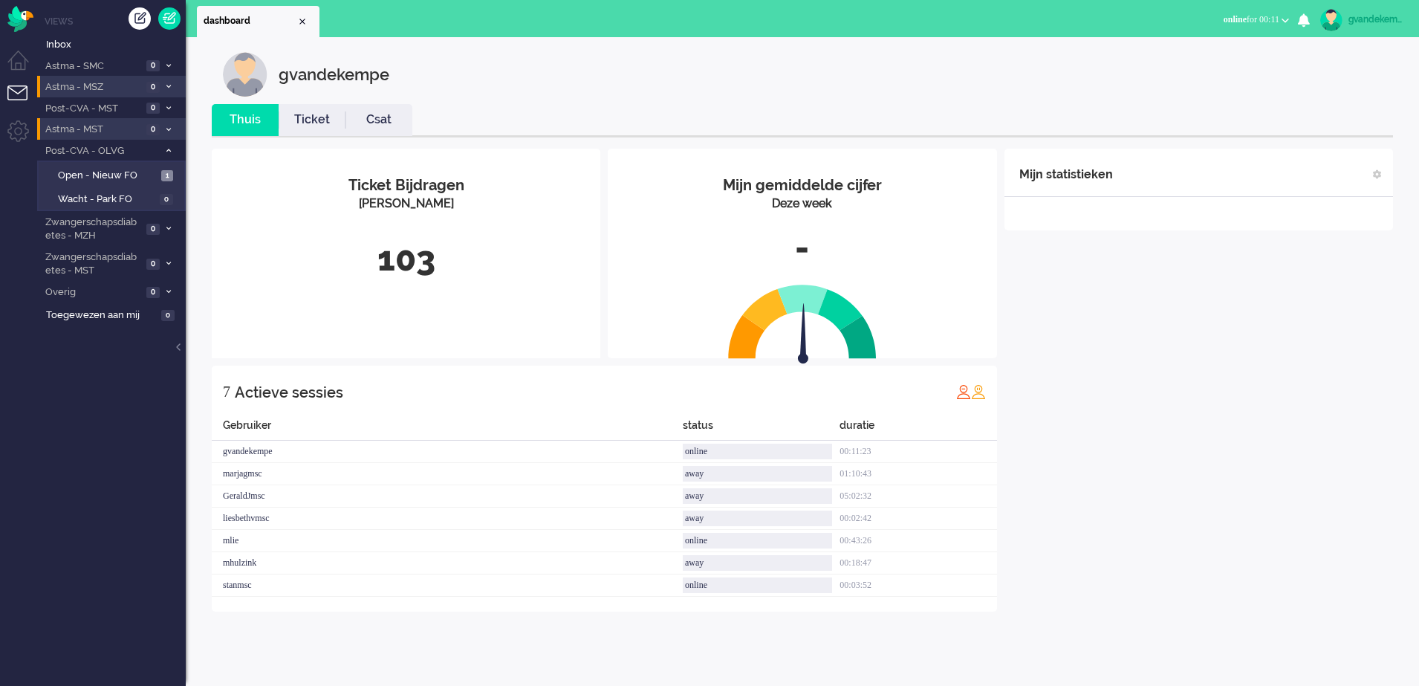
click at [1140, 548] on div "Mijn statistieken + Statistieken toevoegen Bel tijd (gemiddelde dag) Wrapup tij…" at bounding box center [1198, 380] width 389 height 463
click at [1237, 301] on div "Mijn statistieken + Statistieken toevoegen Bel tijd (gemiddelde dag) Wrapup tij…" at bounding box center [1198, 380] width 389 height 463
click at [1203, 415] on div "Mijn statistieken + Statistieken toevoegen Bel tijd (gemiddelde dag) Wrapup tij…" at bounding box center [1198, 380] width 389 height 463
click at [107, 173] on span "Open - Nieuw FO" at bounding box center [108, 176] width 100 height 14
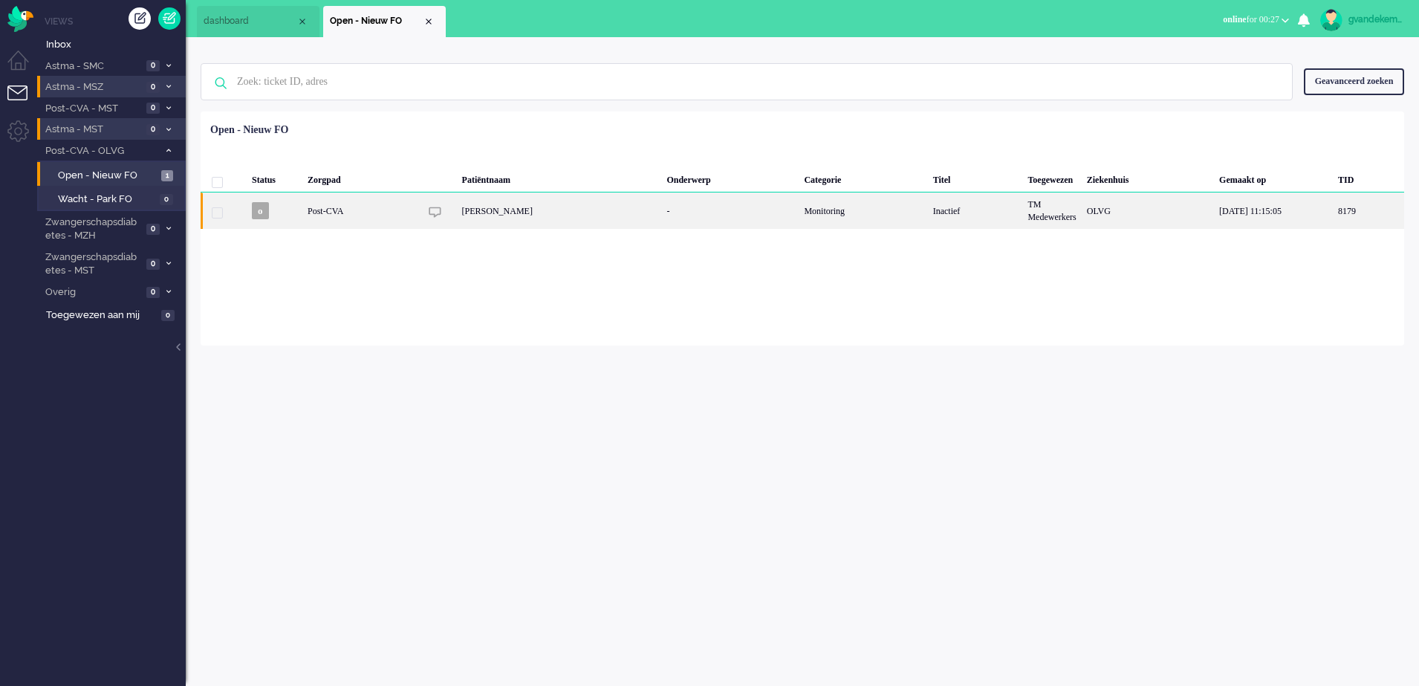
click at [833, 210] on div "Monitoring" at bounding box center [863, 210] width 129 height 36
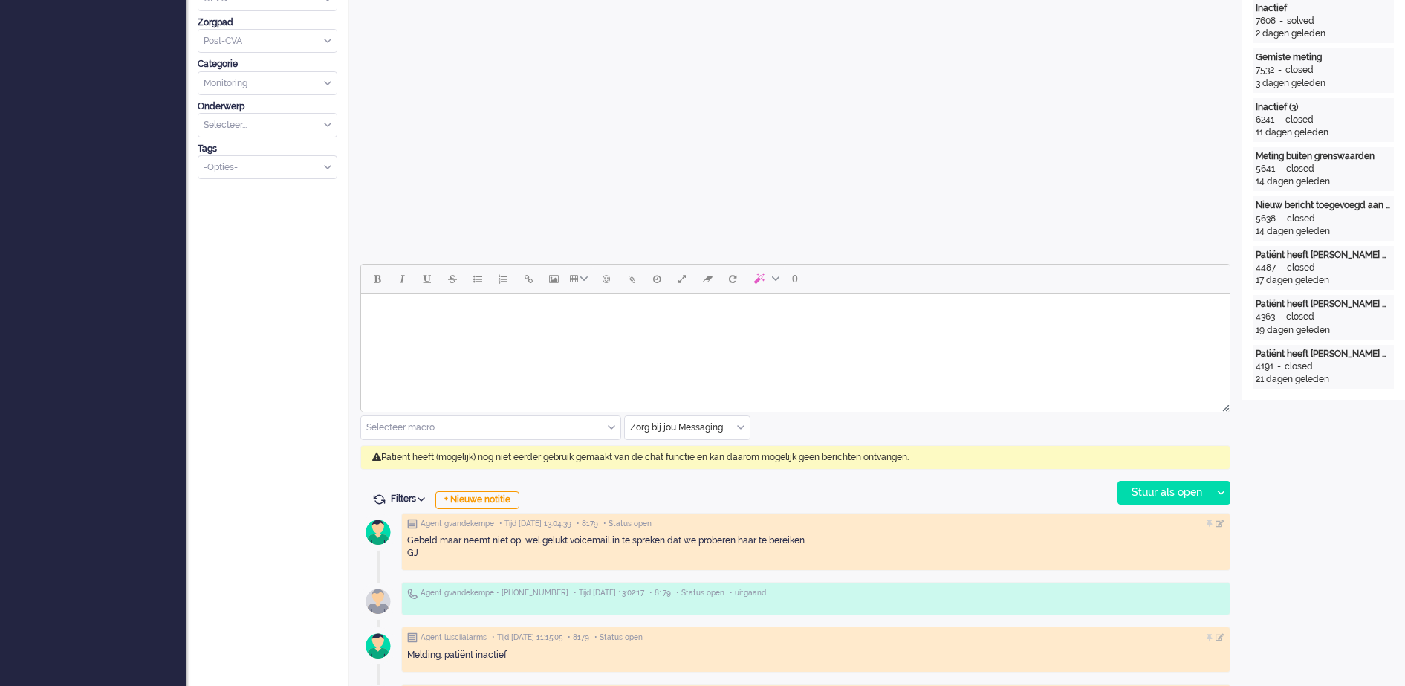
scroll to position [464, 0]
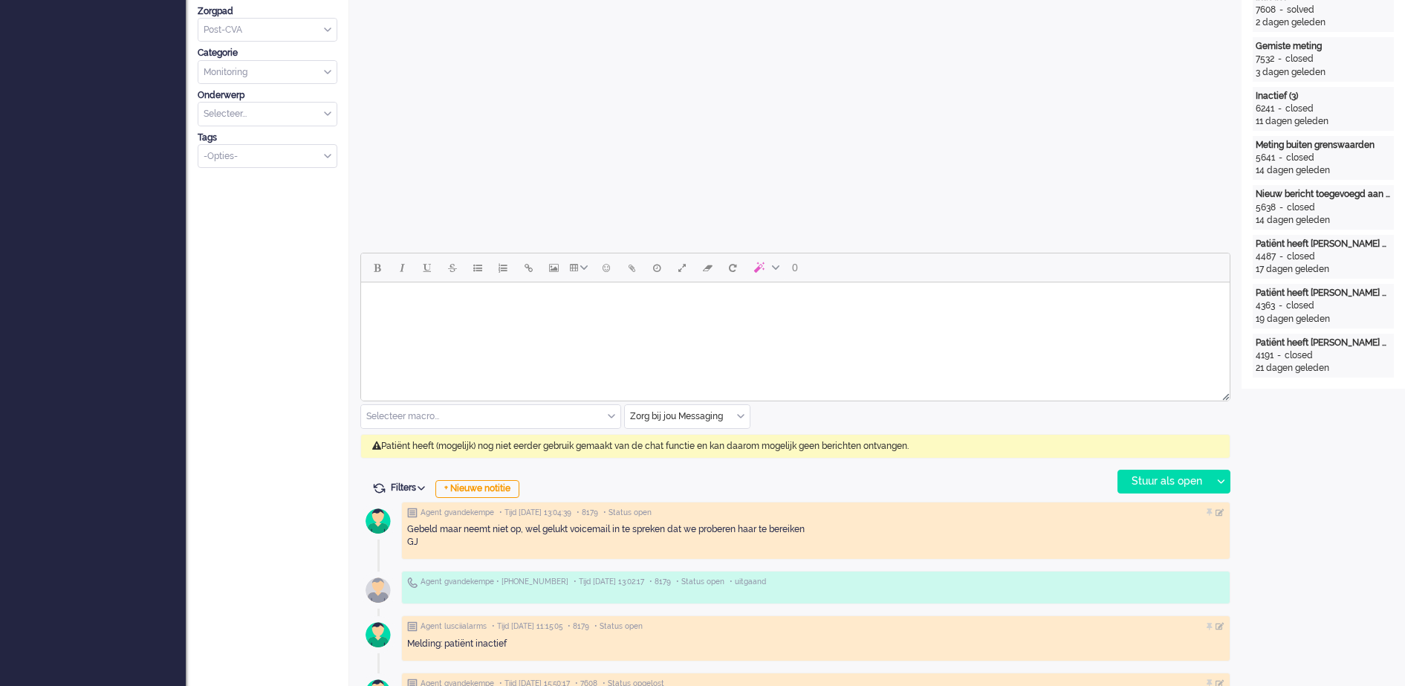
click at [744, 418] on div "Zorg bij jou Messaging" at bounding box center [687, 416] width 125 height 23
click at [689, 455] on span "uitgaand telefoon" at bounding box center [668, 460] width 74 height 13
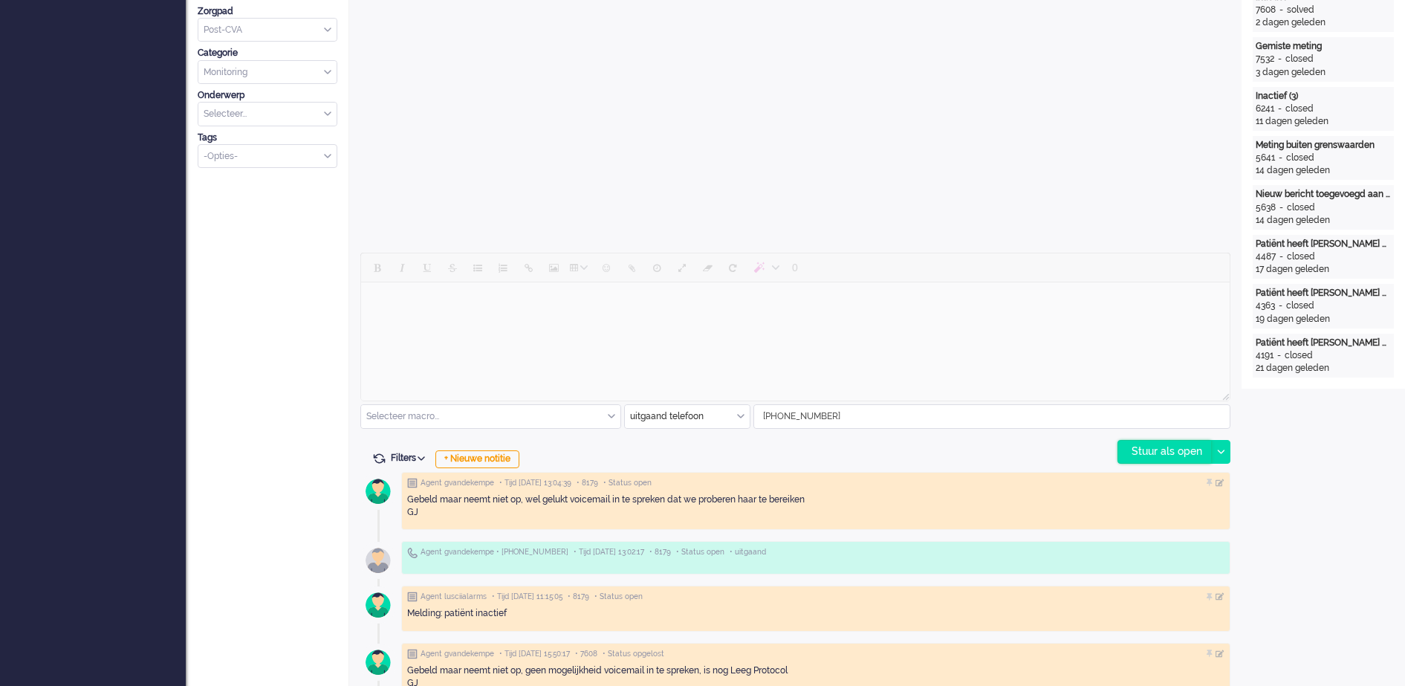
click at [1178, 452] on div "Stuur als open" at bounding box center [1164, 452] width 93 height 22
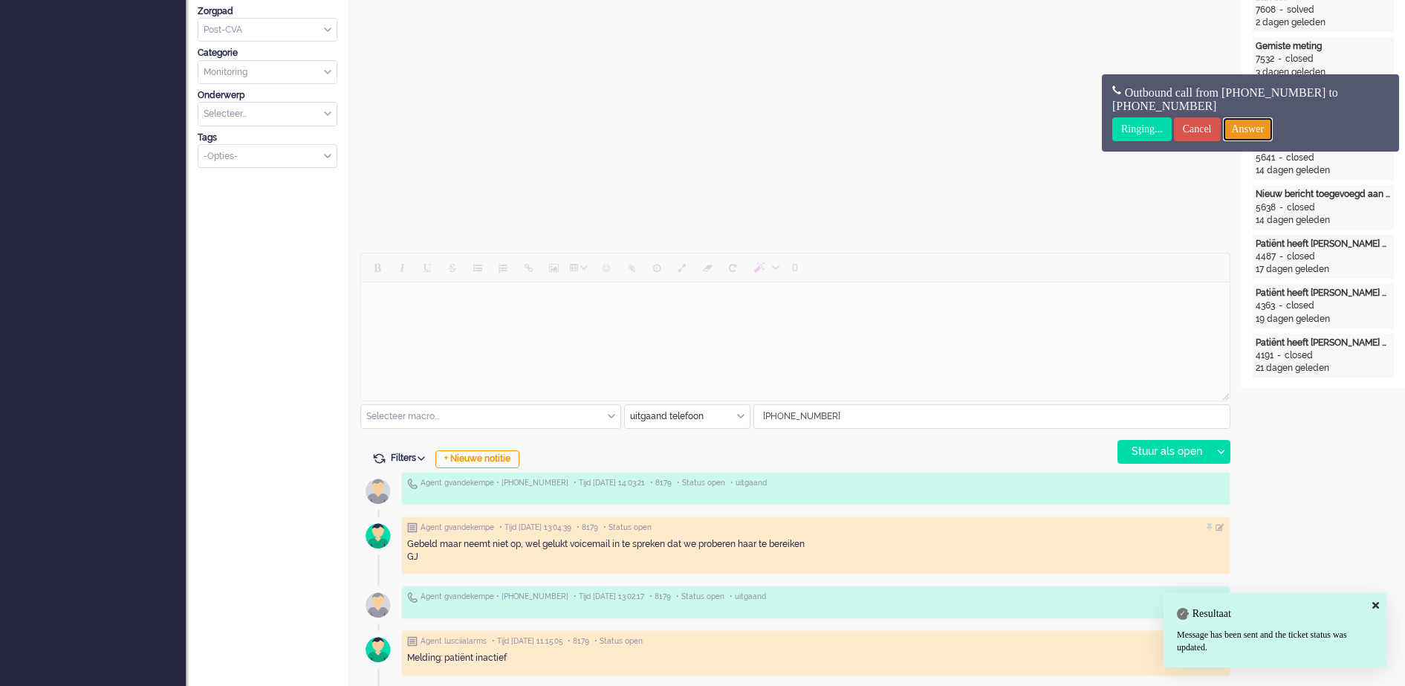
click at [1269, 133] on input "Answer" at bounding box center [1248, 129] width 51 height 24
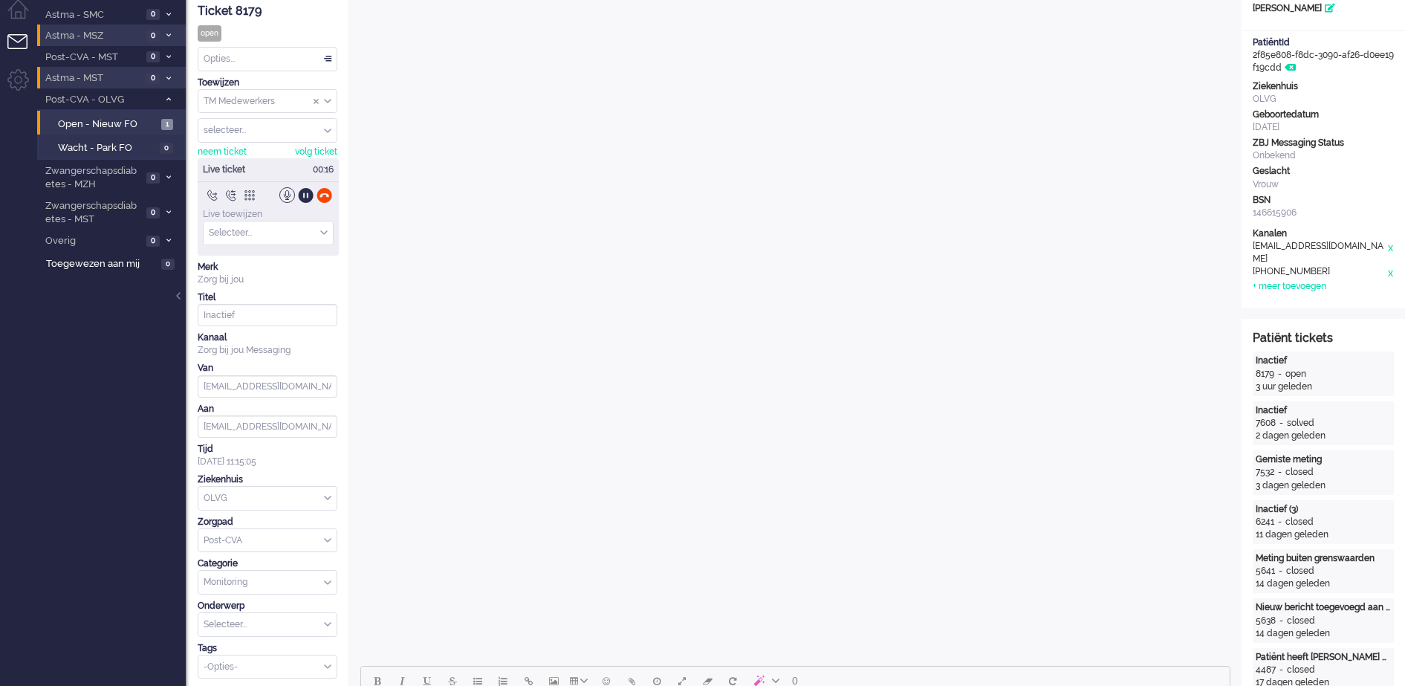
scroll to position [93, 0]
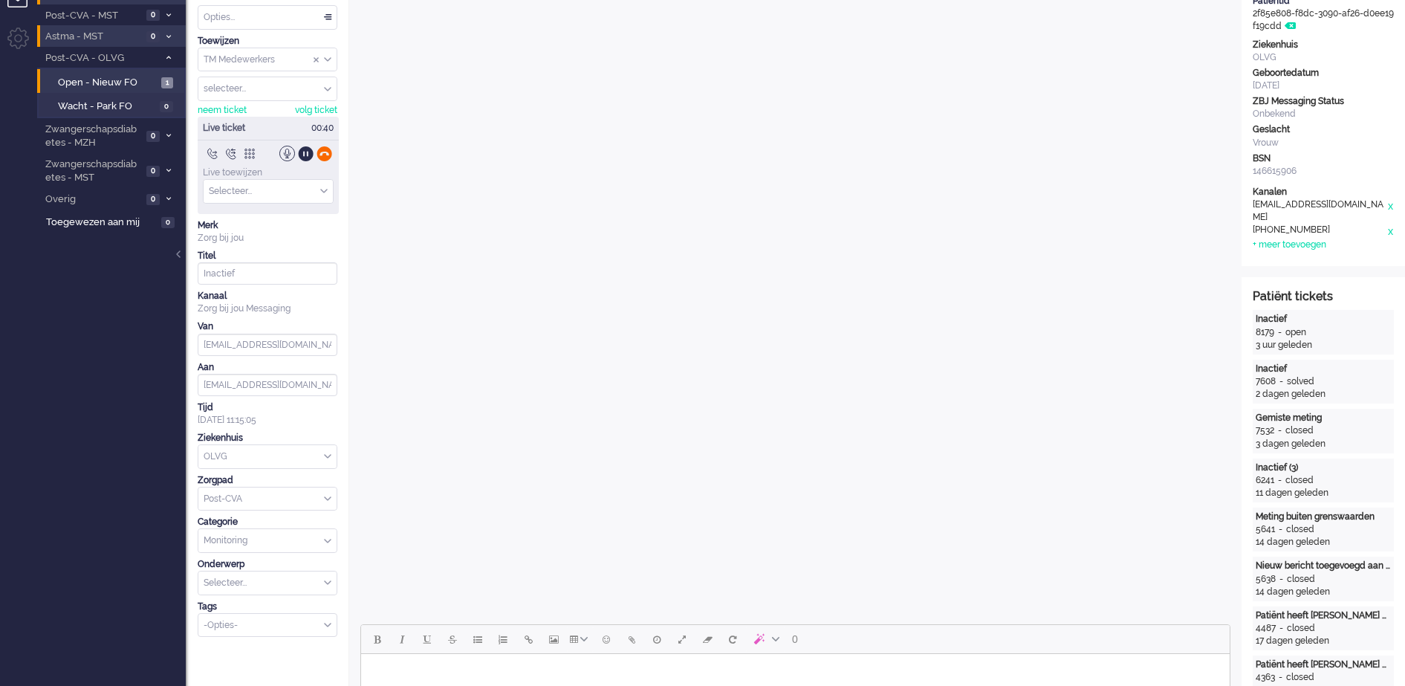
click at [321, 154] on div at bounding box center [324, 154] width 16 height 16
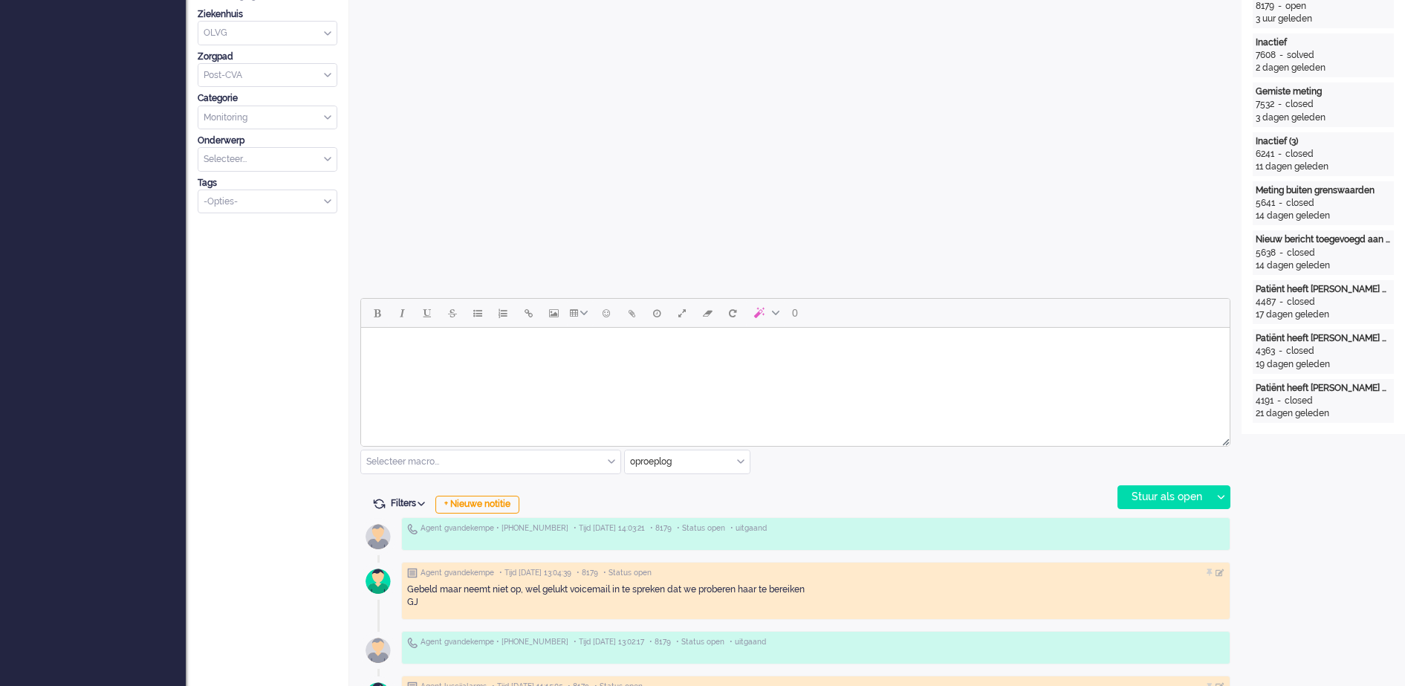
scroll to position [464, 0]
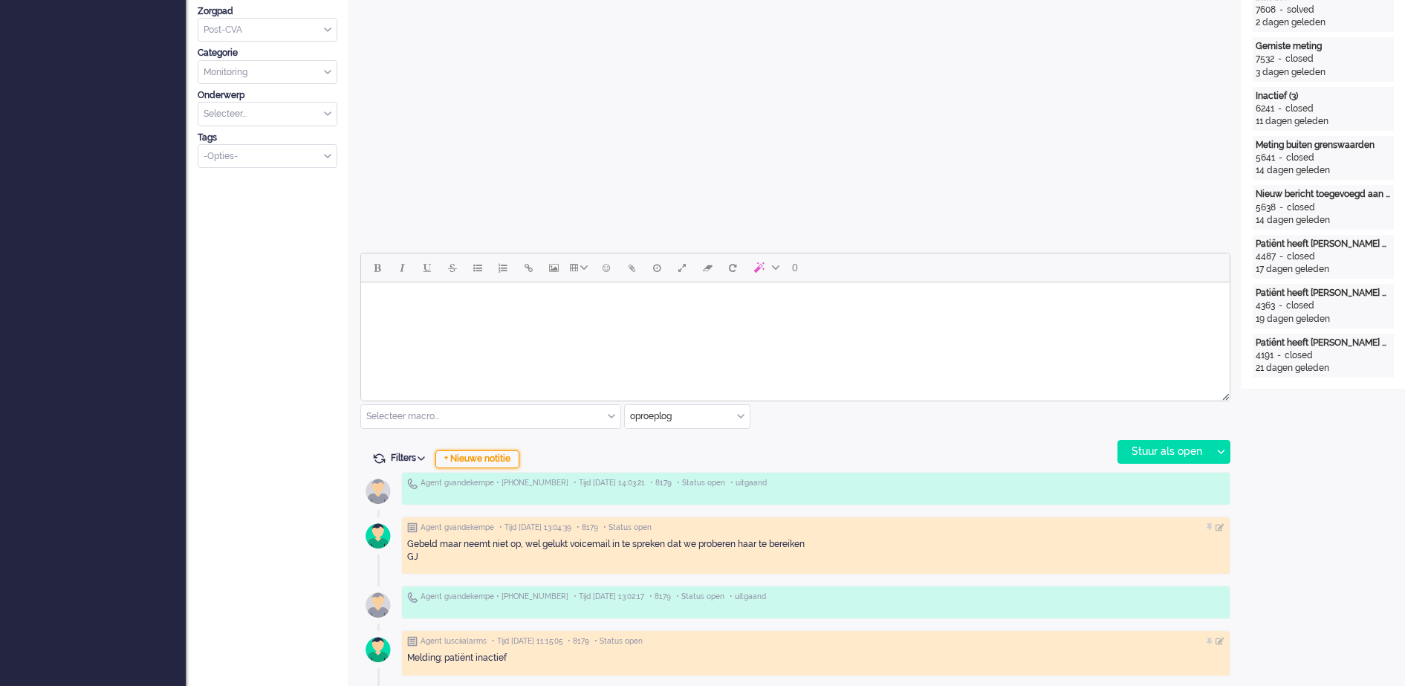
click at [513, 461] on div "+ Nieuwe notitie" at bounding box center [477, 459] width 84 height 18
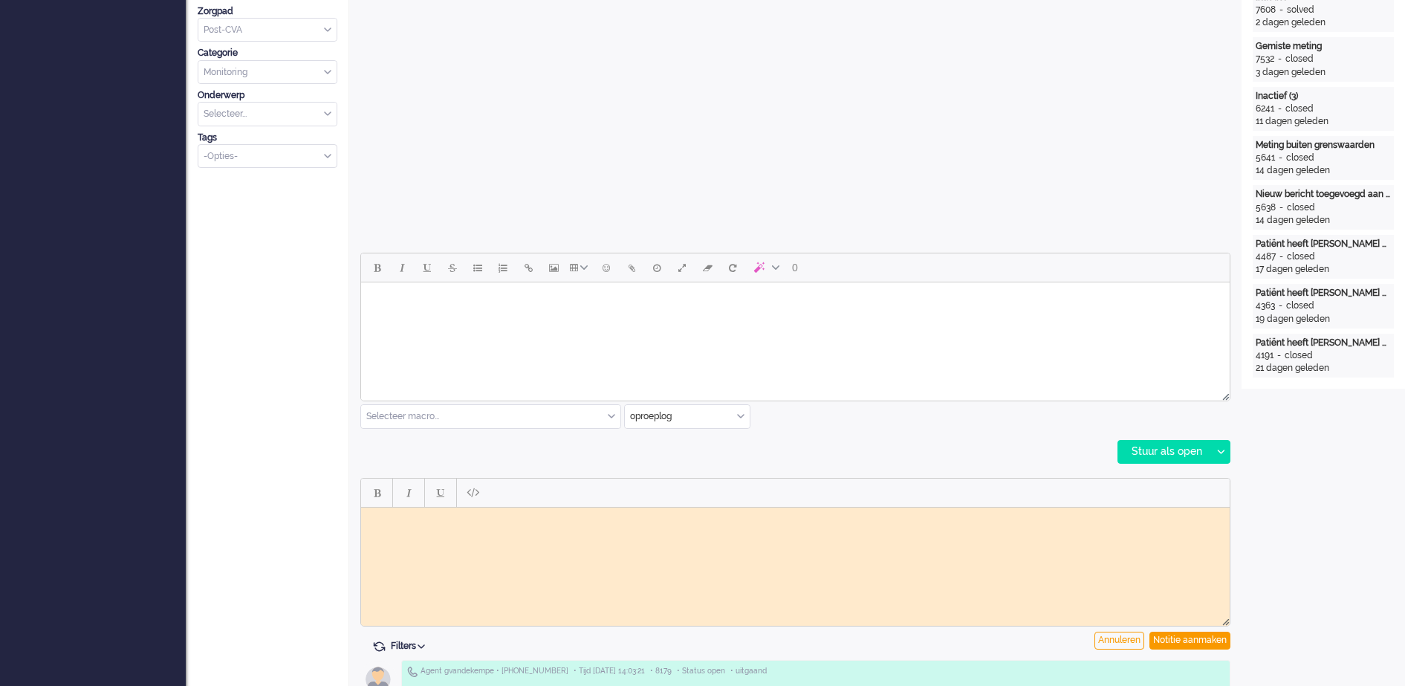
scroll to position [0, 0]
click at [461, 524] on body "Weer geen gehoor, wil haar spreken vanwege Leeg Protocol GJ" at bounding box center [795, 524] width 857 height 22
click at [461, 518] on body "Weer geen gehoor, wil haar spreken vanwege Leeg Protocol GJ" at bounding box center [795, 524] width 857 height 22
click at [567, 517] on body "Weer geen gehoor, geen voicemail ingesporken want wil haar spreken vanwege Leeg…" at bounding box center [795, 524] width 857 height 22
click at [1188, 643] on div "Notitie aanmaken" at bounding box center [1189, 640] width 81 height 18
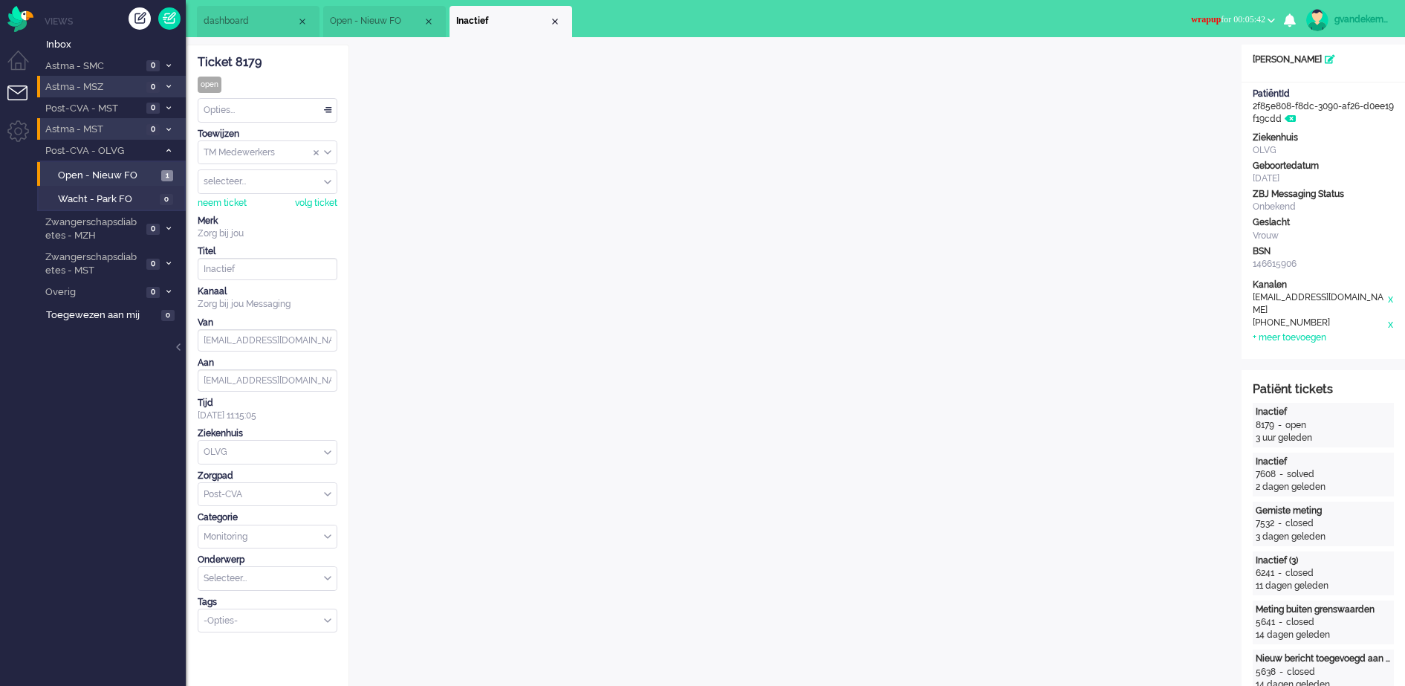
click at [1266, 17] on button "wrapup for 00:05:42" at bounding box center [1233, 20] width 102 height 22
click at [1174, 68] on label "Online" at bounding box center [1212, 66] width 117 height 13
click at [557, 19] on div "Close tab" at bounding box center [555, 22] width 12 height 12
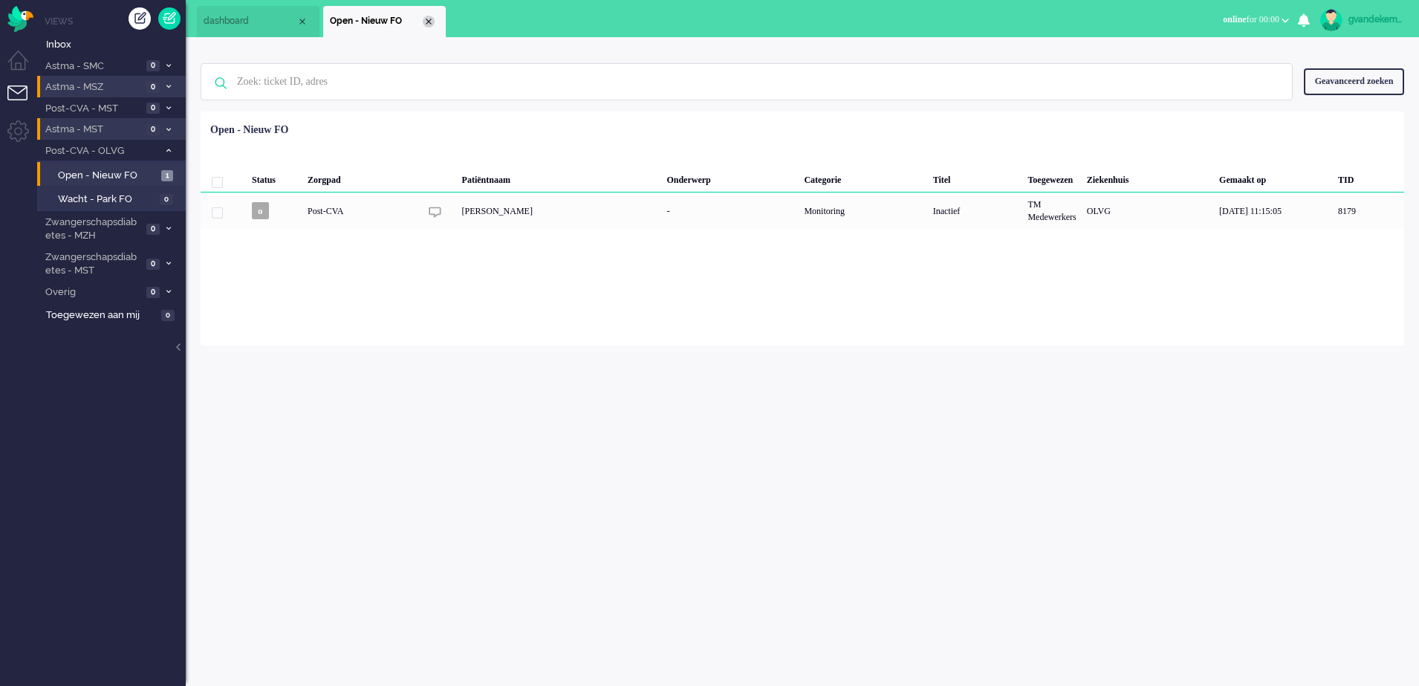
click at [428, 19] on div "Close tab" at bounding box center [429, 22] width 12 height 12
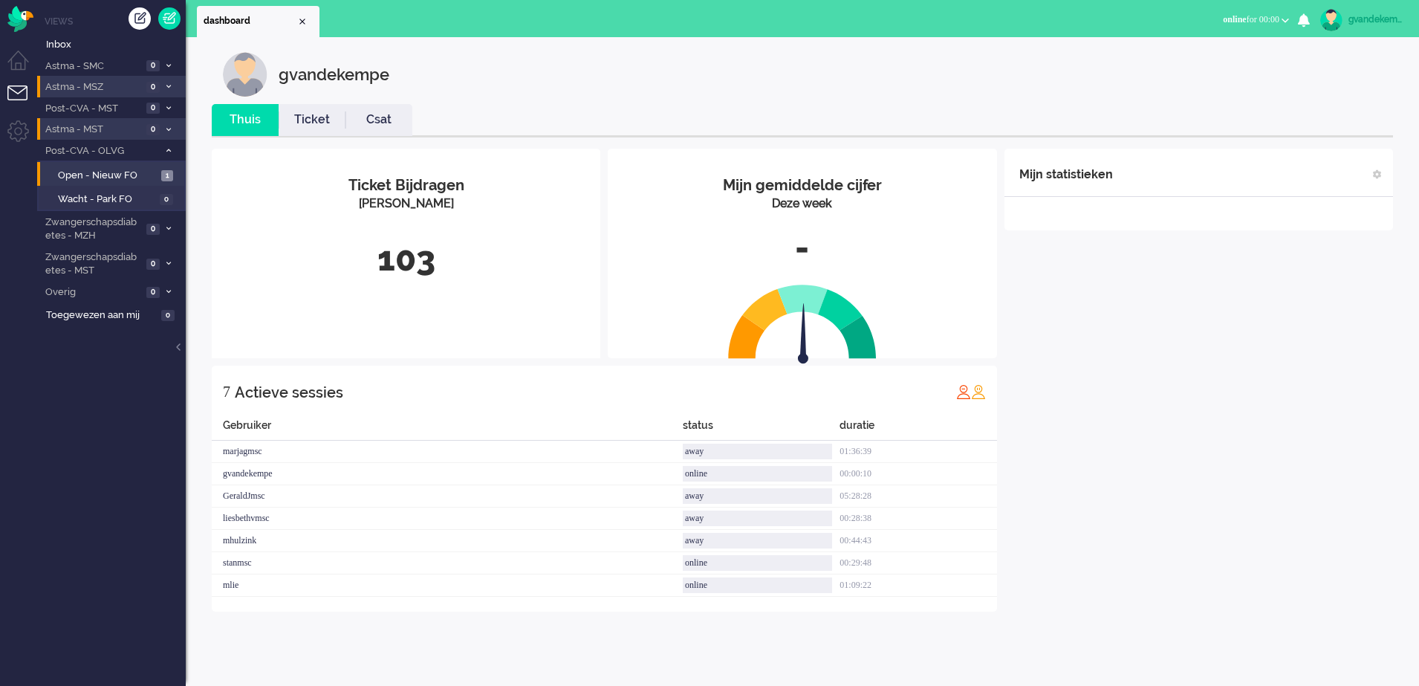
click at [1218, 485] on div "Mijn statistieken + Statistieken toevoegen Bel tijd (gemiddelde dag) Wrapup tij…" at bounding box center [1198, 380] width 389 height 463
click at [1312, 353] on div "Mijn statistieken + Statistieken toevoegen Bel tijd (gemiddelde dag) Wrapup tij…" at bounding box center [1198, 380] width 389 height 463
click at [1239, 425] on div "Mijn statistieken + Statistieken toevoegen Bel tijd (gemiddelde dag) Wrapup tij…" at bounding box center [1198, 380] width 389 height 463
click at [1232, 297] on div "Mijn statistieken + Statistieken toevoegen Bel tijd (gemiddelde dag) Wrapup tij…" at bounding box center [1198, 380] width 389 height 463
click at [1212, 363] on div "Mijn statistieken + Statistieken toevoegen Bel tijd (gemiddelde dag) Wrapup tij…" at bounding box center [1198, 380] width 389 height 463
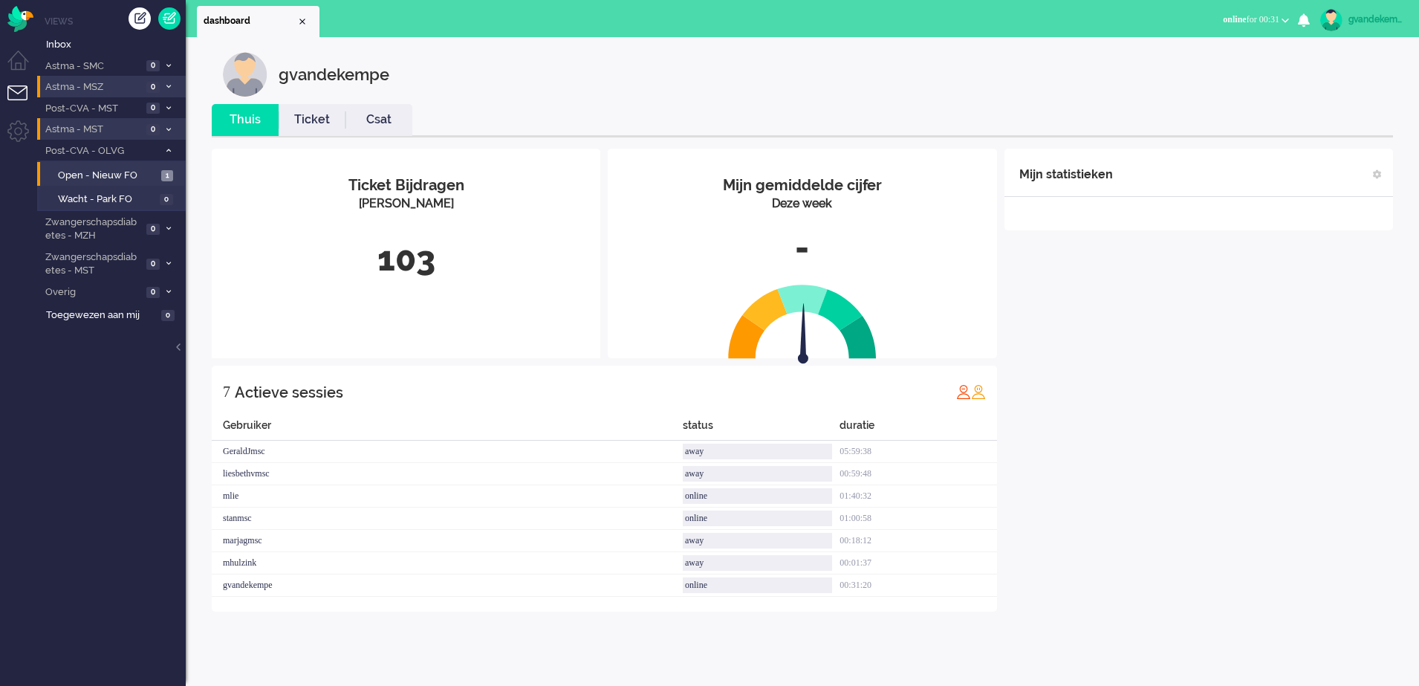
click at [1163, 382] on div "Mijn statistieken + Statistieken toevoegen Bel tijd (gemiddelde dag) Wrapup tij…" at bounding box center [1198, 380] width 389 height 463
drag, startPoint x: 1163, startPoint y: 382, endPoint x: 1230, endPoint y: 402, distance: 69.8
click at [1230, 402] on div "Mijn statistieken + Statistieken toevoegen Bel tijd (gemiddelde dag) Wrapup tij…" at bounding box center [1198, 380] width 389 height 463
click at [1263, 319] on div "Mijn statistieken + Statistieken toevoegen Bel tijd (gemiddelde dag) Wrapup tij…" at bounding box center [1198, 380] width 389 height 463
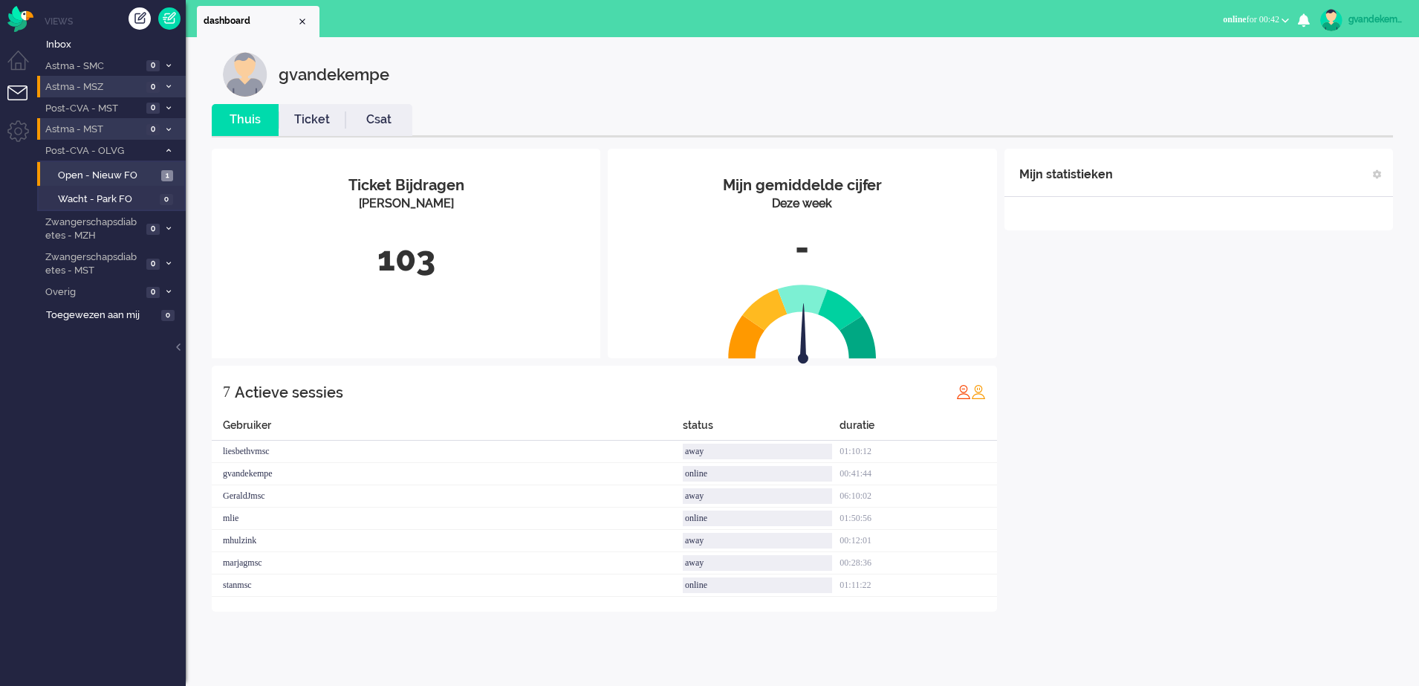
click at [1231, 361] on div "Mijn statistieken + Statistieken toevoegen Bel tijd (gemiddelde dag) Wrapup tij…" at bounding box center [1198, 380] width 389 height 463
click at [1308, 426] on div "Mijn statistieken + Statistieken toevoegen Bel tijd (gemiddelde dag) Wrapup tij…" at bounding box center [1198, 391] width 389 height 485
click at [92, 171] on span "Open - Nieuw FO" at bounding box center [108, 176] width 100 height 14
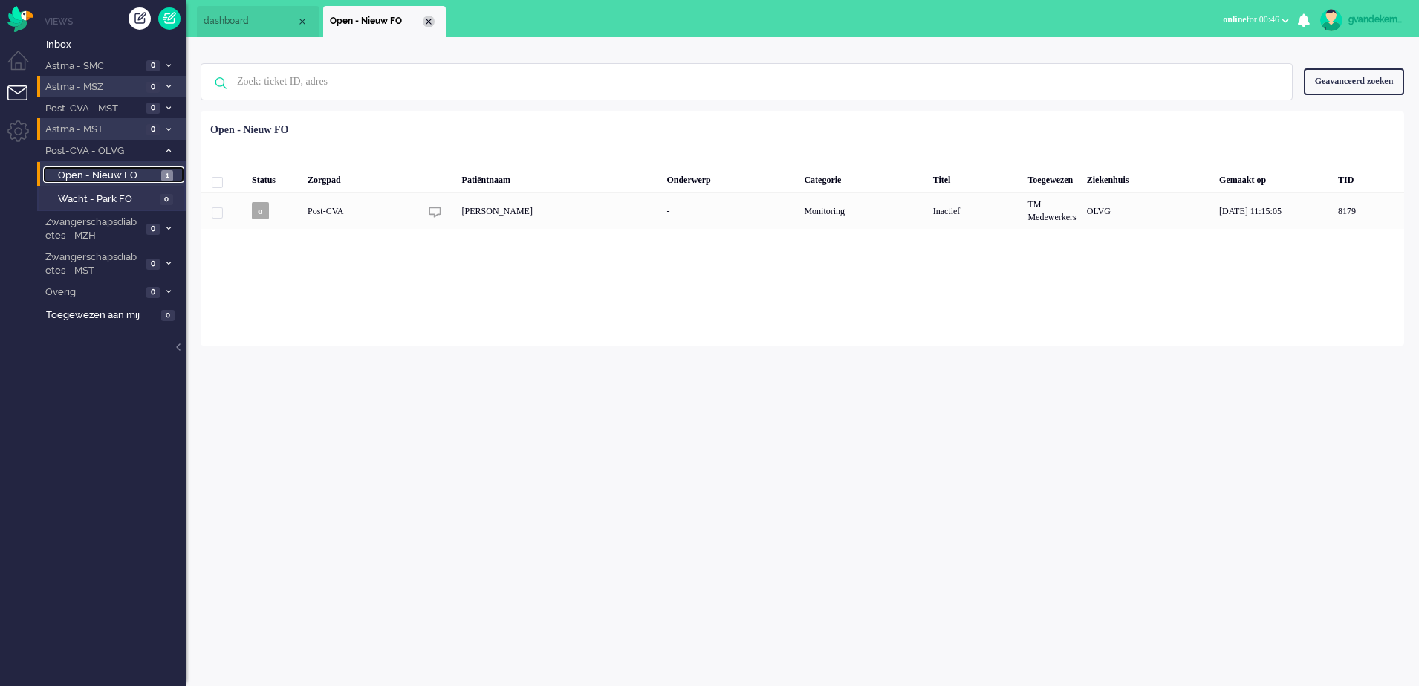
click at [432, 22] on div "Close tab" at bounding box center [429, 22] width 12 height 12
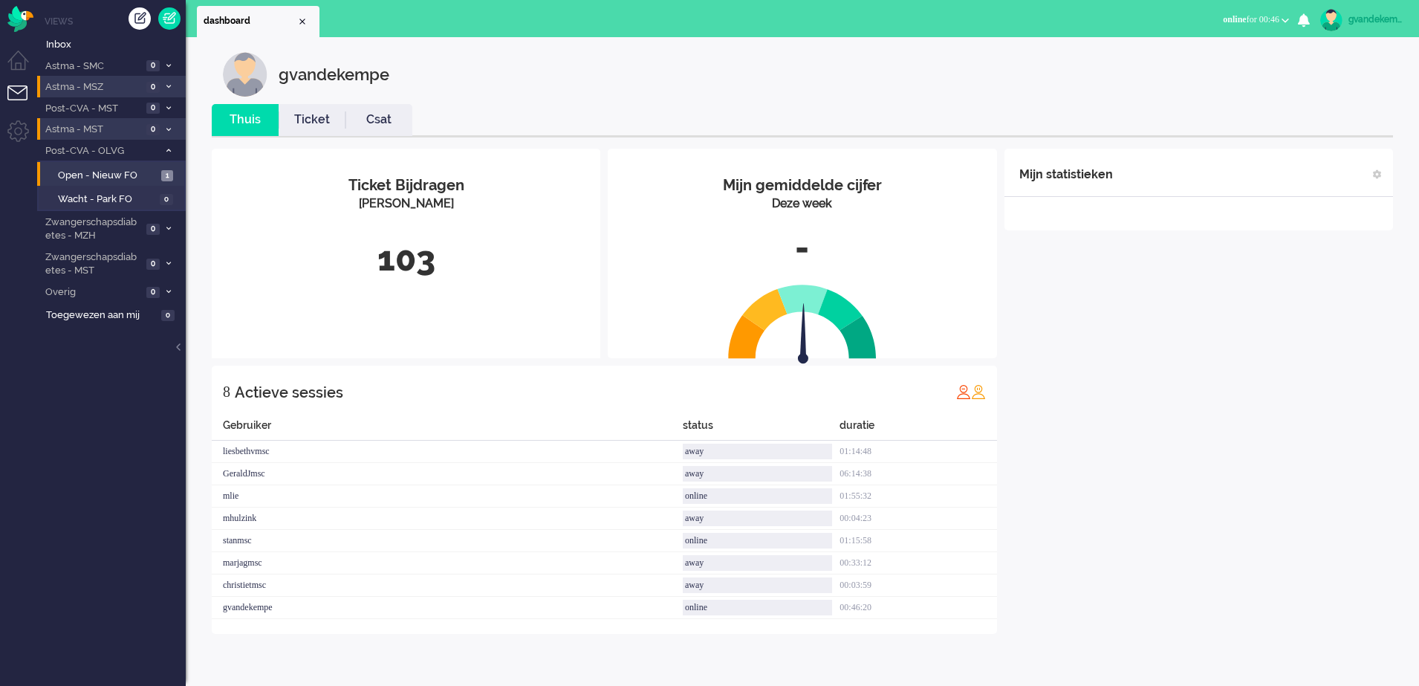
click at [1121, 383] on div "Mijn statistieken + Statistieken toevoegen Bel tijd (gemiddelde dag) Wrapup tij…" at bounding box center [1198, 391] width 389 height 485
